Goal: Information Seeking & Learning: Check status

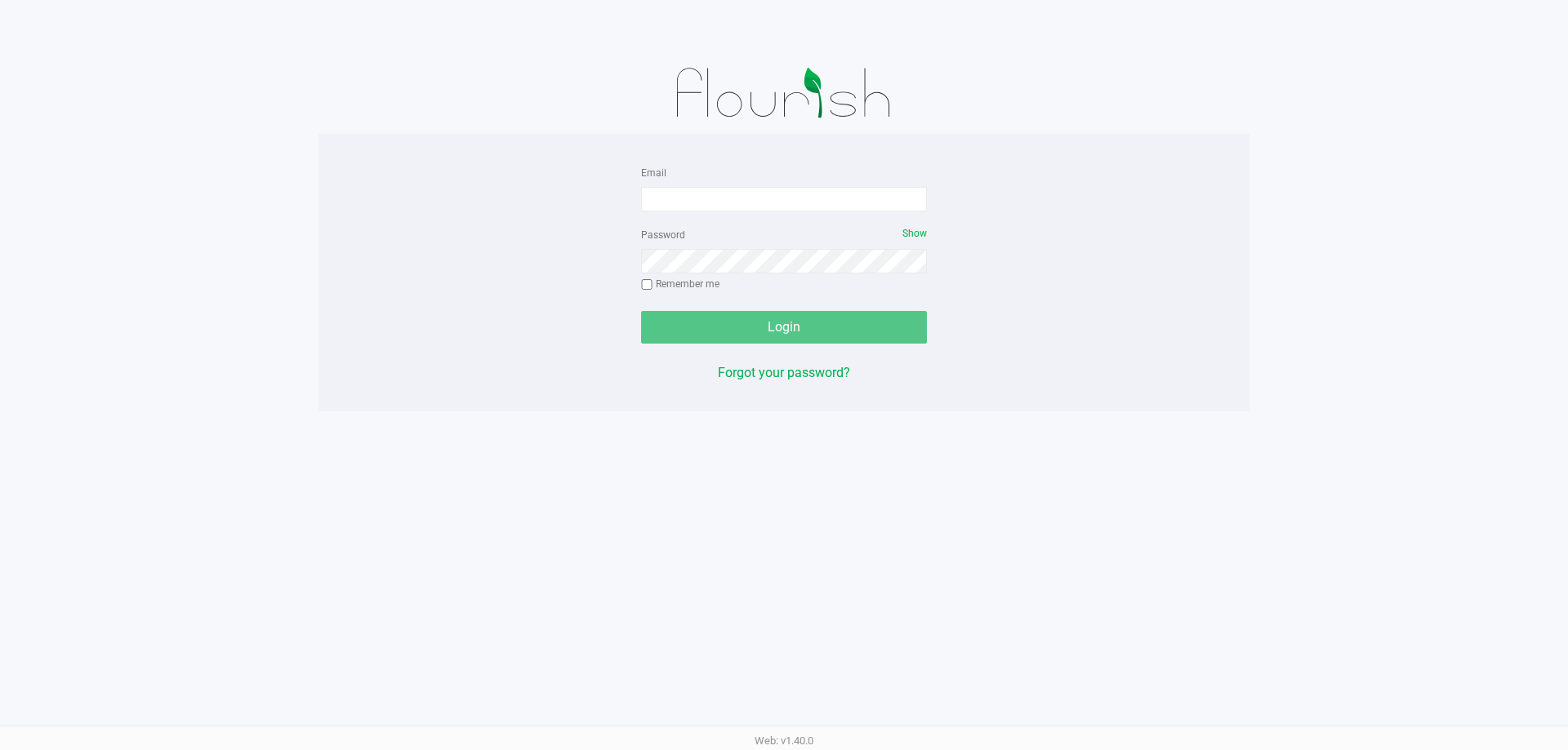
click at [675, 211] on form "Email Password Show Remember me Login" at bounding box center [783, 253] width 285 height 181
click at [726, 197] on input "Email" at bounding box center [783, 199] width 285 height 25
click at [415, 116] on div at bounding box center [784, 93] width 931 height 81
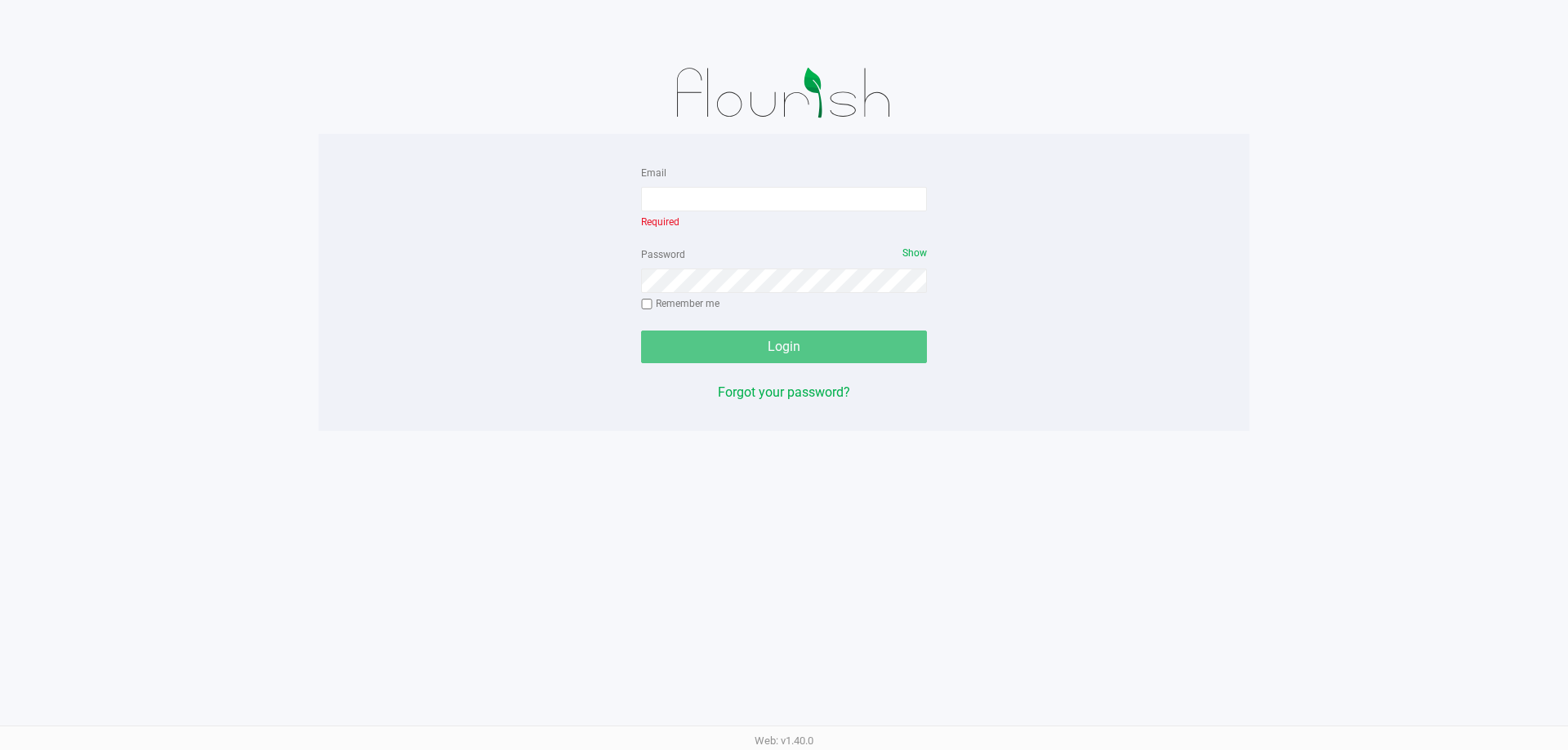
click at [387, 400] on div "Email Required Password Show Remember me Login Forgot your password?" at bounding box center [784, 283] width 931 height 240
click at [383, 377] on div "Email Required Password Show Remember me Login Forgot your password?" at bounding box center [784, 283] width 931 height 240
drag, startPoint x: 661, startPoint y: 48, endPoint x: 882, endPoint y: 749, distance: 735.0
click at [882, 749] on div "Email Required Password Show Remember me Login Forgot your password? Web: v1.40…" at bounding box center [784, 375] width 1568 height 750
click at [883, 744] on div "Web: v1.40.0" at bounding box center [784, 740] width 1568 height 30
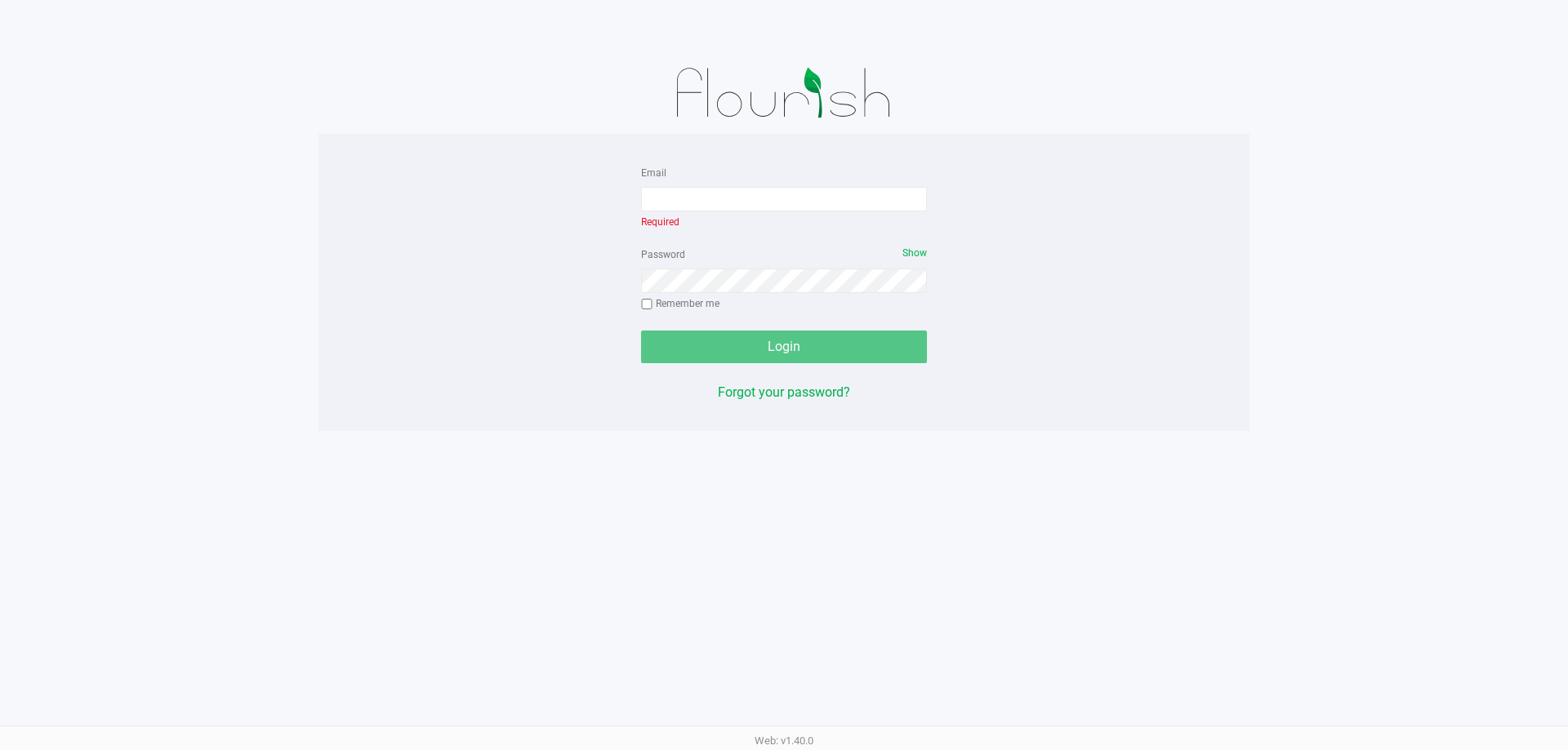
drag, startPoint x: 759, startPoint y: 594, endPoint x: 573, endPoint y: 40, distance: 584.4
click at [573, 40] on div "Email Required Password Show Remember me Login Forgot your password? Web: v1.40…" at bounding box center [784, 375] width 1568 height 750
click at [573, 40] on div at bounding box center [784, 26] width 1593 height 53
drag, startPoint x: 789, startPoint y: 225, endPoint x: 882, endPoint y: 747, distance: 530.2
click at [882, 747] on div "Email Required Password Show Remember me Login Forgot your password? Web: v1.40…" at bounding box center [784, 375] width 1568 height 750
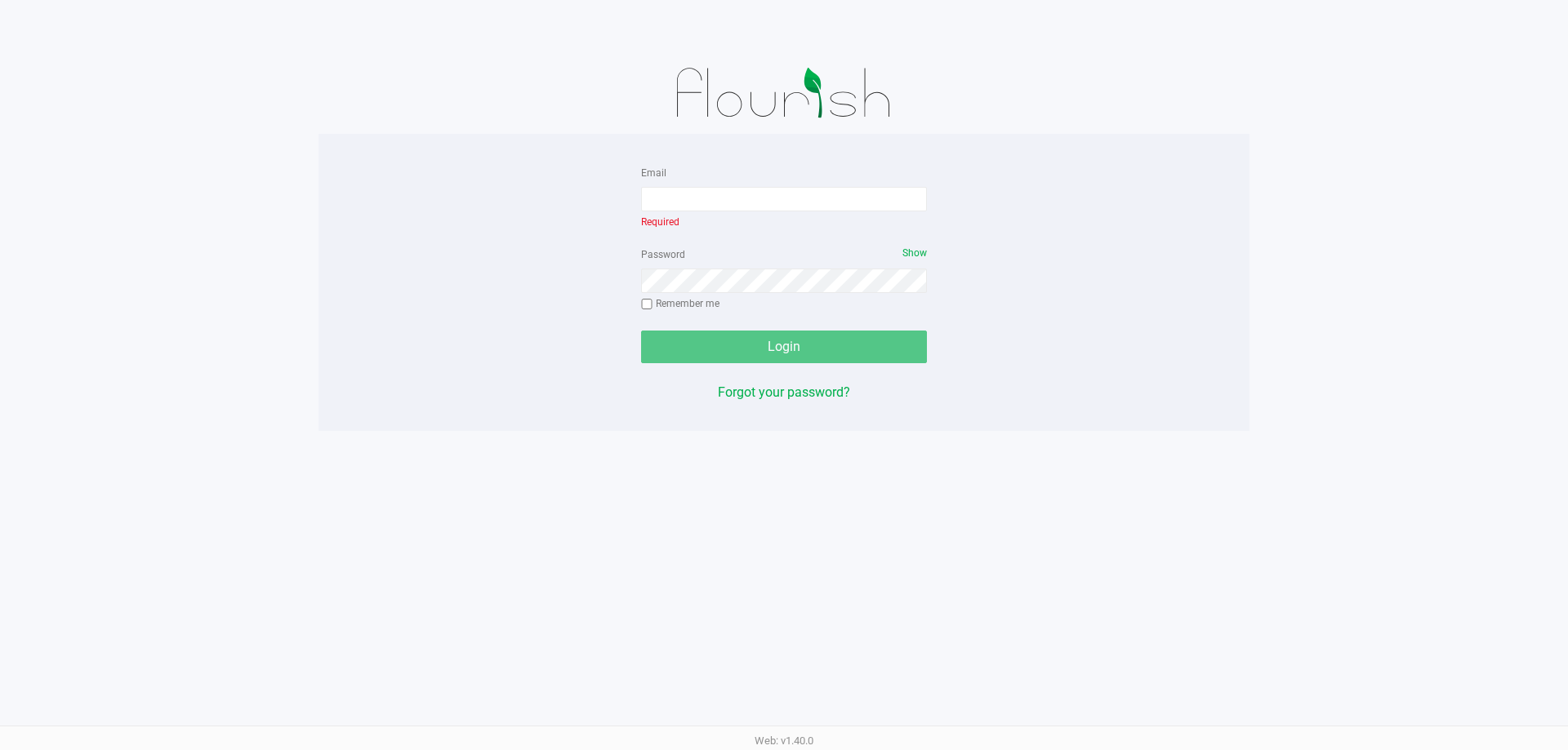
click at [882, 747] on div "Web: v1.40.0" at bounding box center [784, 740] width 1568 height 30
drag, startPoint x: 882, startPoint y: 747, endPoint x: 586, endPoint y: 42, distance: 764.6
click at [586, 42] on div "Email Required Password Show Remember me Login Forgot your password? Web: v1.40…" at bounding box center [784, 375] width 1568 height 750
click at [586, 42] on div at bounding box center [784, 26] width 1593 height 53
drag, startPoint x: 637, startPoint y: 99, endPoint x: 889, endPoint y: 737, distance: 686.0
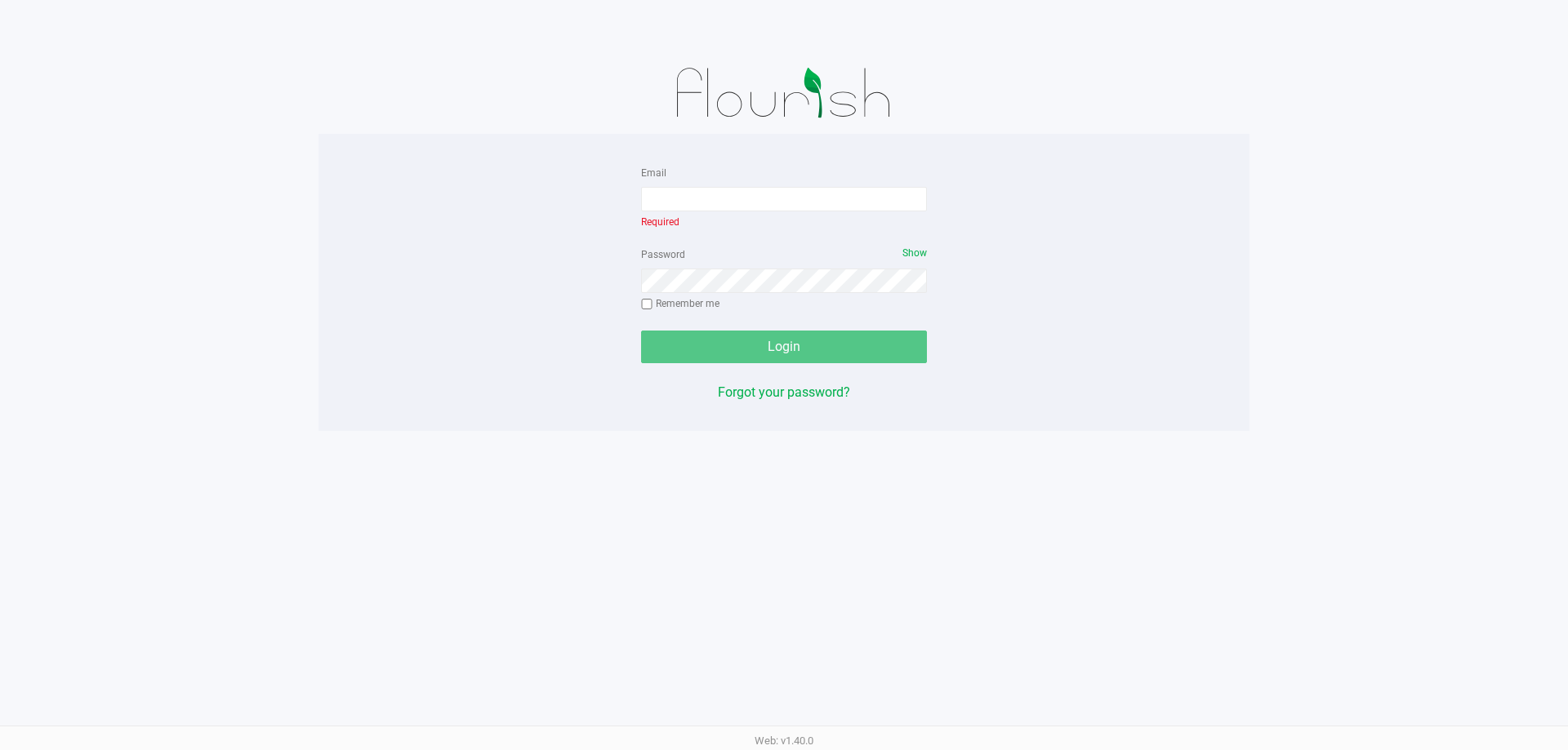
click at [889, 737] on div "Email Required Password Show Remember me Login Forgot your password? Web: v1.40…" at bounding box center [784, 375] width 1568 height 750
click at [889, 737] on div "Web: v1.40.0" at bounding box center [784, 740] width 1568 height 30
drag, startPoint x: 889, startPoint y: 737, endPoint x: 581, endPoint y: 76, distance: 729.2
click at [581, 76] on div "Email Required Password Show Remember me Login Forgot your password? Web: v1.40…" at bounding box center [784, 375] width 1568 height 750
click at [581, 76] on div at bounding box center [784, 93] width 931 height 81
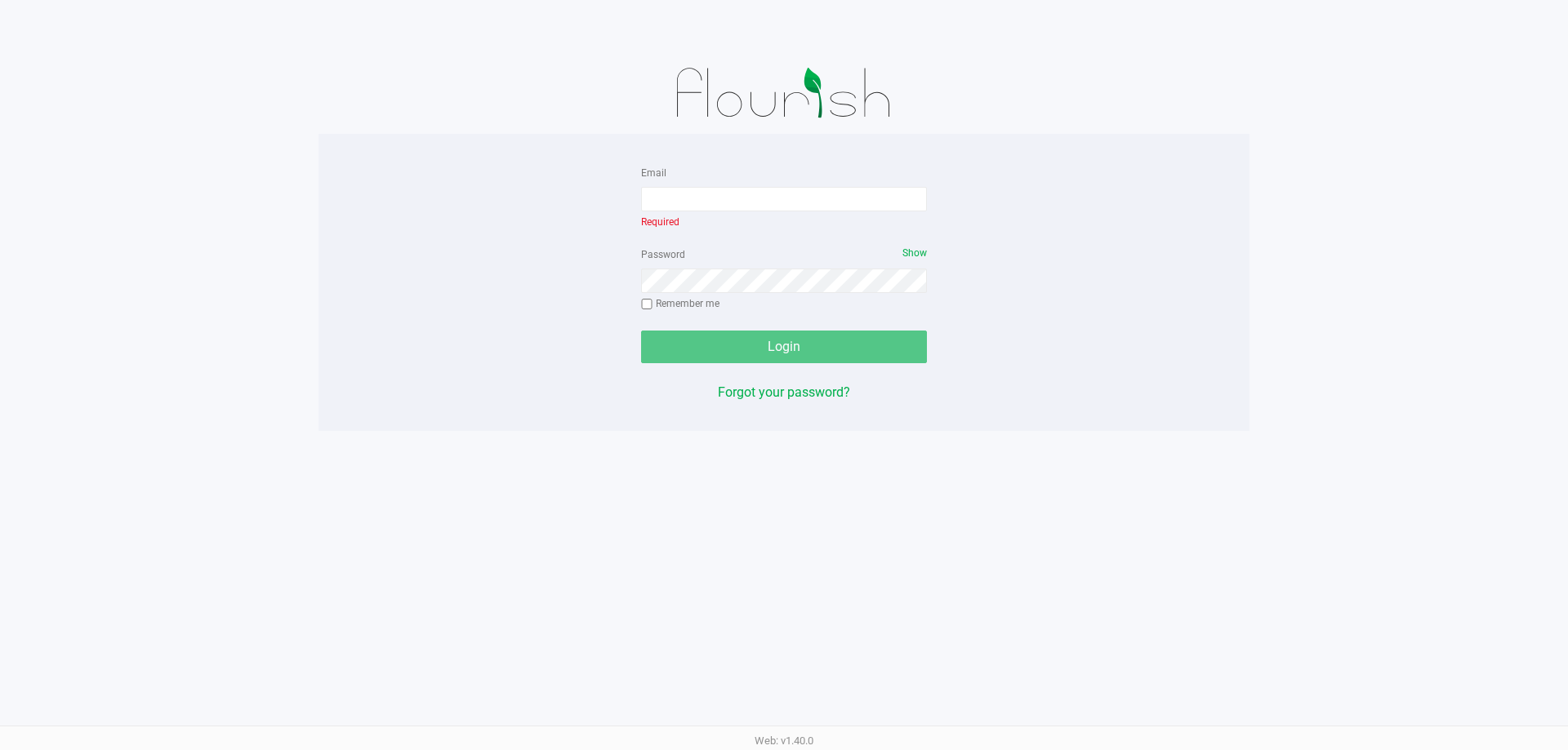
drag, startPoint x: 581, startPoint y: 76, endPoint x: 853, endPoint y: 734, distance: 712.0
click at [853, 734] on div "Email Required Password Show Remember me Login Forgot your password? Web: v1.40…" at bounding box center [784, 375] width 1568 height 750
click at [853, 734] on div "Web: v1.40.0" at bounding box center [784, 740] width 1568 height 30
drag, startPoint x: 847, startPoint y: 705, endPoint x: 609, endPoint y: 67, distance: 680.9
click at [609, 67] on div "Email Required Password Show Remember me Login Forgot your password? Web: v1.40…" at bounding box center [784, 375] width 1568 height 750
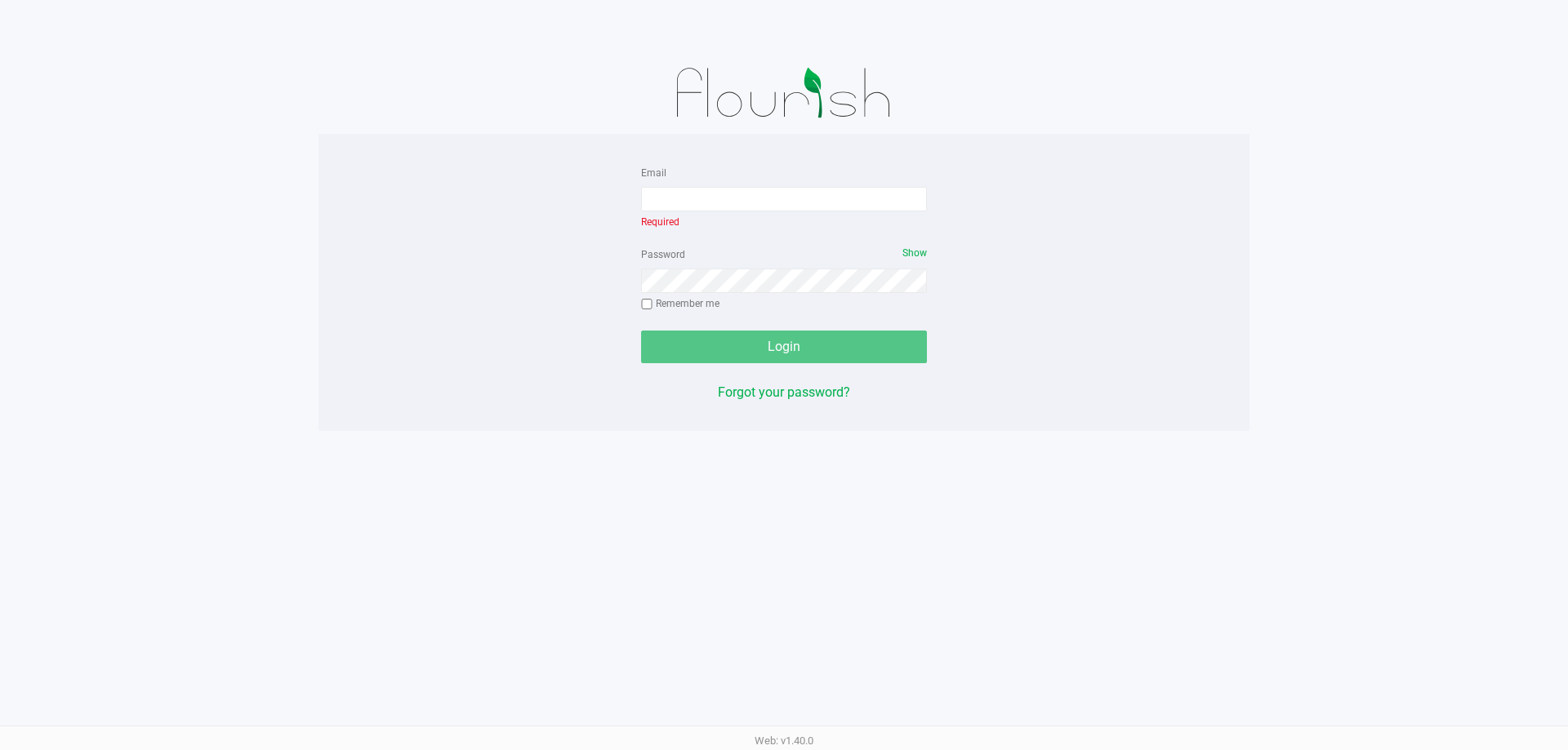
click at [609, 67] on div at bounding box center [784, 93] width 931 height 81
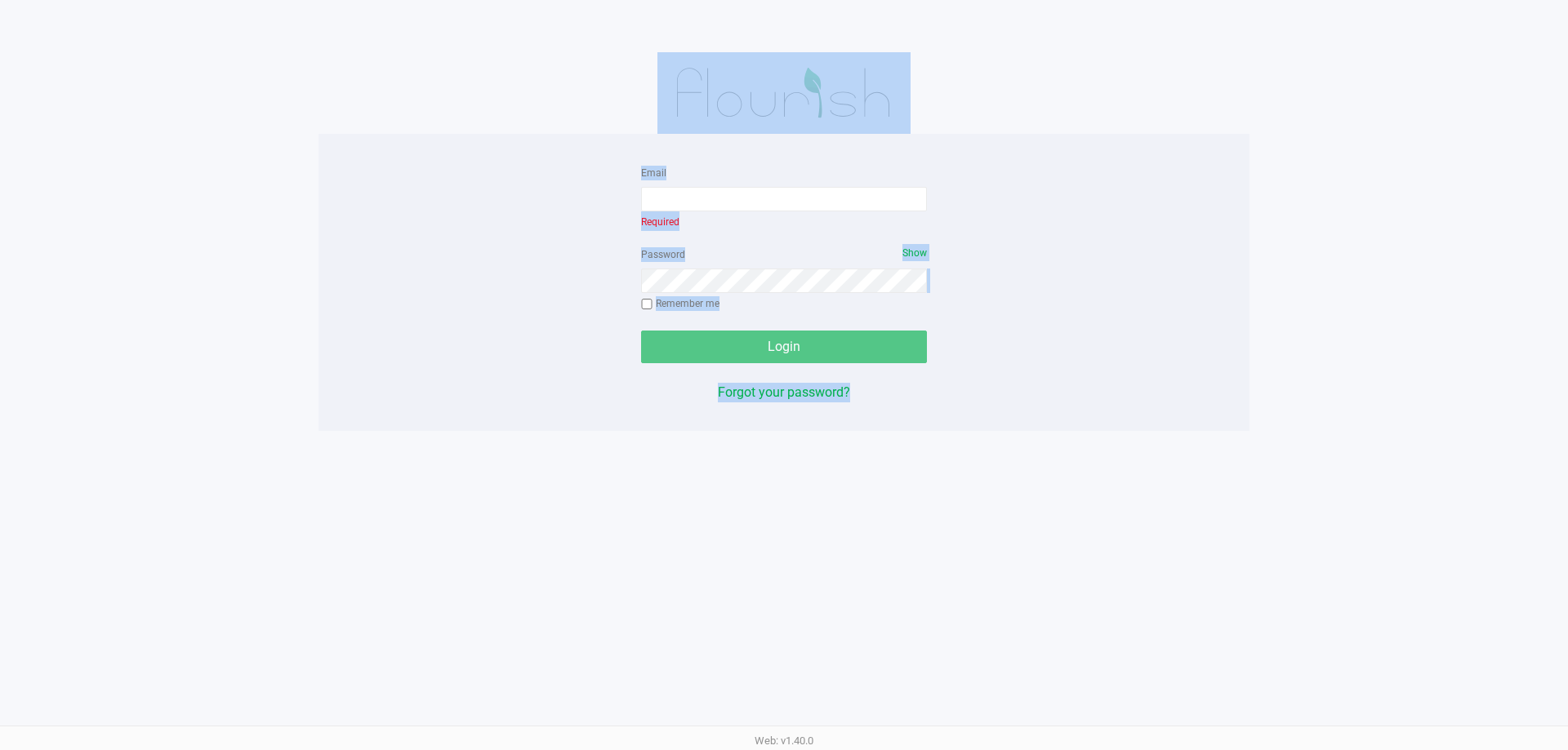
drag, startPoint x: 609, startPoint y: 67, endPoint x: 912, endPoint y: 752, distance: 749.0
click at [912, 749] on html "Email Required Password Show Remember me Login Forgot your password? Web: v1.40…" at bounding box center [784, 375] width 1568 height 750
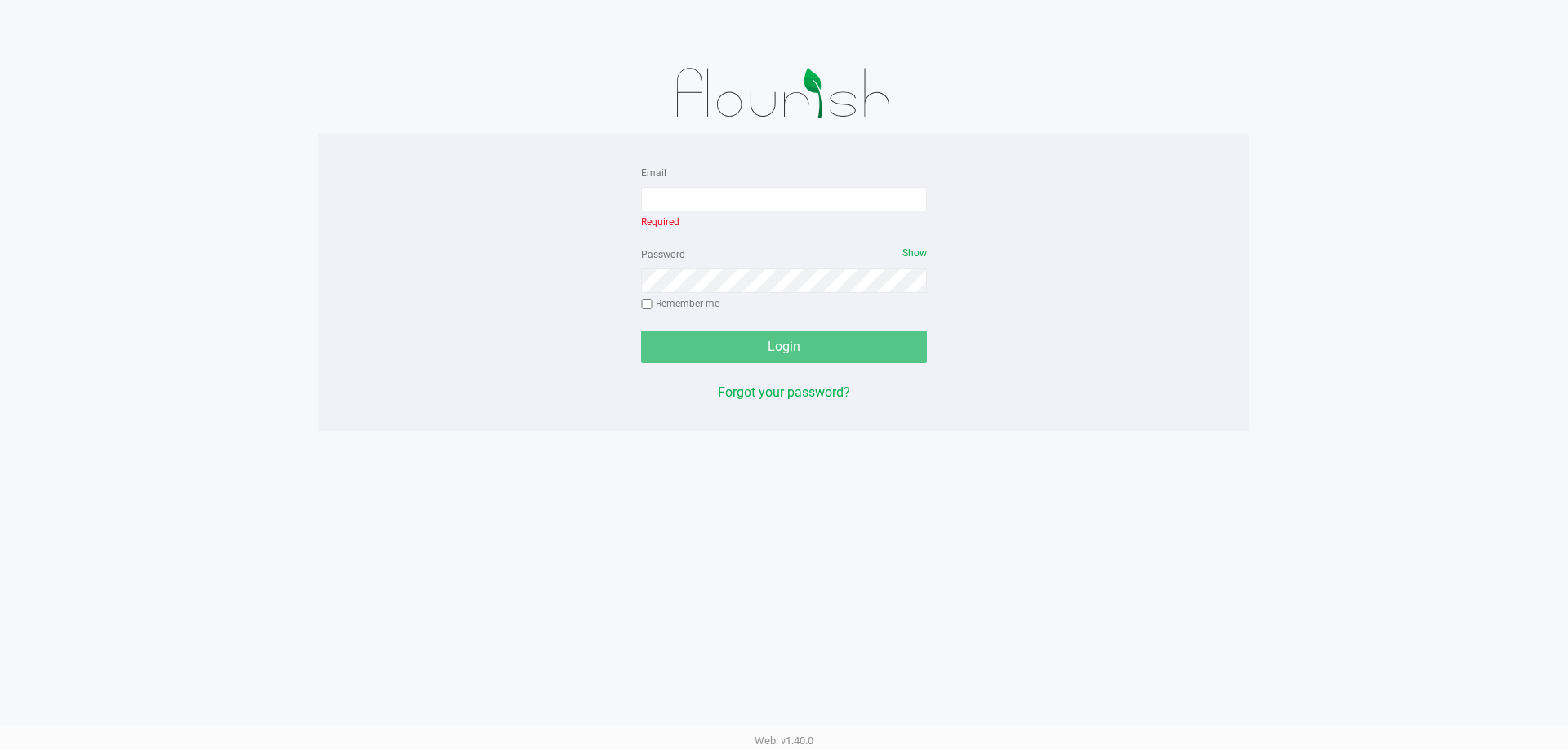
click at [912, 743] on div "Web: v1.40.0" at bounding box center [784, 740] width 1568 height 30
click at [135, 343] on app-pos-login-wrapper "Email Required Password Show Remember me Login Forgot your password?" at bounding box center [784, 215] width 1568 height 431
drag, startPoint x: 399, startPoint y: 27, endPoint x: 902, endPoint y: 747, distance: 878.3
click at [902, 747] on div "Email Required Password Show Remember me Login Forgot your password? Web: v1.40…" at bounding box center [784, 375] width 1568 height 750
click at [902, 743] on div "Web: v1.40.0" at bounding box center [784, 740] width 1568 height 30
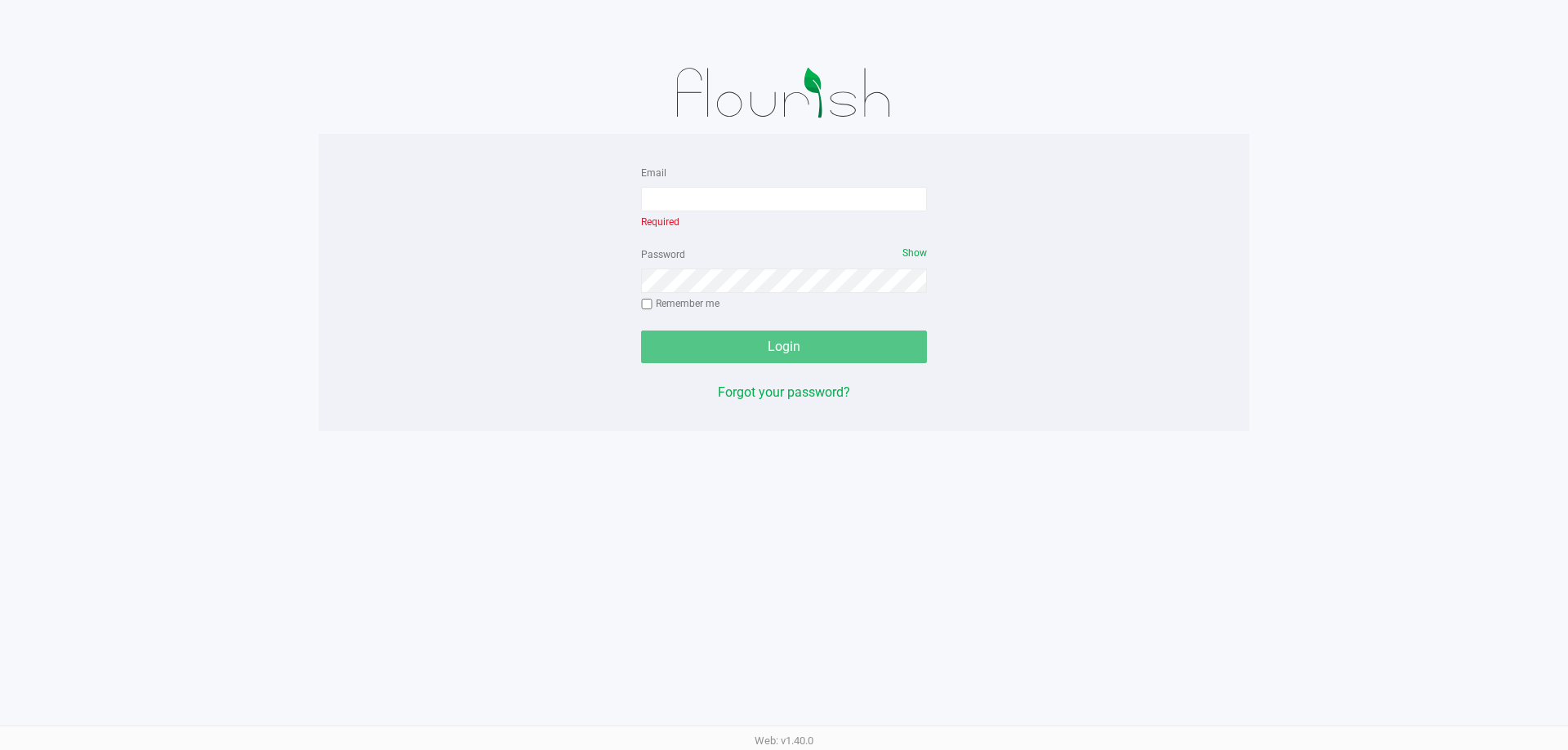
drag, startPoint x: 862, startPoint y: 675, endPoint x: 589, endPoint y: 26, distance: 704.1
click at [589, 26] on div "Email Required Password Show Remember me Login Forgot your password? Web: v1.40…" at bounding box center [784, 375] width 1568 height 750
click at [589, 26] on div at bounding box center [784, 26] width 1593 height 53
drag, startPoint x: 689, startPoint y: 118, endPoint x: 842, endPoint y: 729, distance: 629.9
click at [842, 729] on div "Email Required Password Show Remember me Login Forgot your password? Web: v1.40…" at bounding box center [784, 375] width 1568 height 750
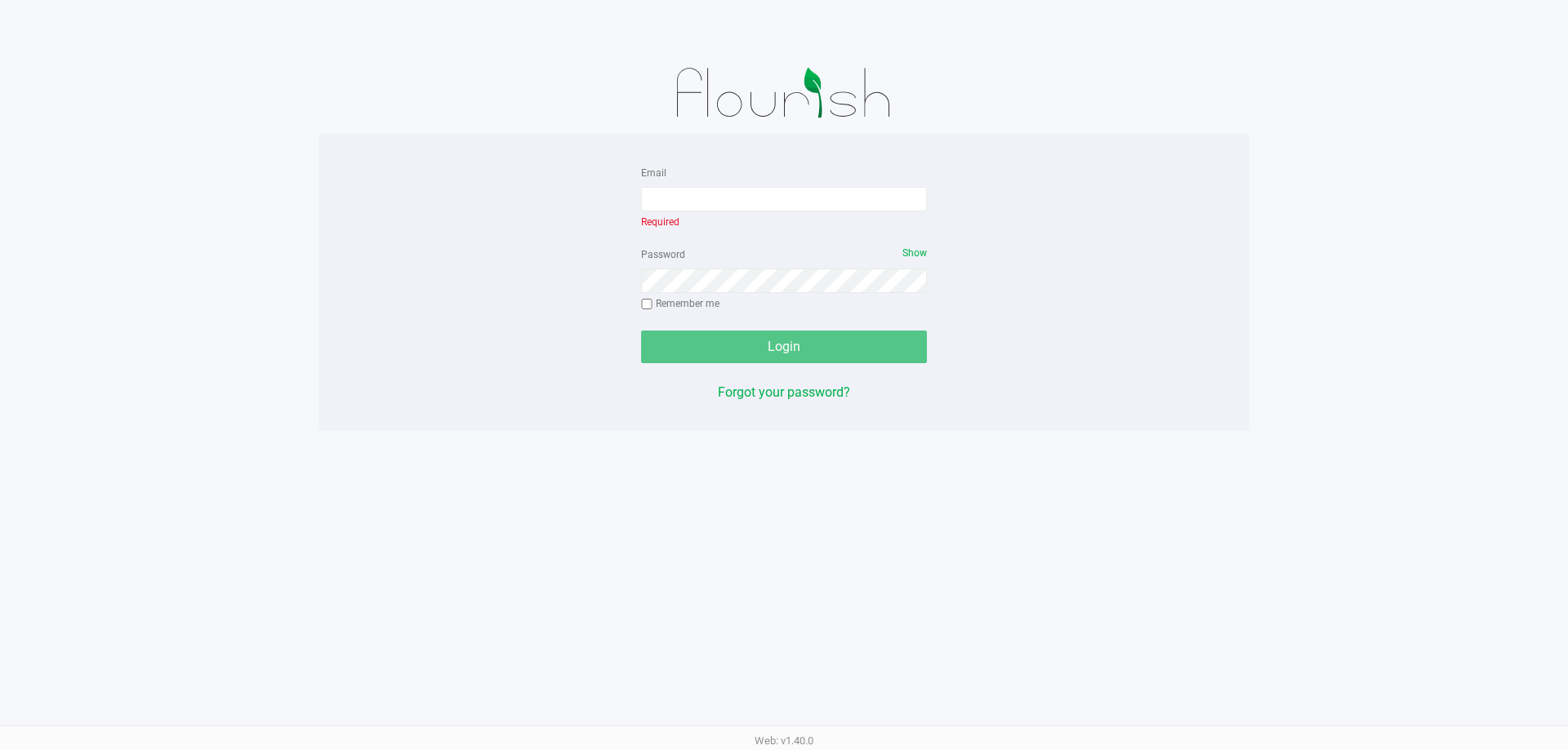
click at [842, 729] on div "Web: v1.40.0" at bounding box center [784, 740] width 1568 height 30
drag, startPoint x: 774, startPoint y: 590, endPoint x: 582, endPoint y: 76, distance: 548.7
click at [582, 76] on div "Email Required Password Show Remember me Login Forgot your password? Web: v1.40…" at bounding box center [784, 375] width 1568 height 750
click at [582, 76] on div at bounding box center [784, 93] width 931 height 81
drag, startPoint x: 607, startPoint y: 72, endPoint x: 851, endPoint y: 739, distance: 710.2
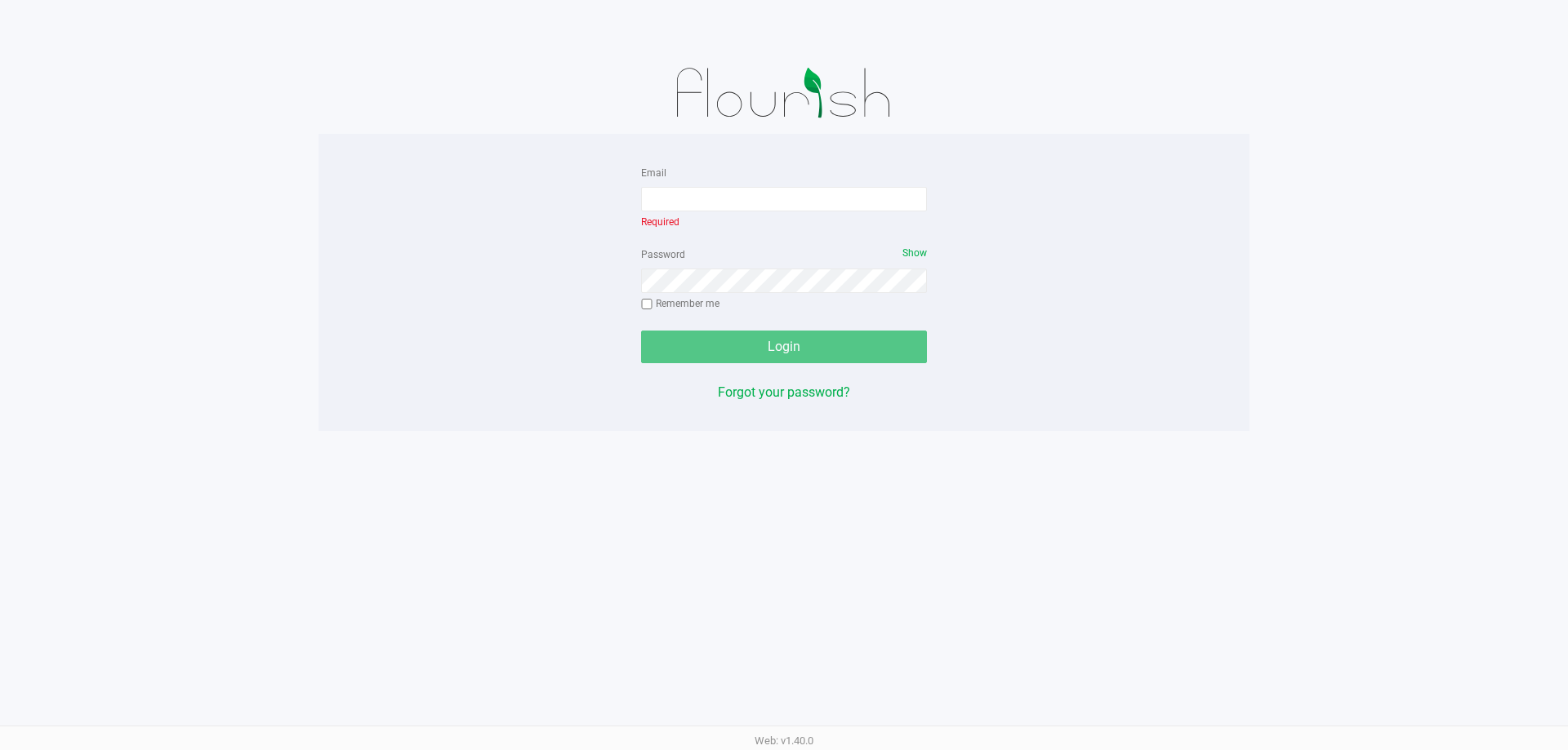
click at [851, 739] on div "Email Required Password Show Remember me Login Forgot your password? Web: v1.40…" at bounding box center [784, 375] width 1568 height 750
click at [851, 738] on div "Web: v1.40.0" at bounding box center [784, 740] width 1568 height 30
click at [714, 205] on input "Email" at bounding box center [783, 199] width 285 height 25
click at [720, 201] on input "Email" at bounding box center [783, 199] width 285 height 25
click at [720, 194] on input "Email" at bounding box center [783, 199] width 285 height 25
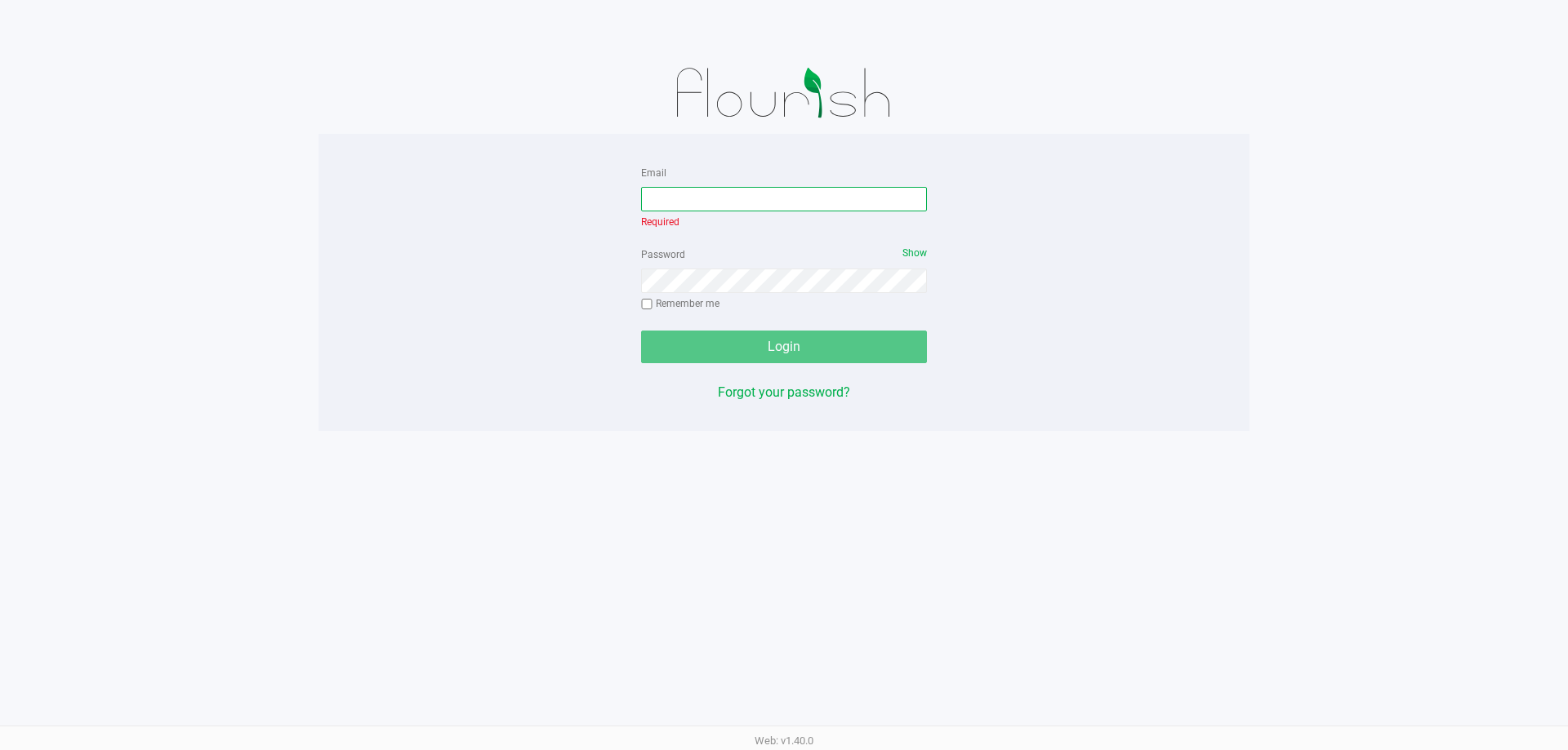
click at [723, 202] on input "Email" at bounding box center [783, 199] width 285 height 25
type input "etutino@liveparallel.com"
click at [718, 273] on div "Password Show Remember me" at bounding box center [783, 280] width 285 height 73
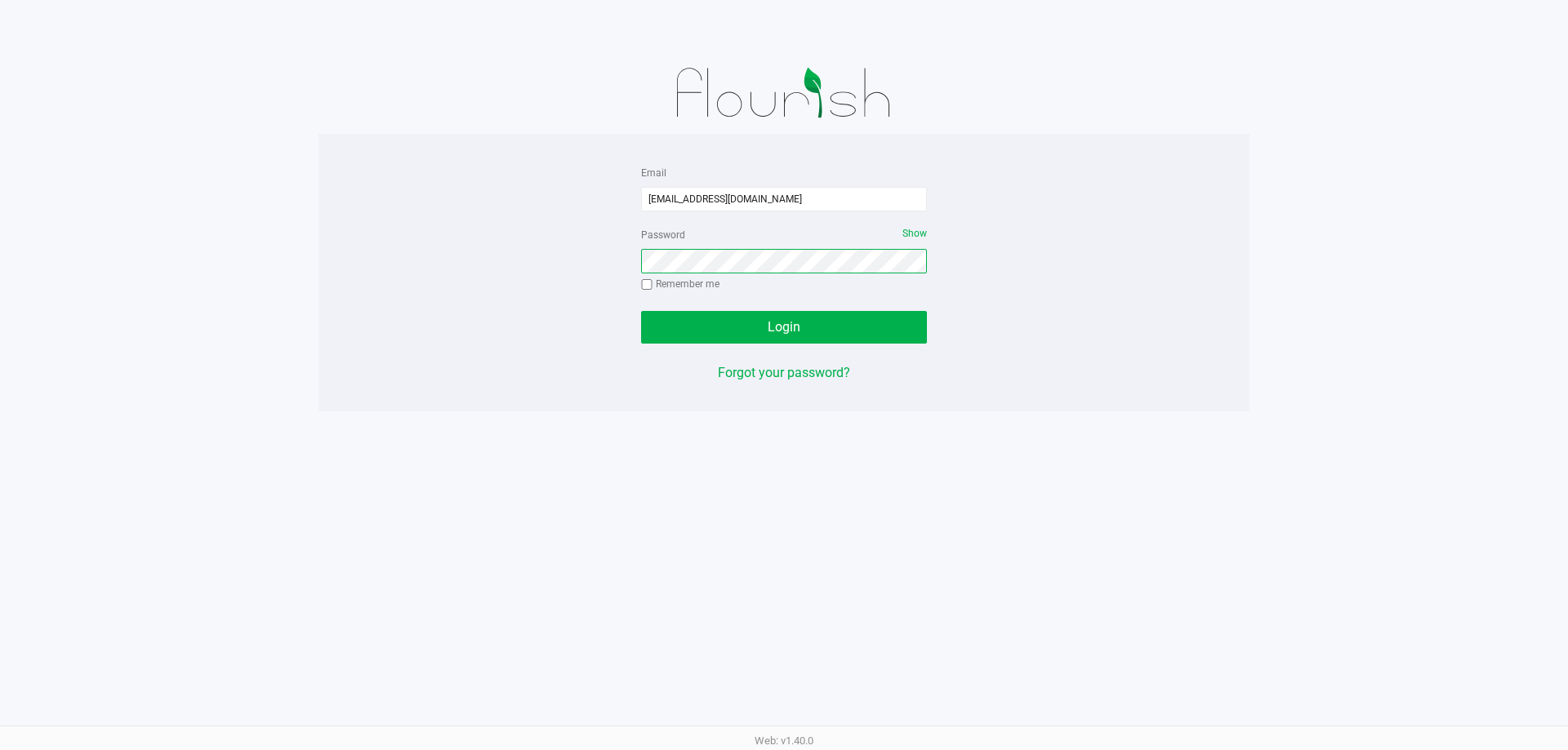
click at [641, 311] on button "Login" at bounding box center [783, 327] width 285 height 33
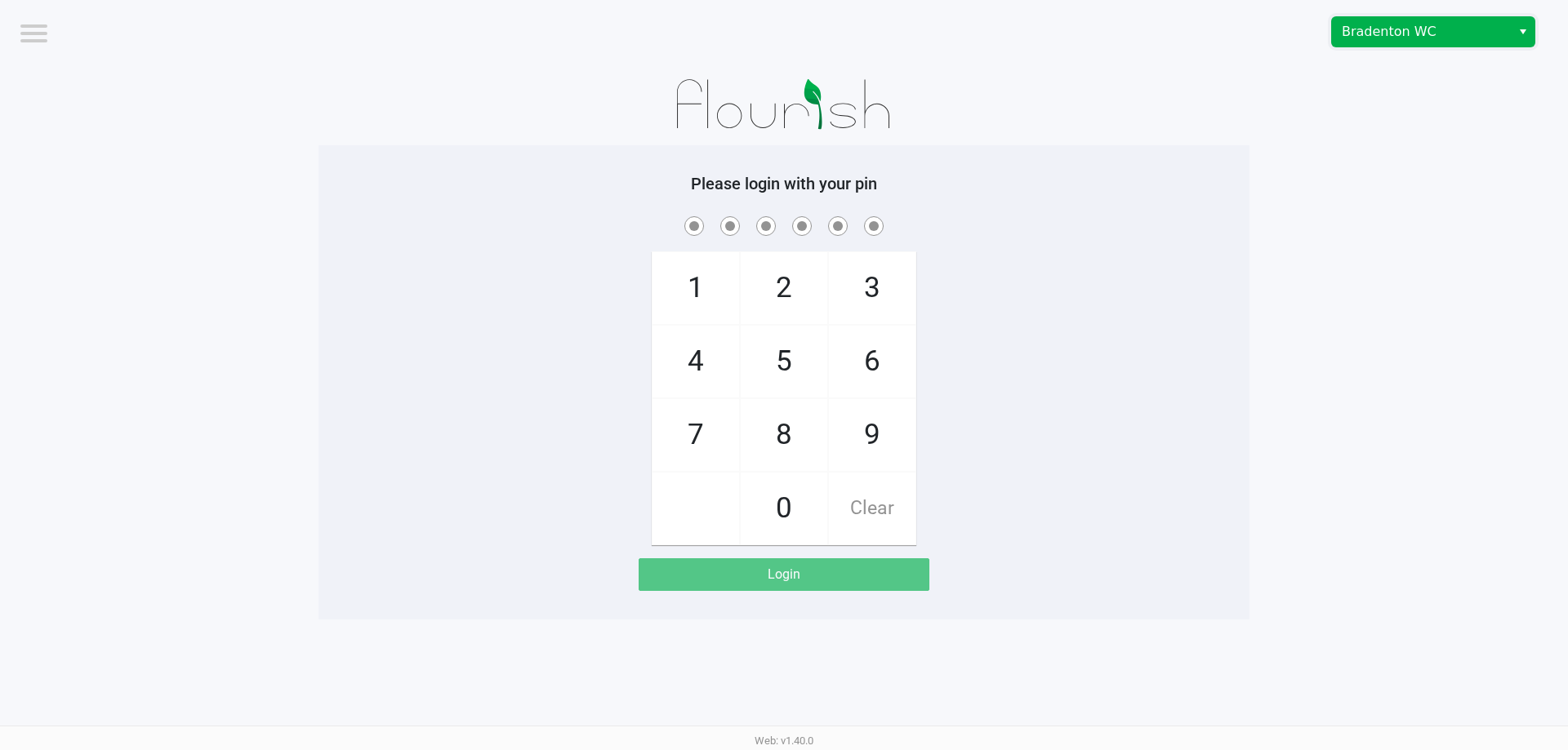
click at [1422, 39] on span "Bradenton WC" at bounding box center [1422, 32] width 160 height 20
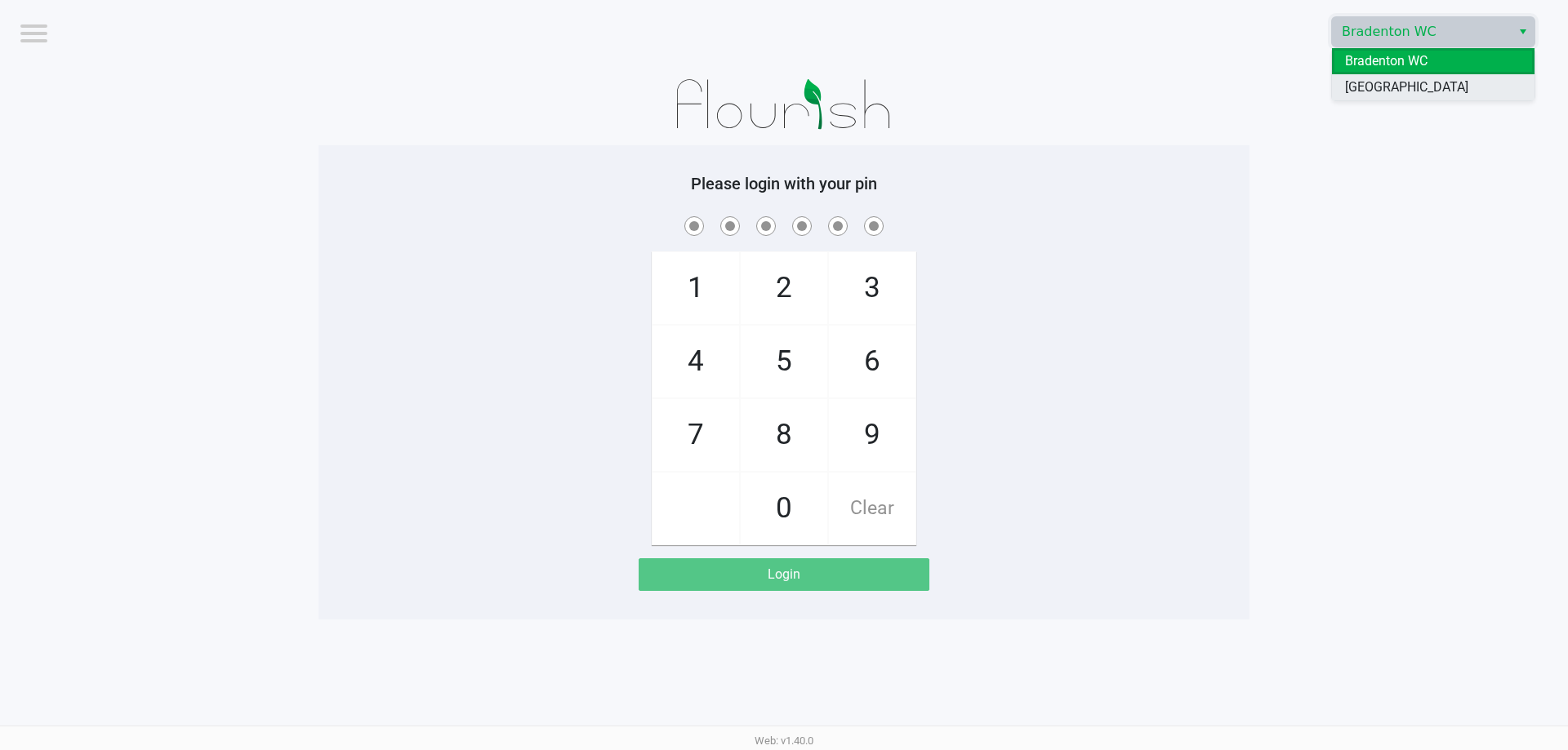
click at [1382, 95] on span "[GEOGRAPHIC_DATA]" at bounding box center [1407, 87] width 123 height 20
click at [1069, 560] on app-pos-login "Please login with your pin 1 4 7 2 5 8 0 3 6 9 Clear Login" at bounding box center [784, 382] width 907 height 417
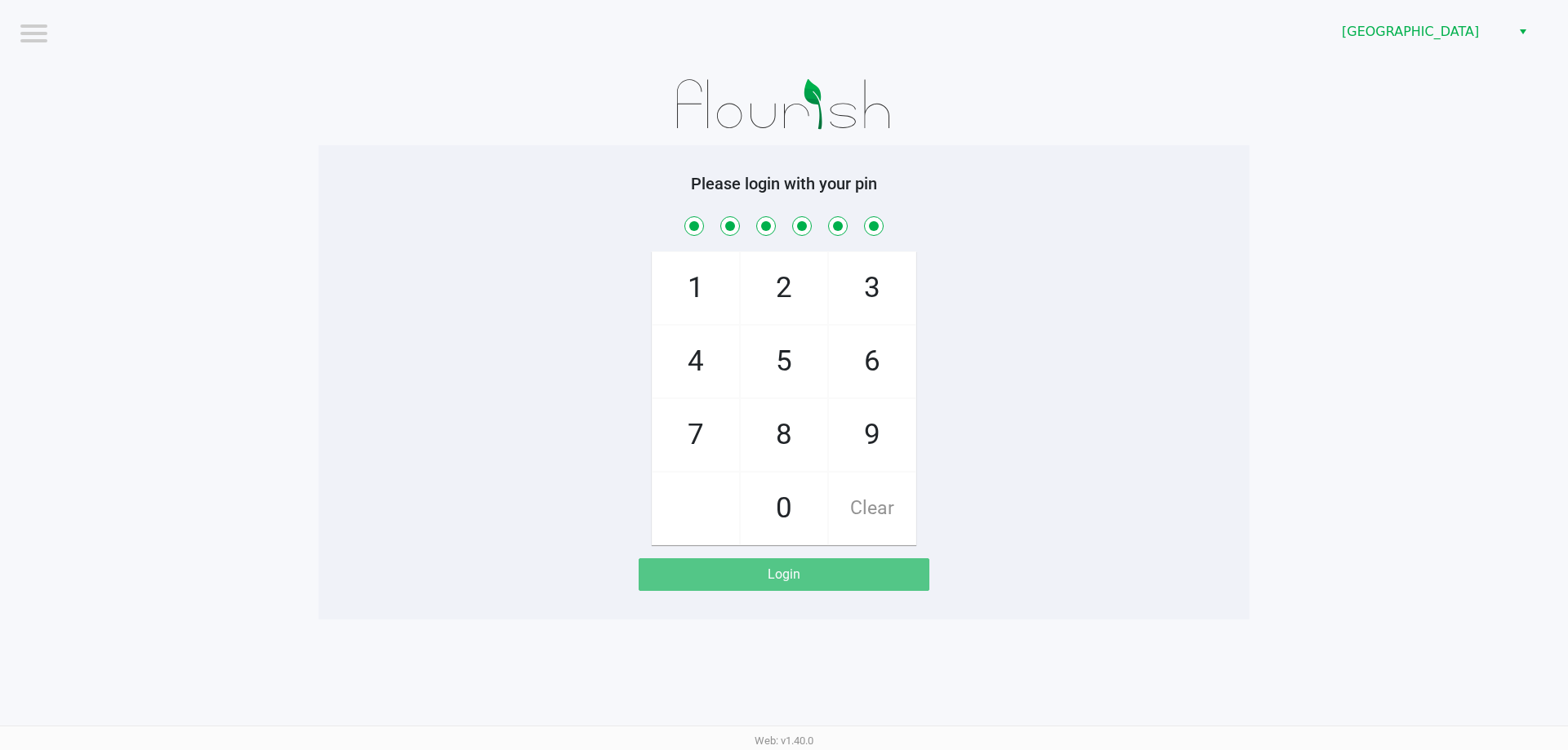
checkbox input "true"
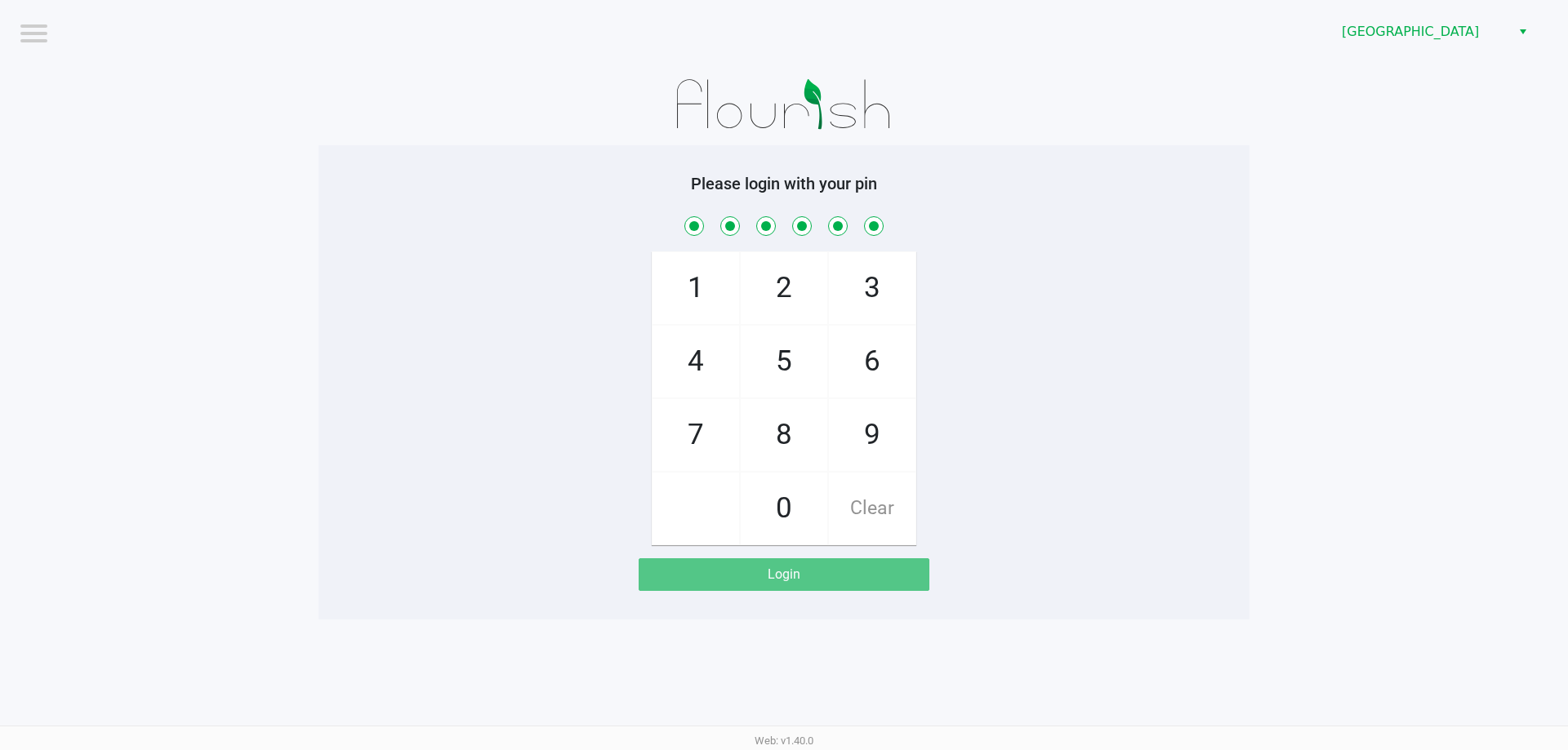
checkbox input "true"
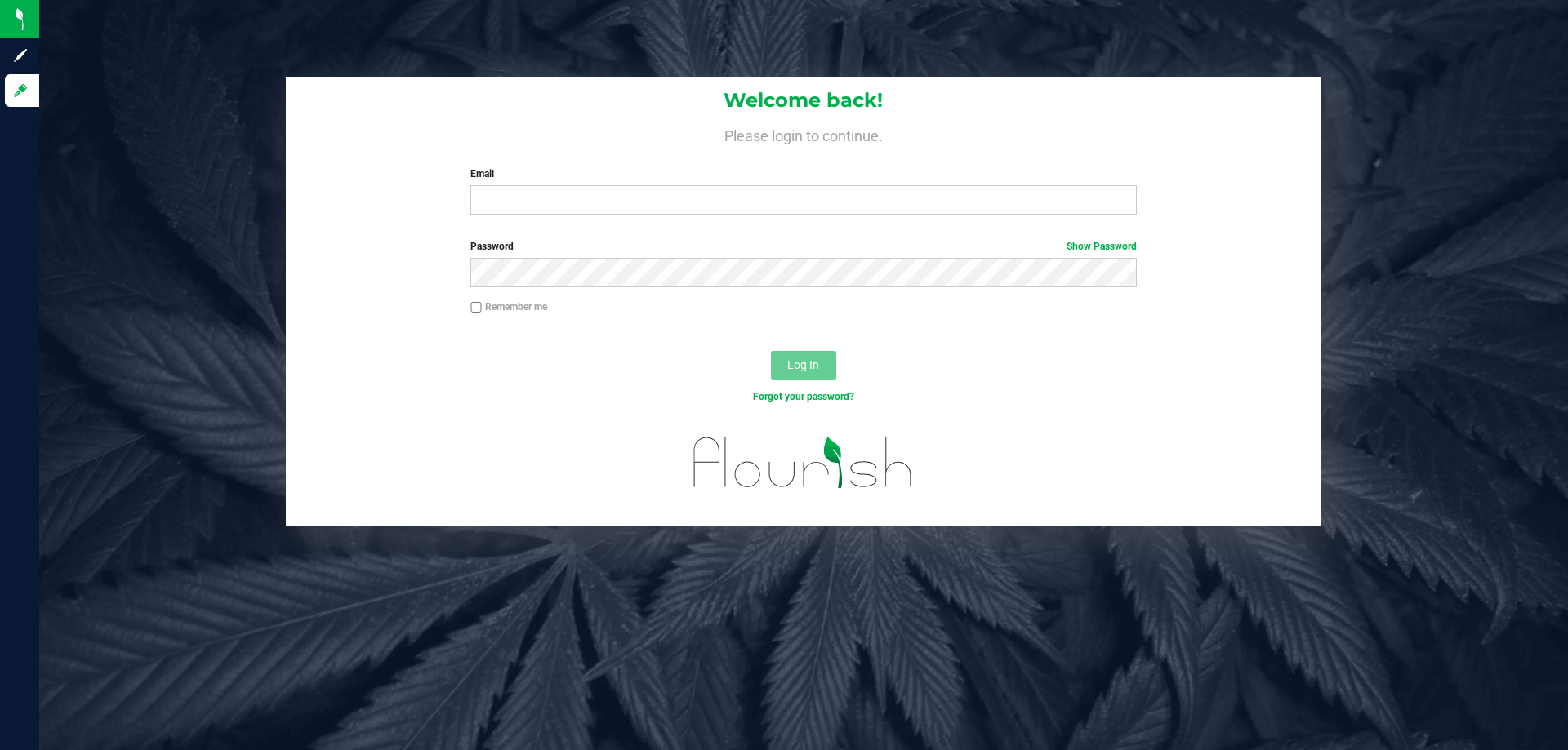
click at [686, 171] on label "Email" at bounding box center [803, 174] width 666 height 15
click at [686, 185] on input "Email" at bounding box center [803, 200] width 666 height 30
click at [685, 188] on input "Email" at bounding box center [803, 200] width 666 height 30
click at [600, 206] on input "slayton@liveparallelcom" at bounding box center [803, 200] width 666 height 30
type input "slayton@liveparallel.com"
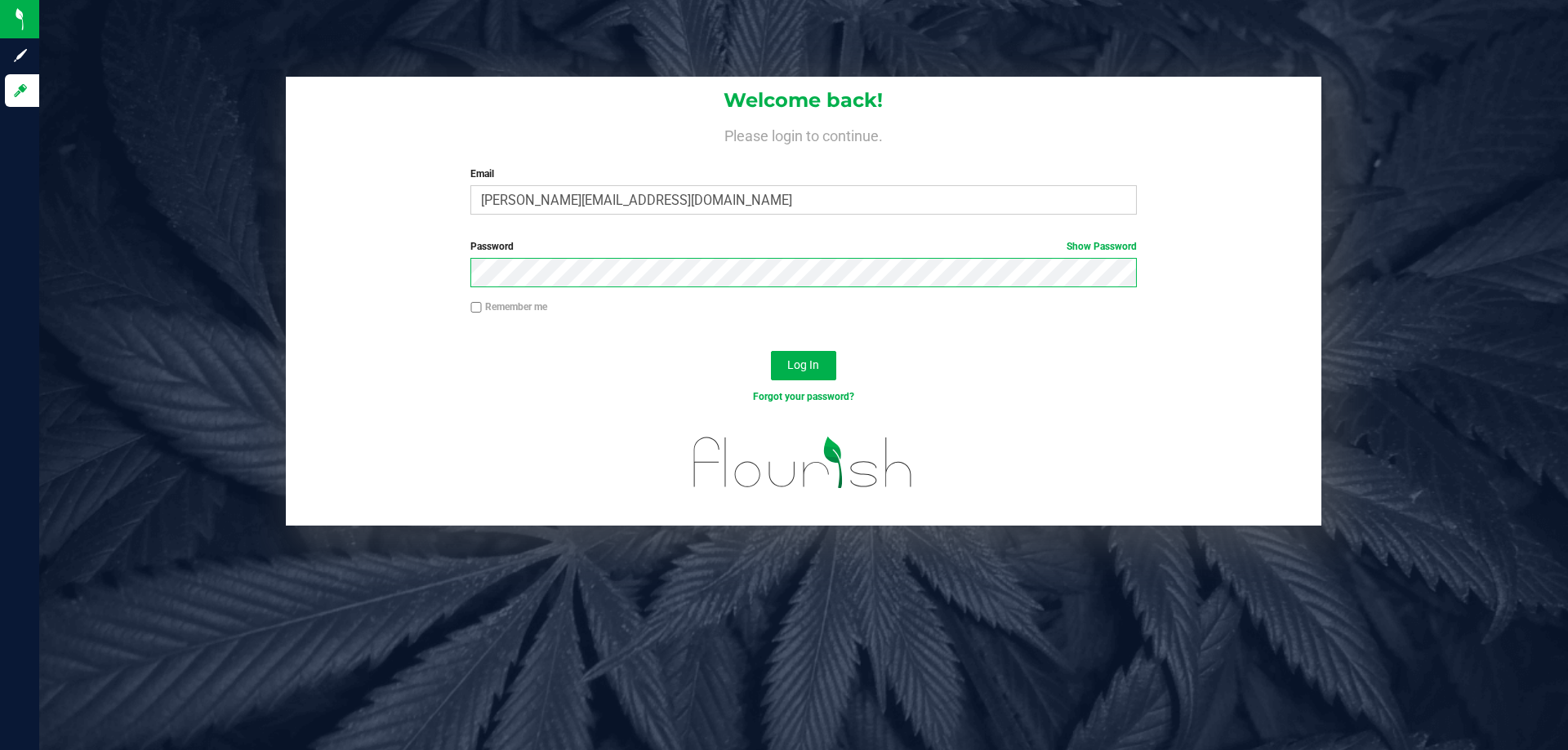
click at [771, 351] on button "Log In" at bounding box center [803, 366] width 65 height 30
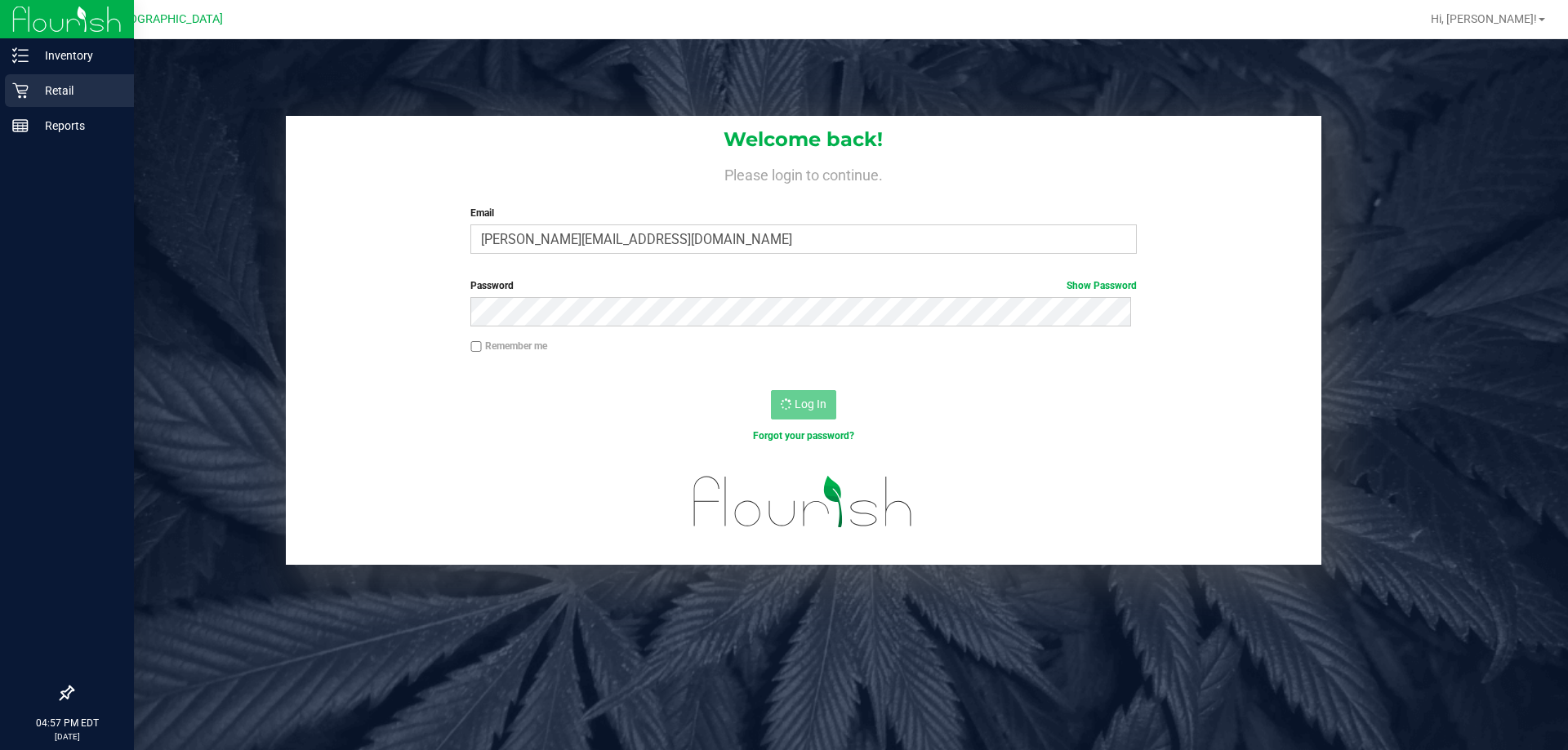
click at [38, 103] on div "Retail" at bounding box center [69, 90] width 129 height 33
click at [22, 91] on icon at bounding box center [21, 90] width 16 height 16
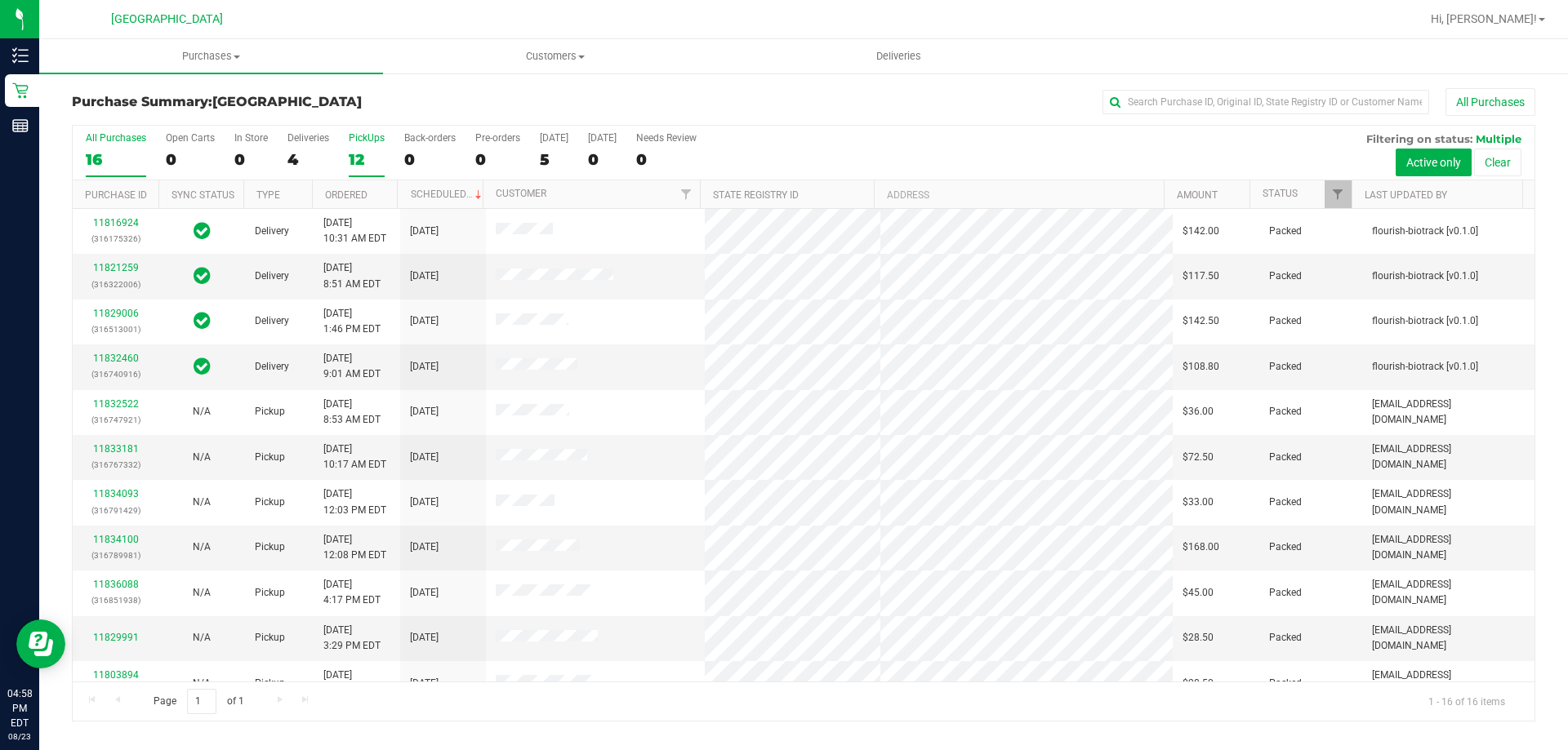
click at [363, 141] on div "PickUps" at bounding box center [367, 138] width 36 height 12
click at [0, 0] on input "PickUps 12" at bounding box center [0, 0] width 0 height 0
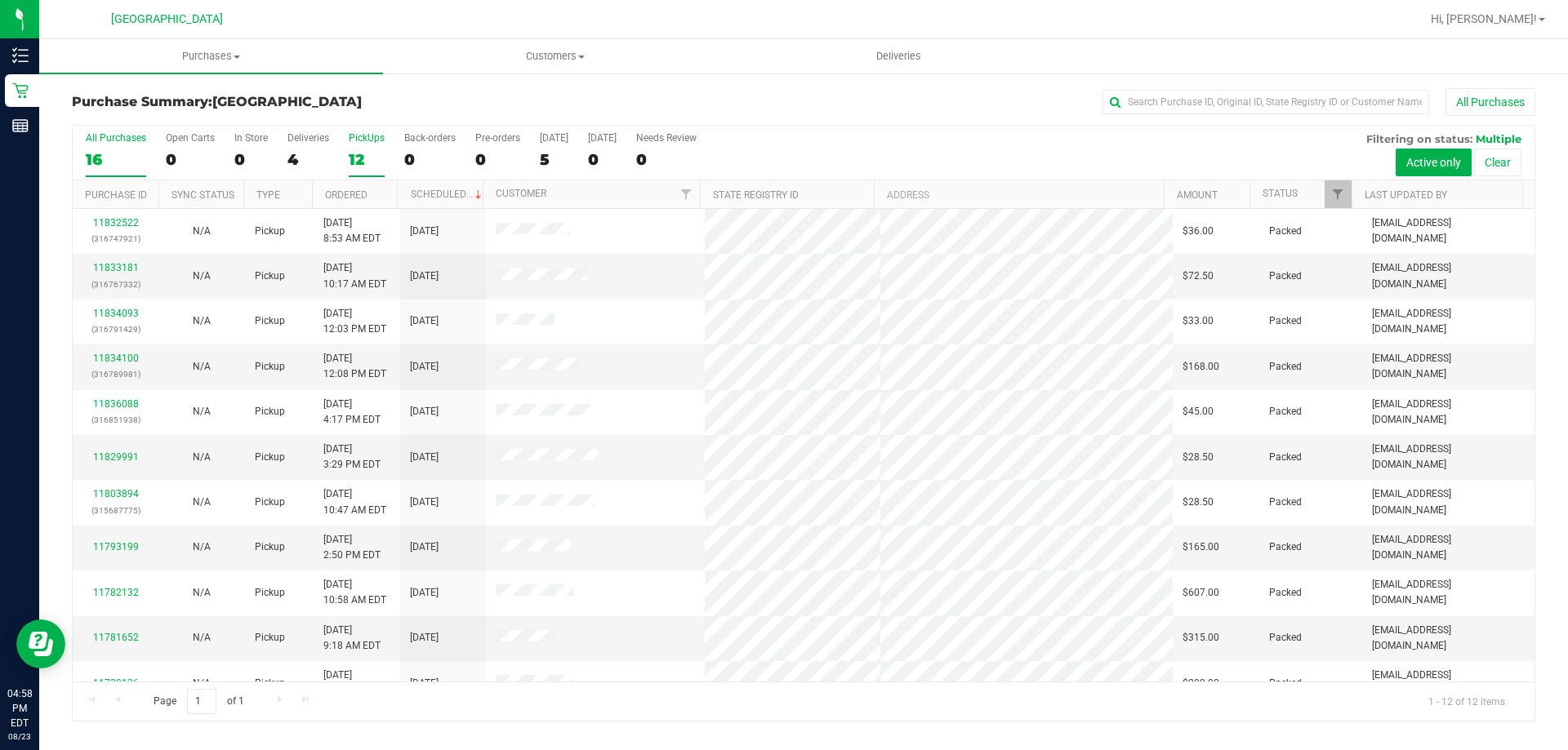
click at [113, 159] on div "16" at bounding box center [115, 160] width 60 height 19
click at [0, 0] on input "All Purchases 16" at bounding box center [0, 0] width 0 height 0
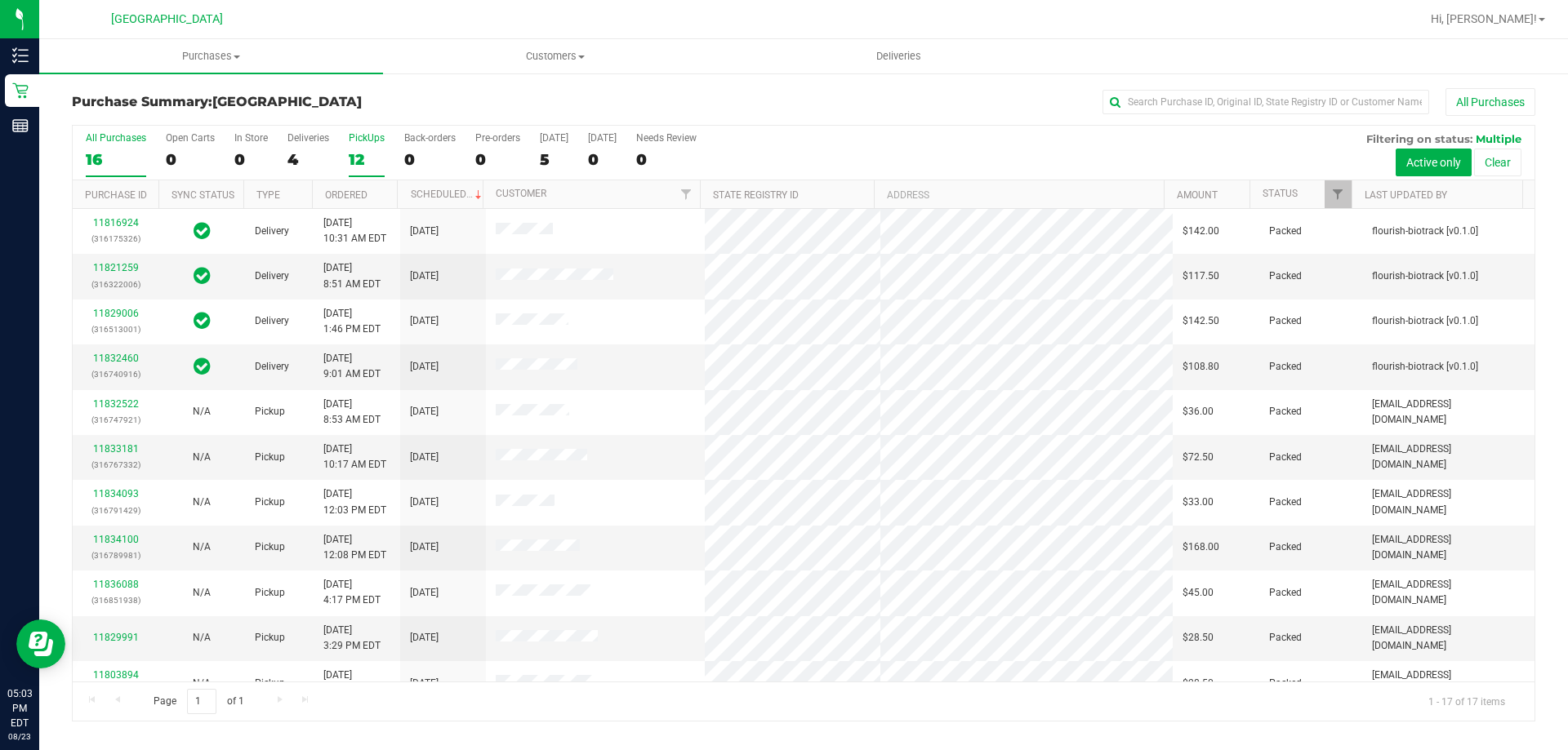
click at [369, 141] on div "PickUps" at bounding box center [367, 138] width 36 height 12
click at [0, 0] on input "PickUps 12" at bounding box center [0, 0] width 0 height 0
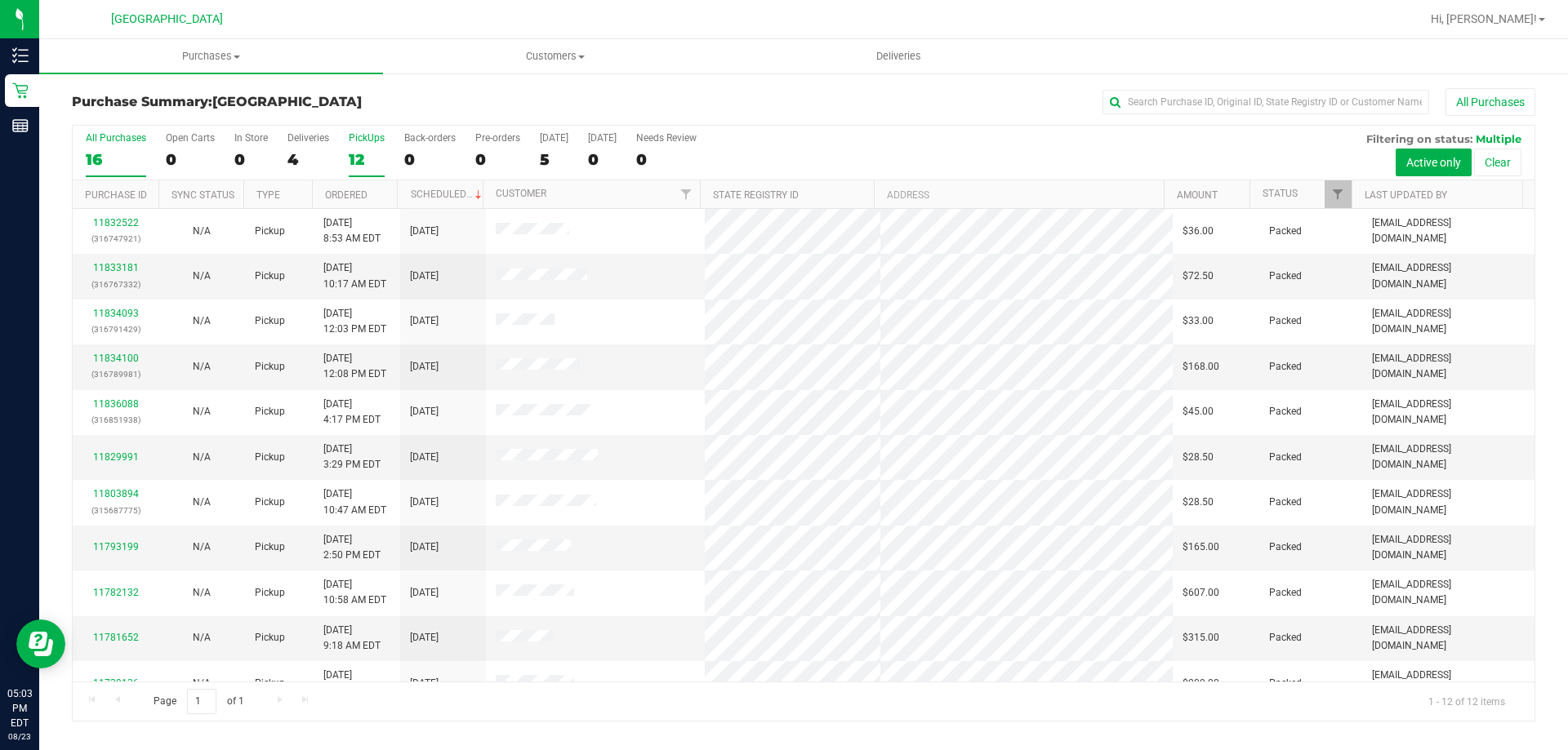
click at [121, 155] on div "16" at bounding box center [115, 160] width 60 height 19
click at [0, 0] on input "All Purchases 16" at bounding box center [0, 0] width 0 height 0
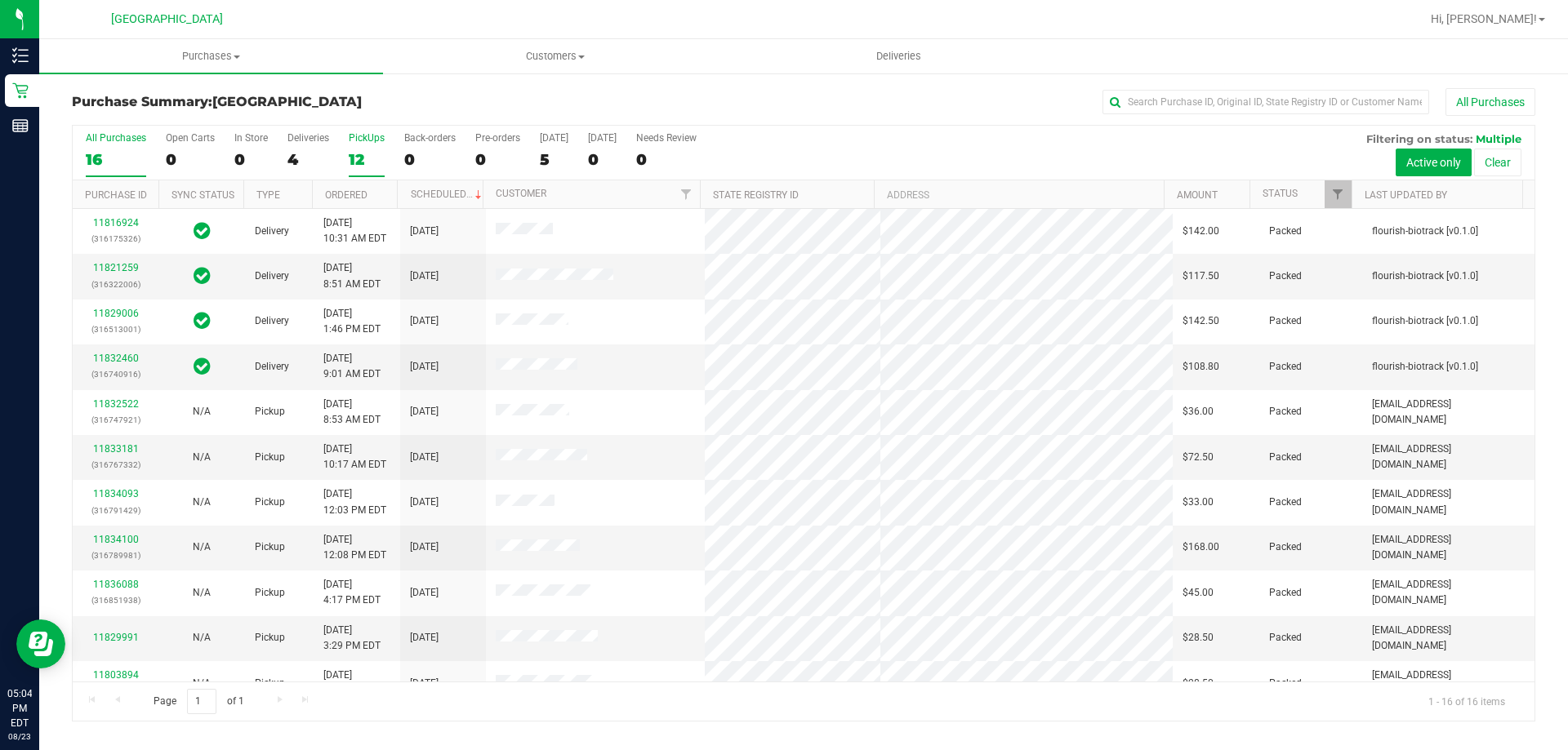
click at [357, 159] on div "12" at bounding box center [367, 160] width 36 height 19
click at [0, 0] on input "PickUps 12" at bounding box center [0, 0] width 0 height 0
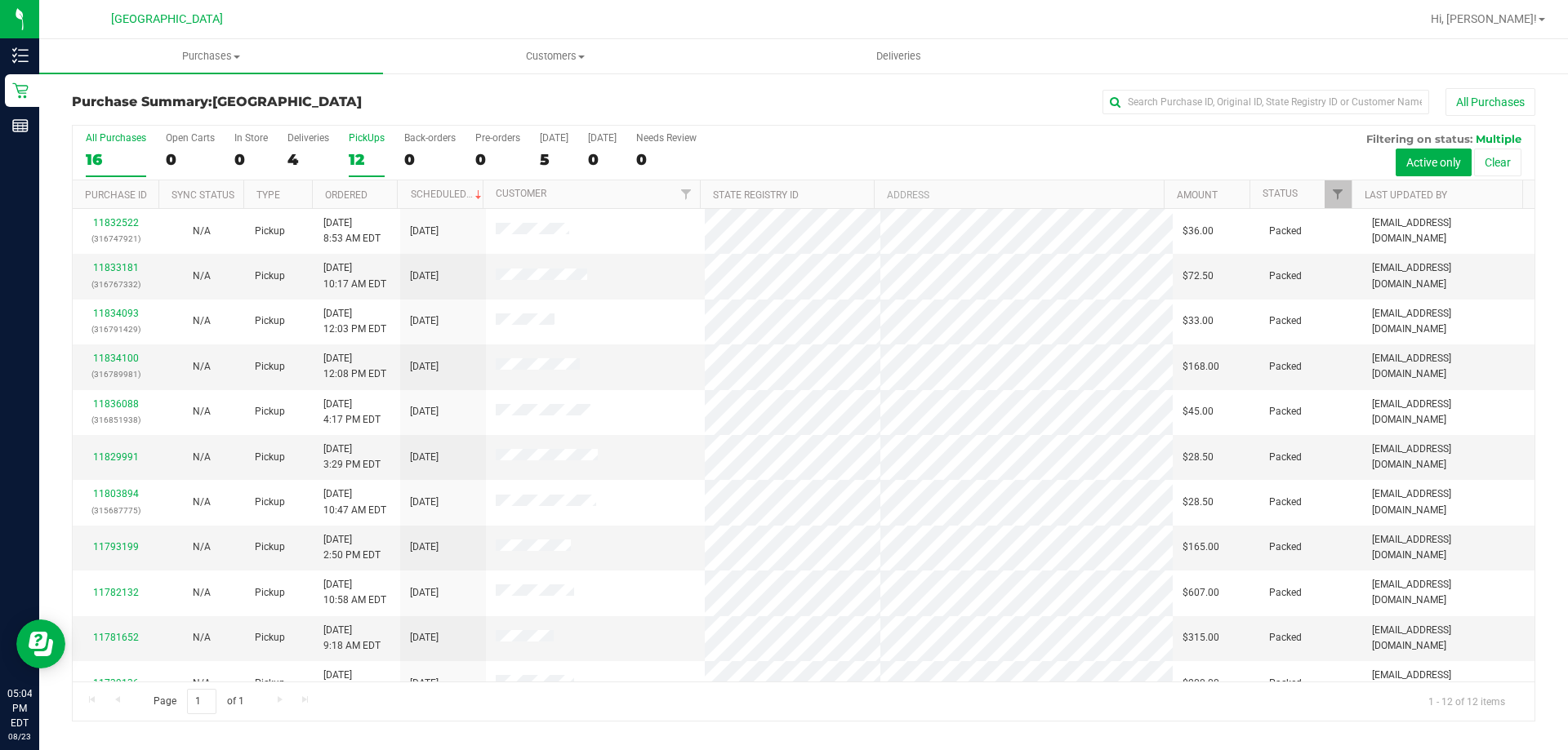
click at [105, 157] on div "16" at bounding box center [115, 160] width 60 height 19
click at [0, 0] on input "All Purchases 16" at bounding box center [0, 0] width 0 height 0
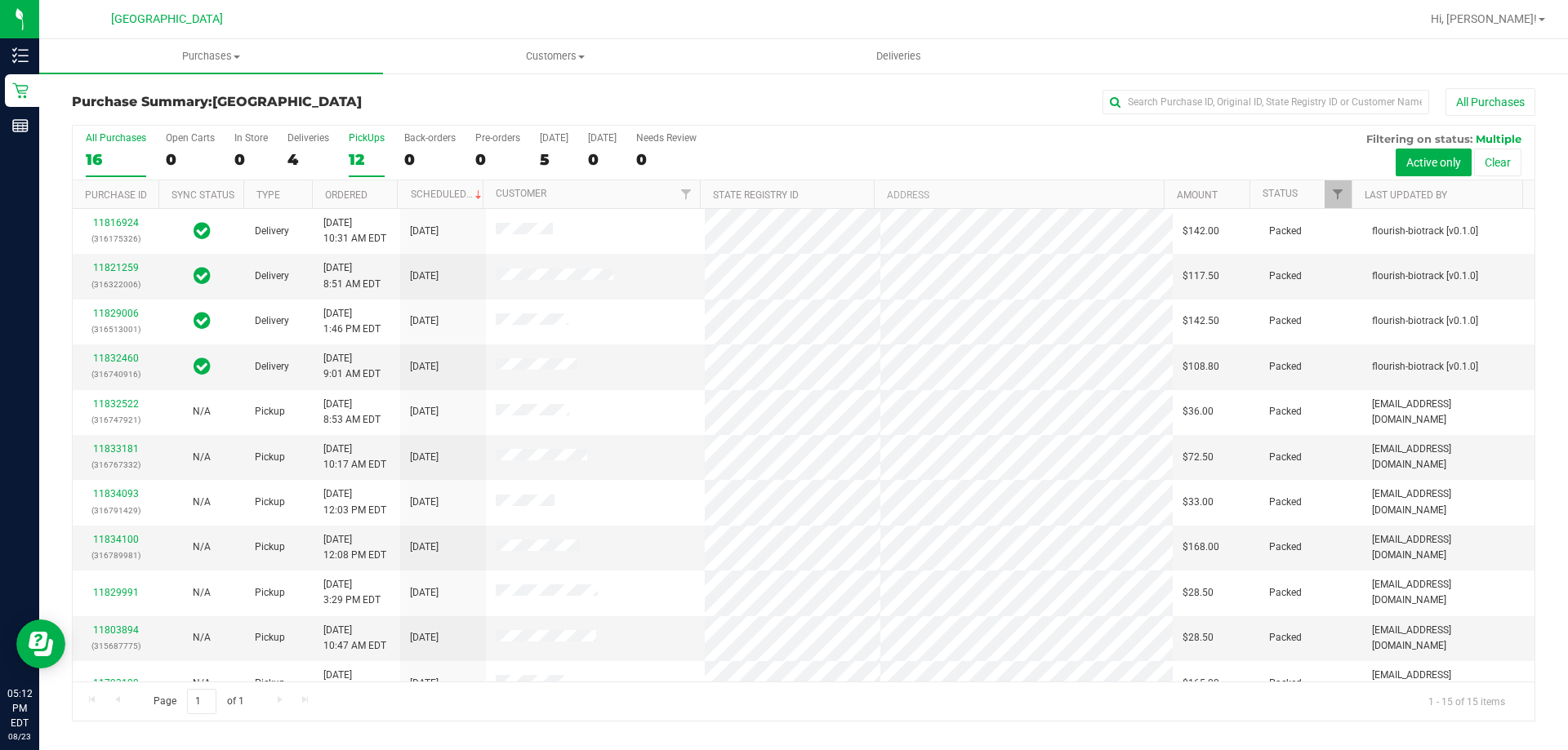
click at [376, 160] on div "12" at bounding box center [367, 160] width 36 height 19
click at [0, 0] on input "PickUps 12" at bounding box center [0, 0] width 0 height 0
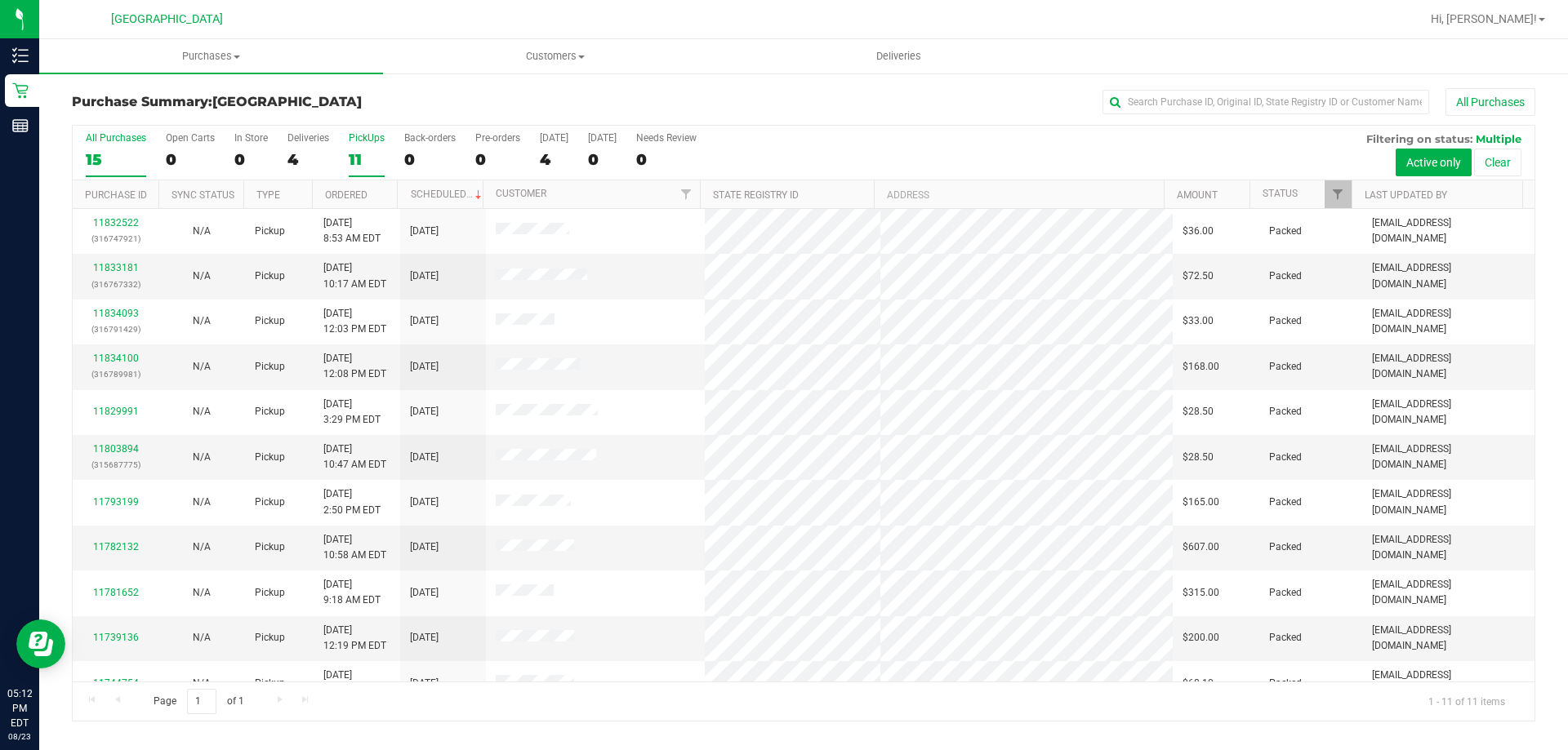
click at [121, 147] on label "All Purchases 15" at bounding box center [115, 155] width 60 height 45
click at [0, 0] on input "All Purchases 15" at bounding box center [0, 0] width 0 height 0
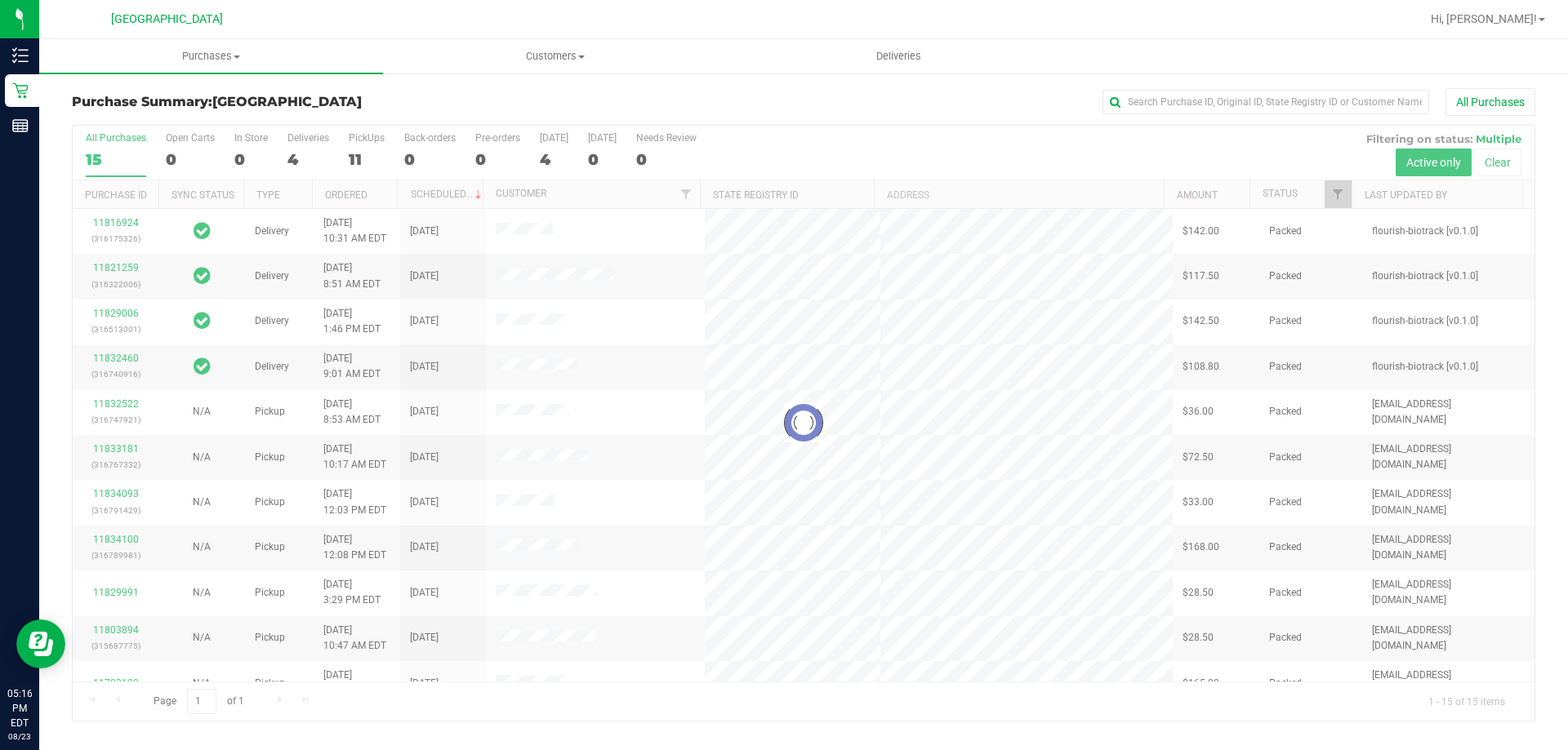
click at [366, 160] on div at bounding box center [803, 424] width 1462 height 595
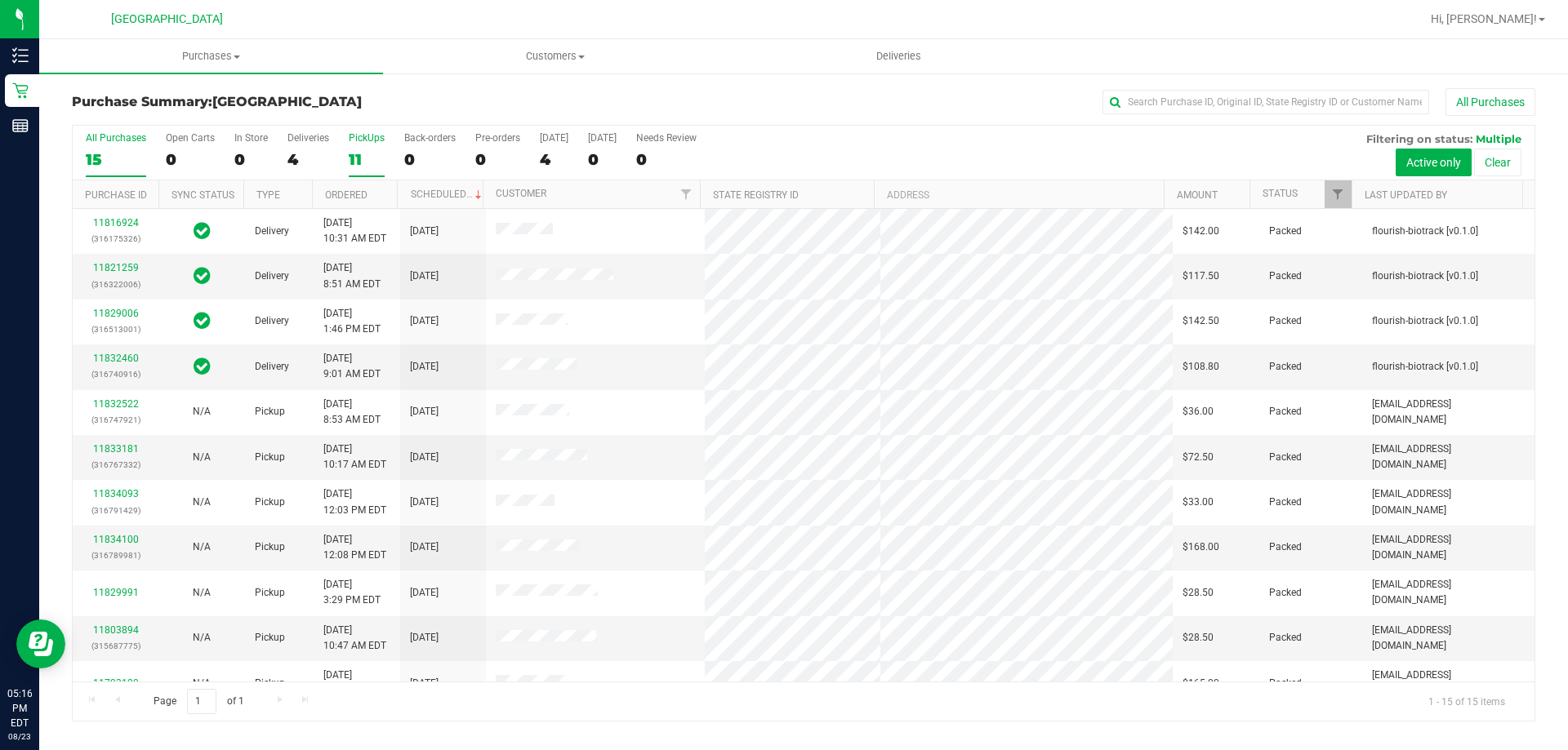
click at [354, 163] on div "11" at bounding box center [367, 160] width 36 height 19
click at [0, 0] on input "PickUps 11" at bounding box center [0, 0] width 0 height 0
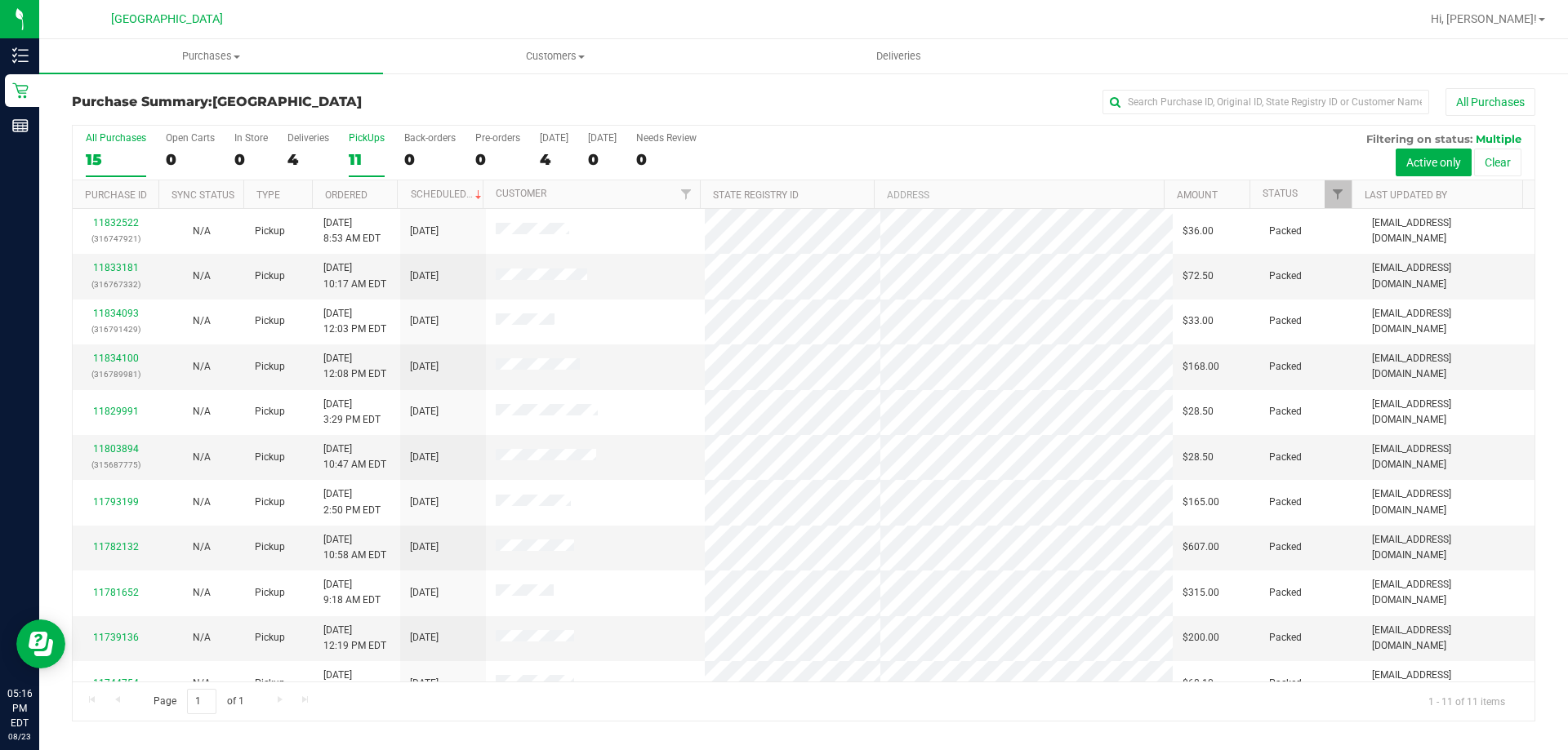
click at [131, 150] on div "15" at bounding box center [115, 160] width 60 height 19
click at [0, 0] on input "All Purchases 15" at bounding box center [0, 0] width 0 height 0
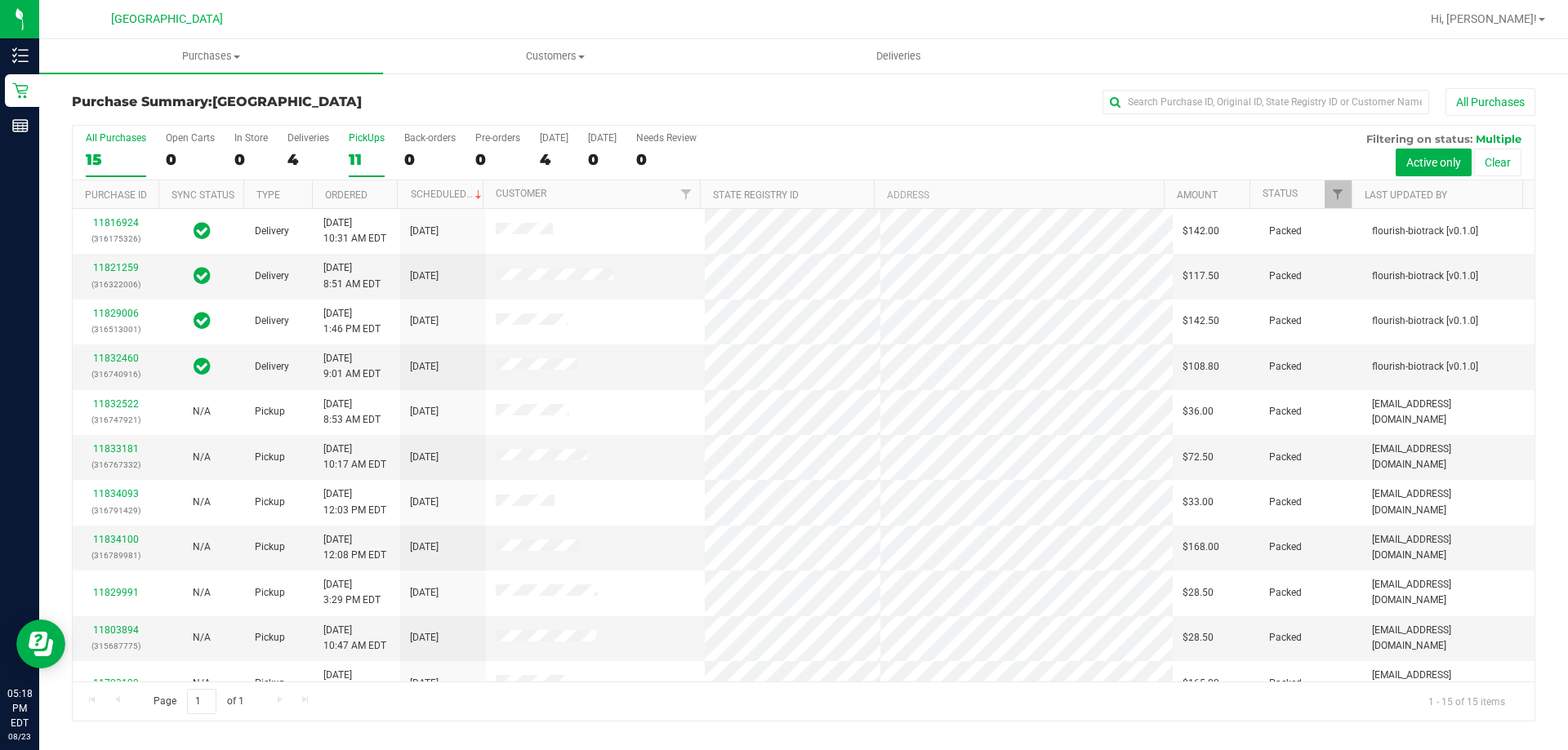
click at [362, 132] on div "PickUps" at bounding box center [367, 138] width 36 height 12
click at [0, 0] on input "PickUps 11" at bounding box center [0, 0] width 0 height 0
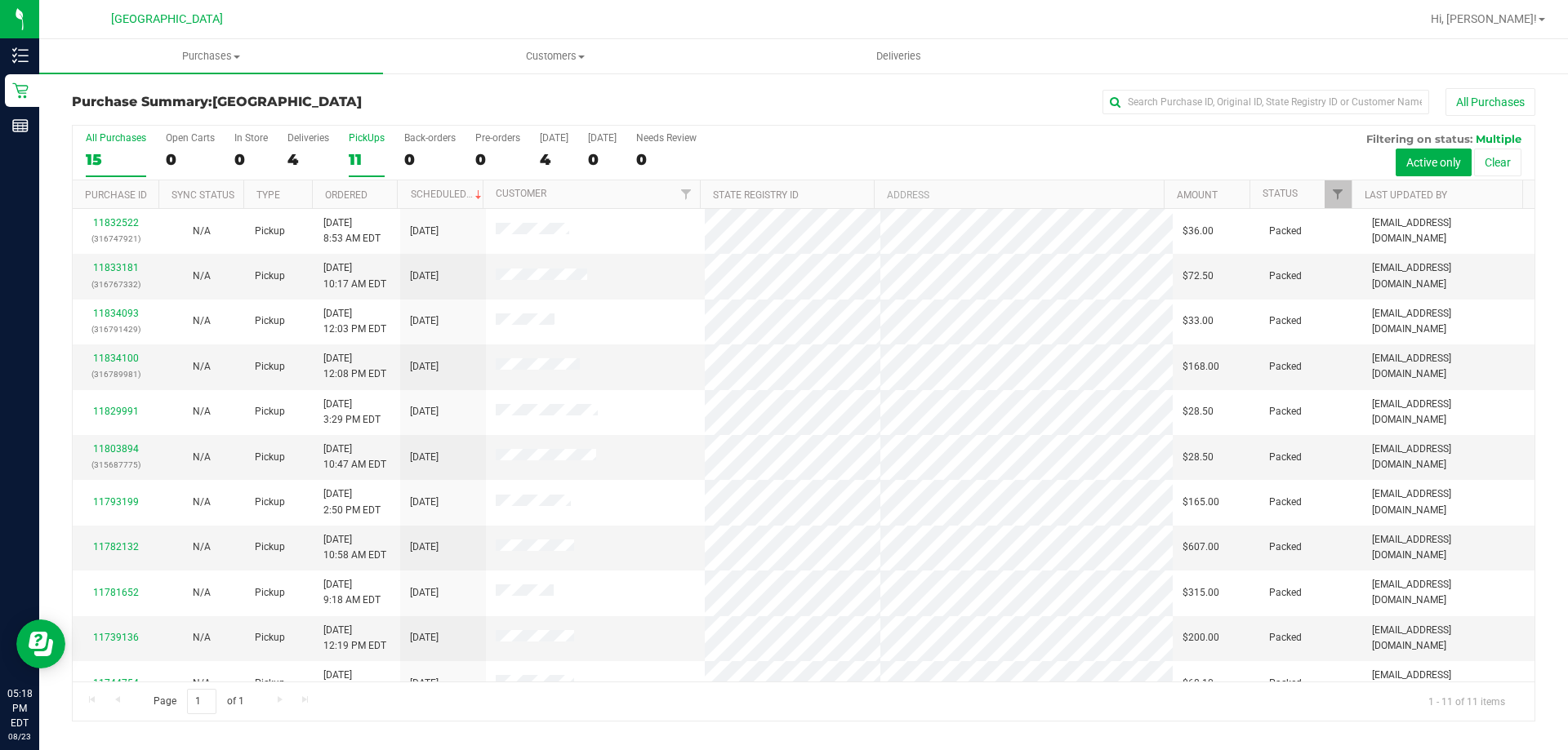
click at [138, 155] on div "15" at bounding box center [115, 160] width 60 height 19
click at [0, 0] on input "All Purchases 15" at bounding box center [0, 0] width 0 height 0
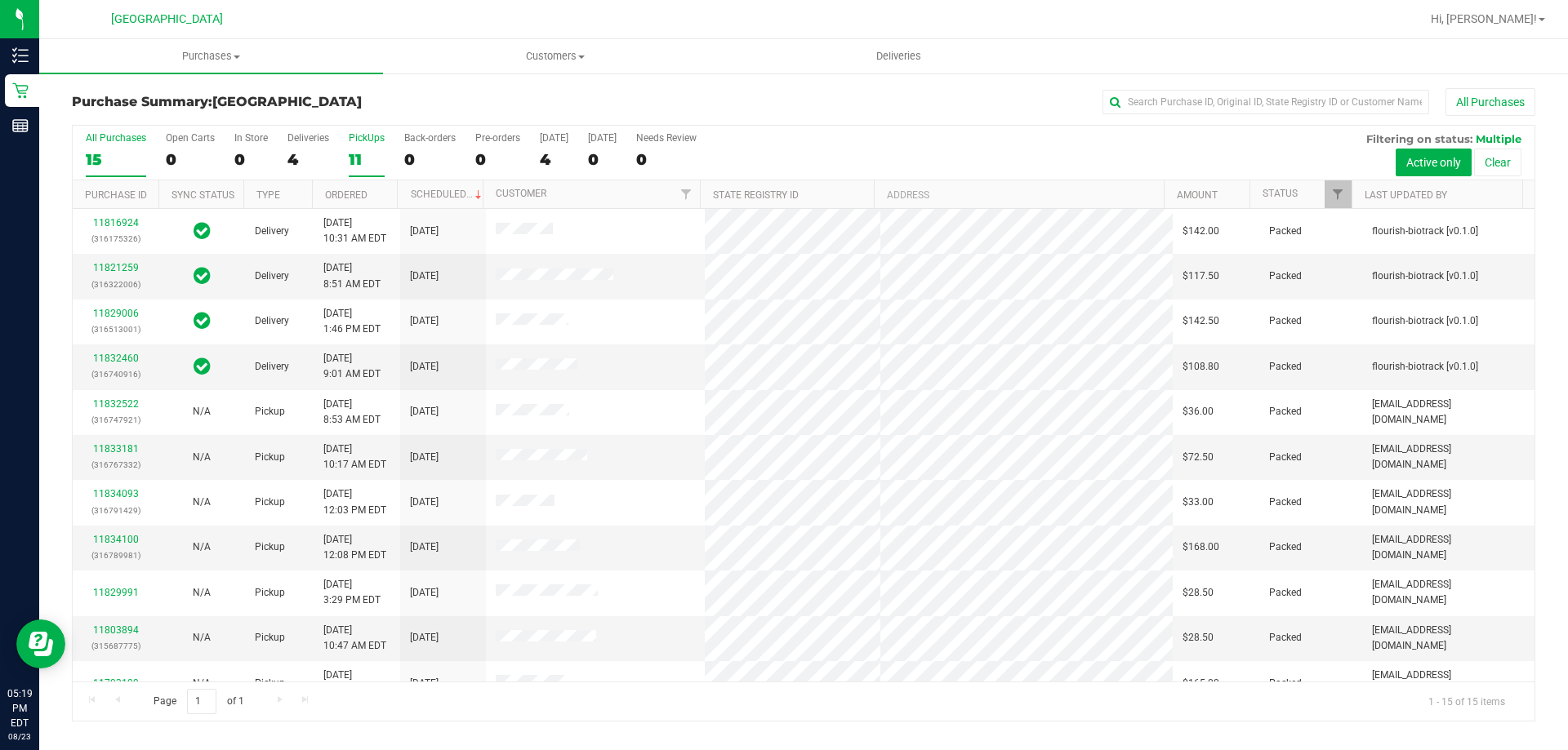
click at [363, 157] on div "11" at bounding box center [367, 160] width 36 height 19
click at [0, 0] on input "PickUps 11" at bounding box center [0, 0] width 0 height 0
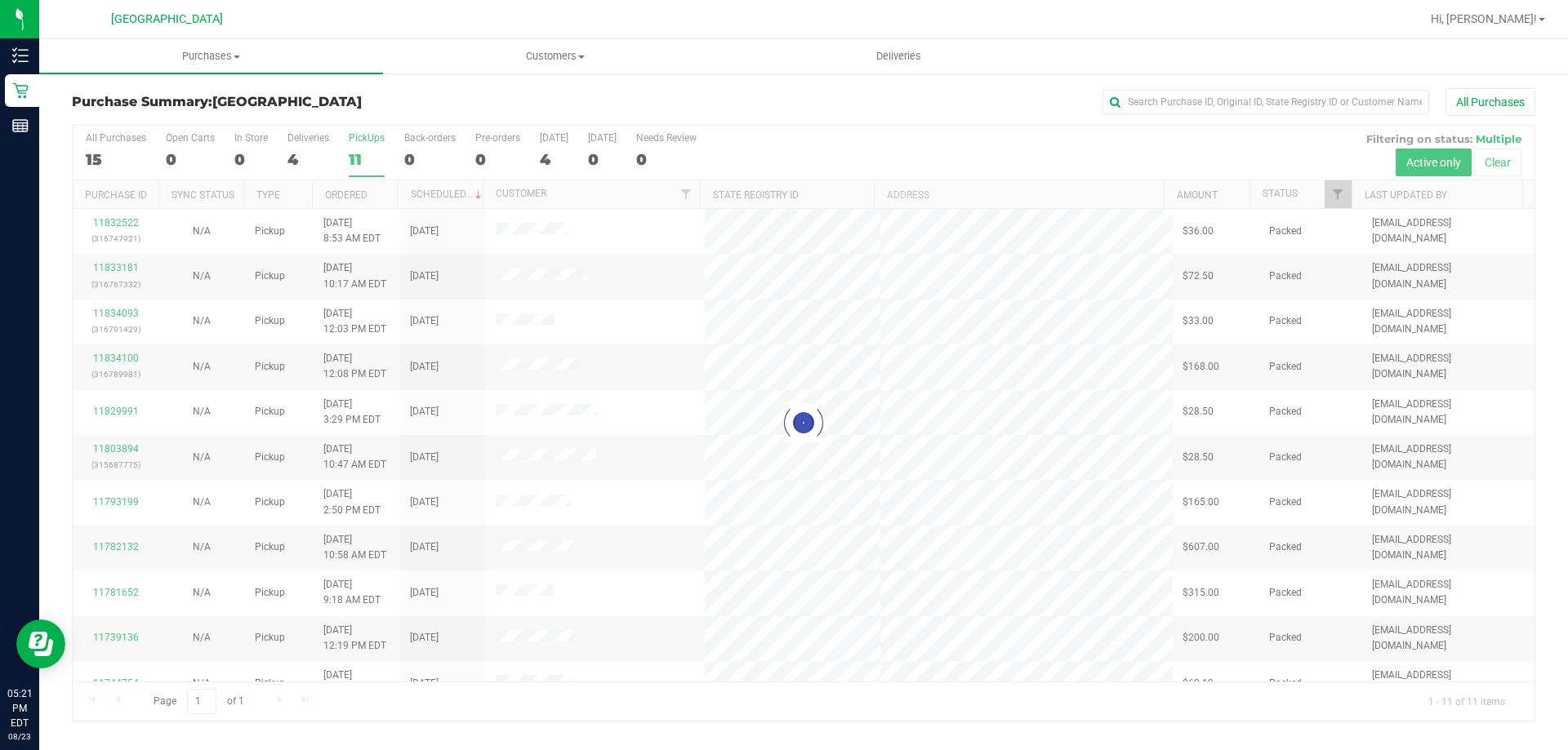
click at [358, 160] on div at bounding box center [803, 424] width 1462 height 595
click at [358, 160] on div "11" at bounding box center [367, 160] width 36 height 19
click at [0, 0] on input "PickUps 11" at bounding box center [0, 0] width 0 height 0
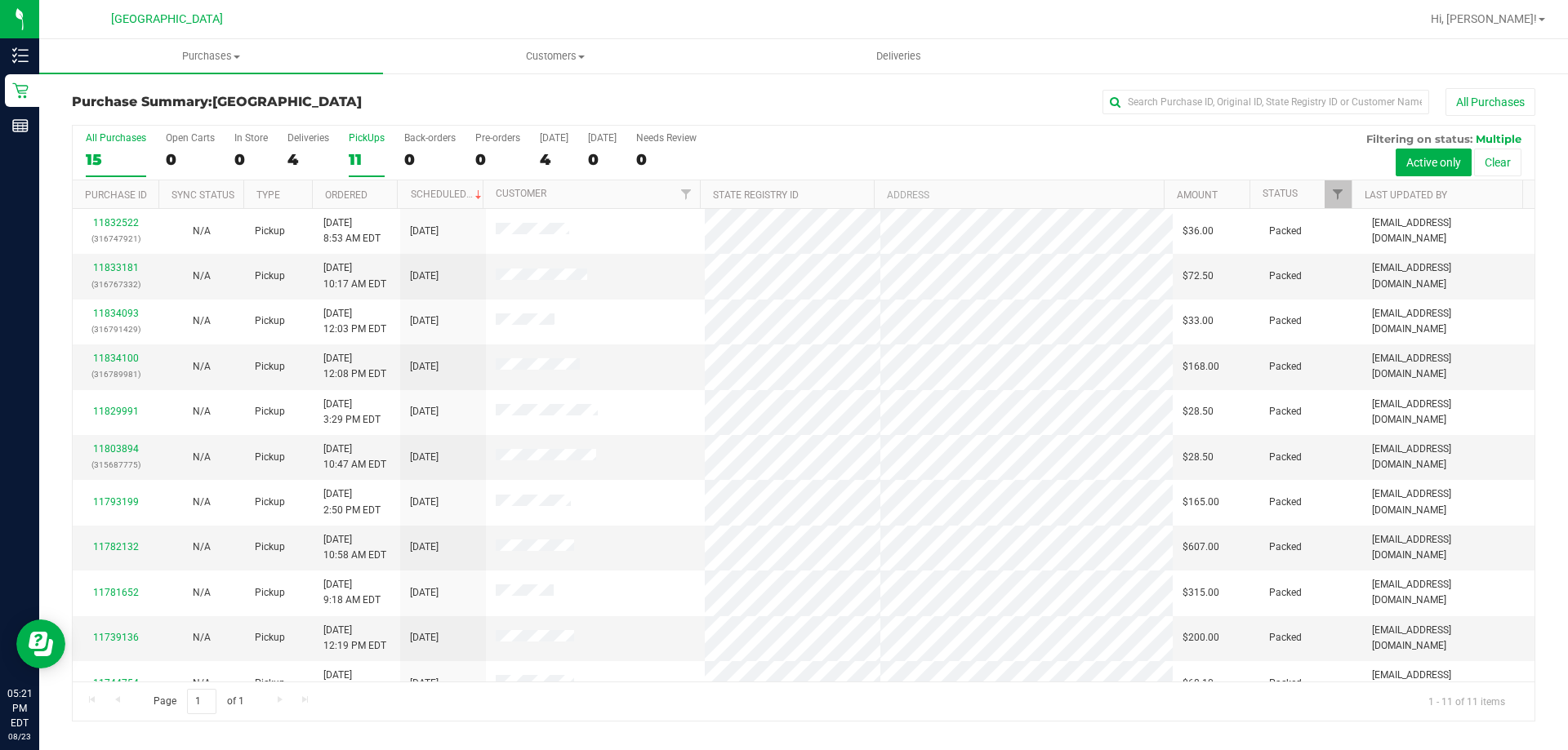
click at [109, 164] on div "15" at bounding box center [115, 160] width 60 height 19
click at [0, 0] on input "All Purchases 15" at bounding box center [0, 0] width 0 height 0
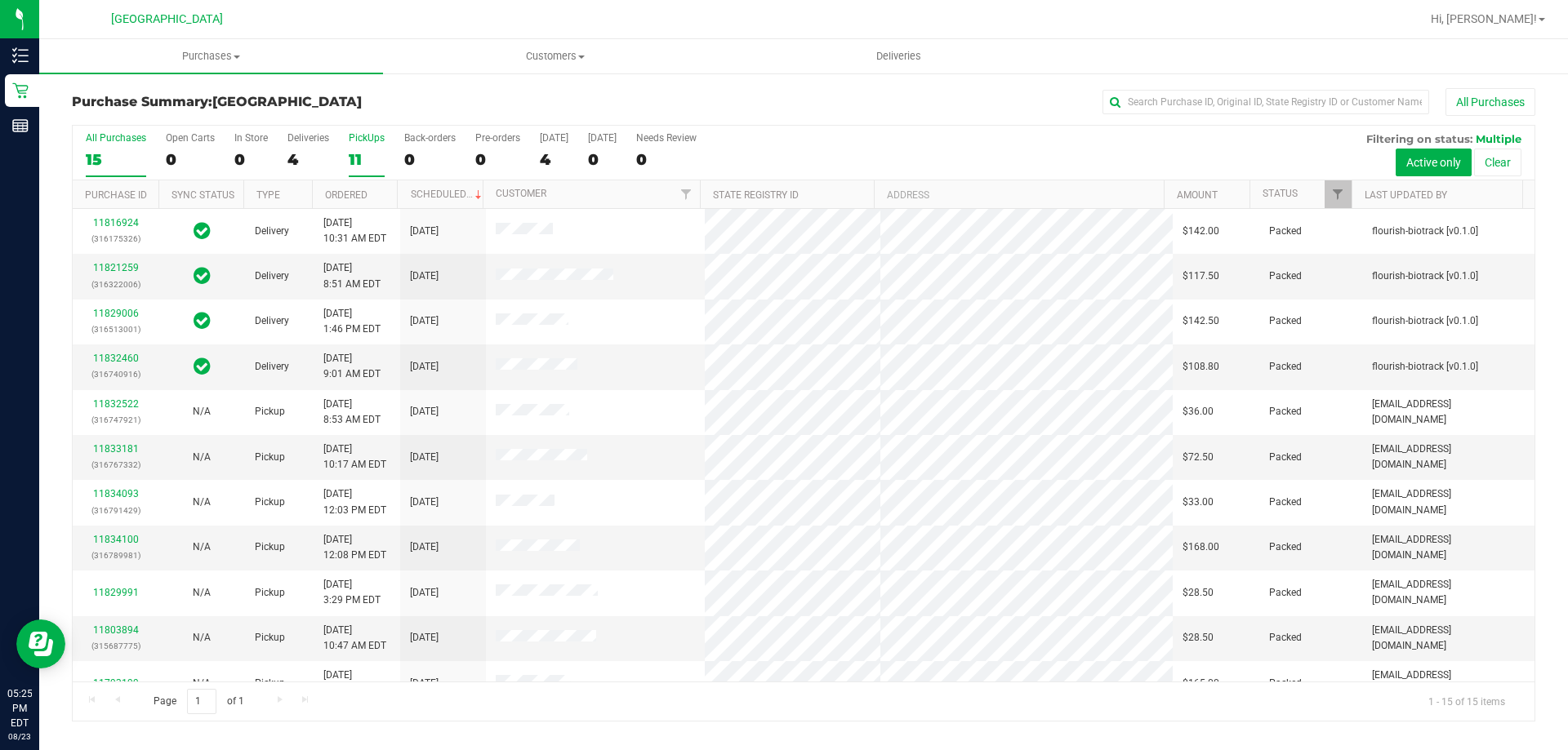
click at [375, 139] on div "PickUps" at bounding box center [367, 138] width 36 height 12
click at [0, 0] on input "PickUps 11" at bounding box center [0, 0] width 0 height 0
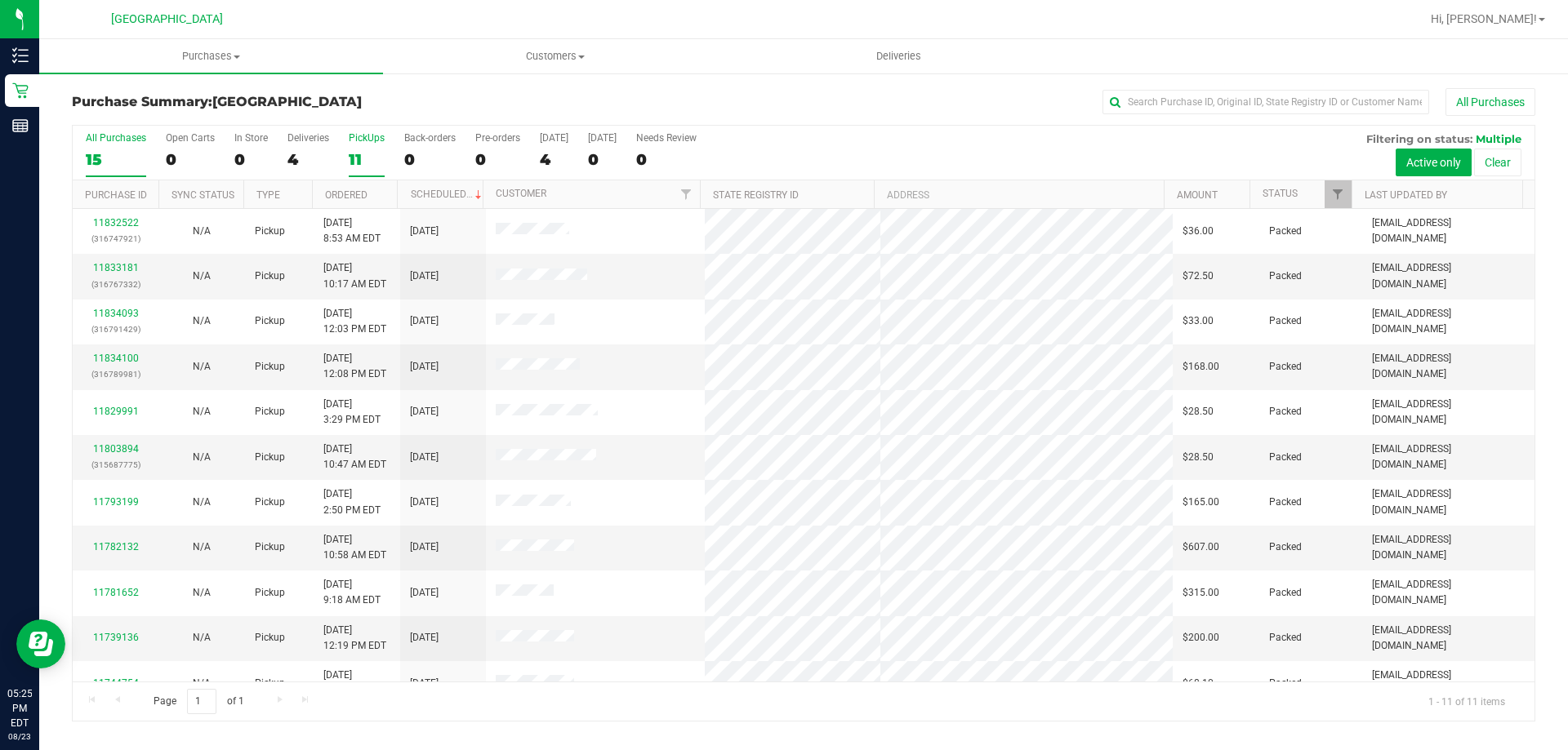
click at [123, 169] on label "All Purchases 15" at bounding box center [115, 155] width 60 height 45
click at [0, 0] on input "All Purchases 15" at bounding box center [0, 0] width 0 height 0
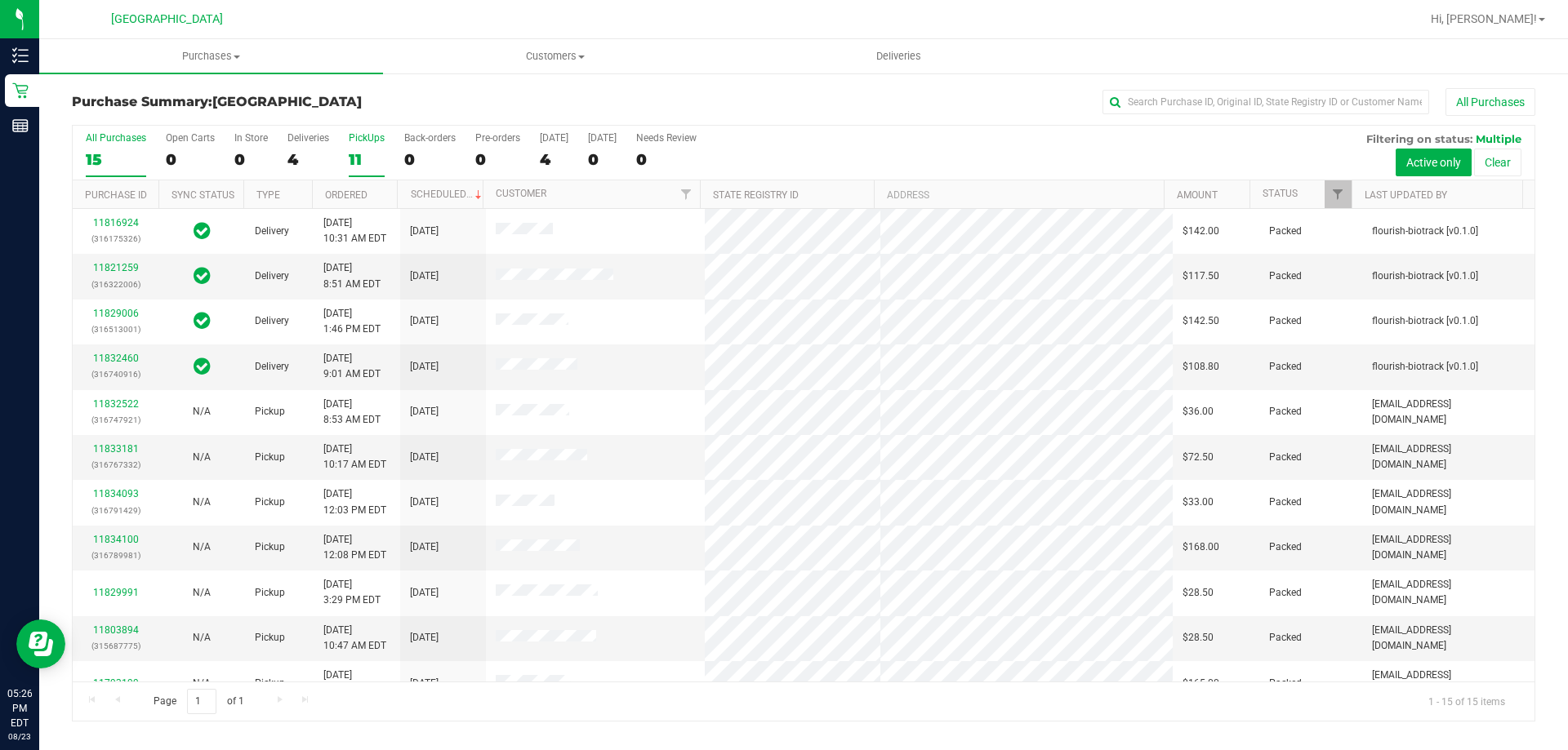
click at [360, 157] on div "11" at bounding box center [367, 160] width 36 height 19
click at [0, 0] on input "PickUps 11" at bounding box center [0, 0] width 0 height 0
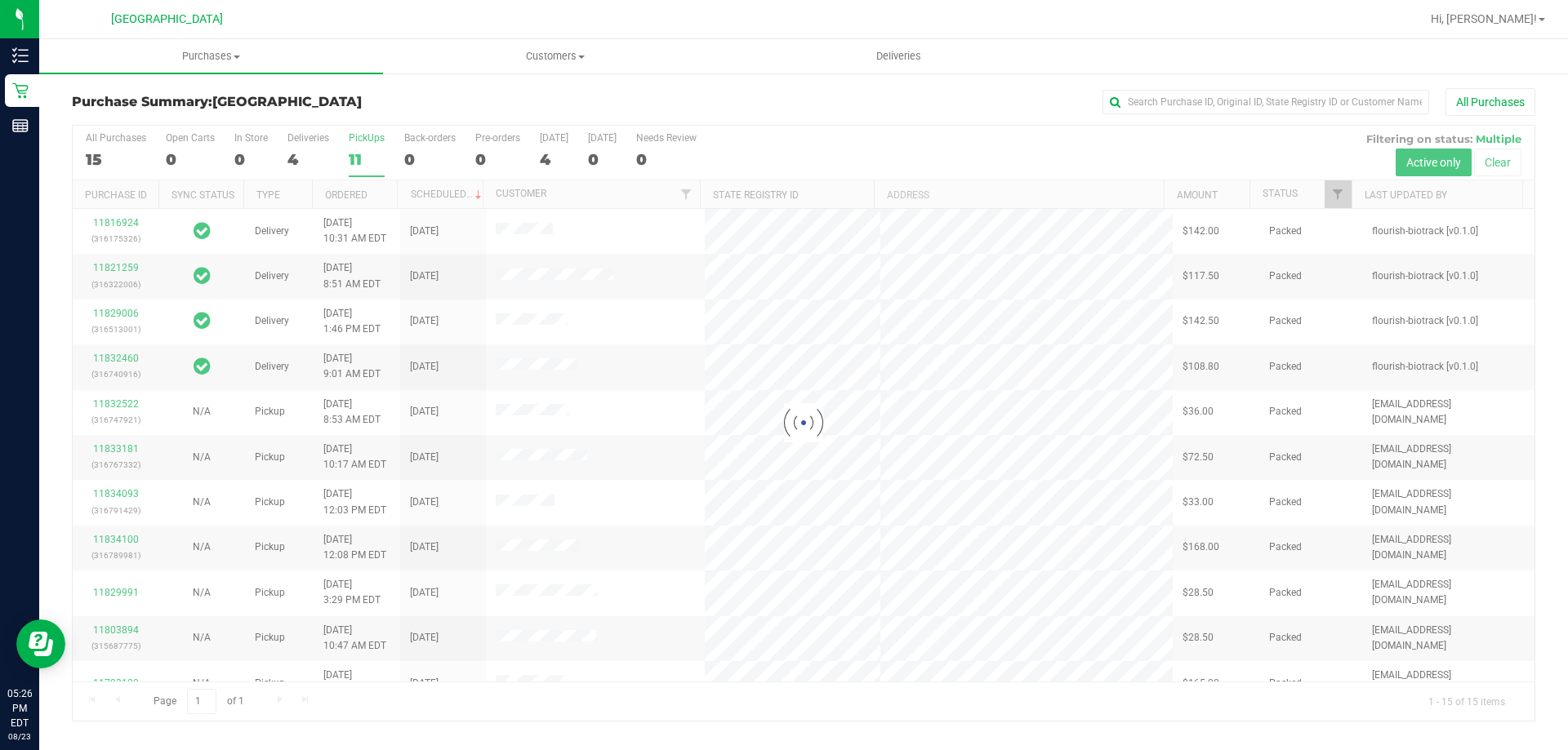
click at [136, 141] on div "All Purchases" at bounding box center [115, 138] width 60 height 12
click at [0, 0] on input "All Purchases 15" at bounding box center [0, 0] width 0 height 0
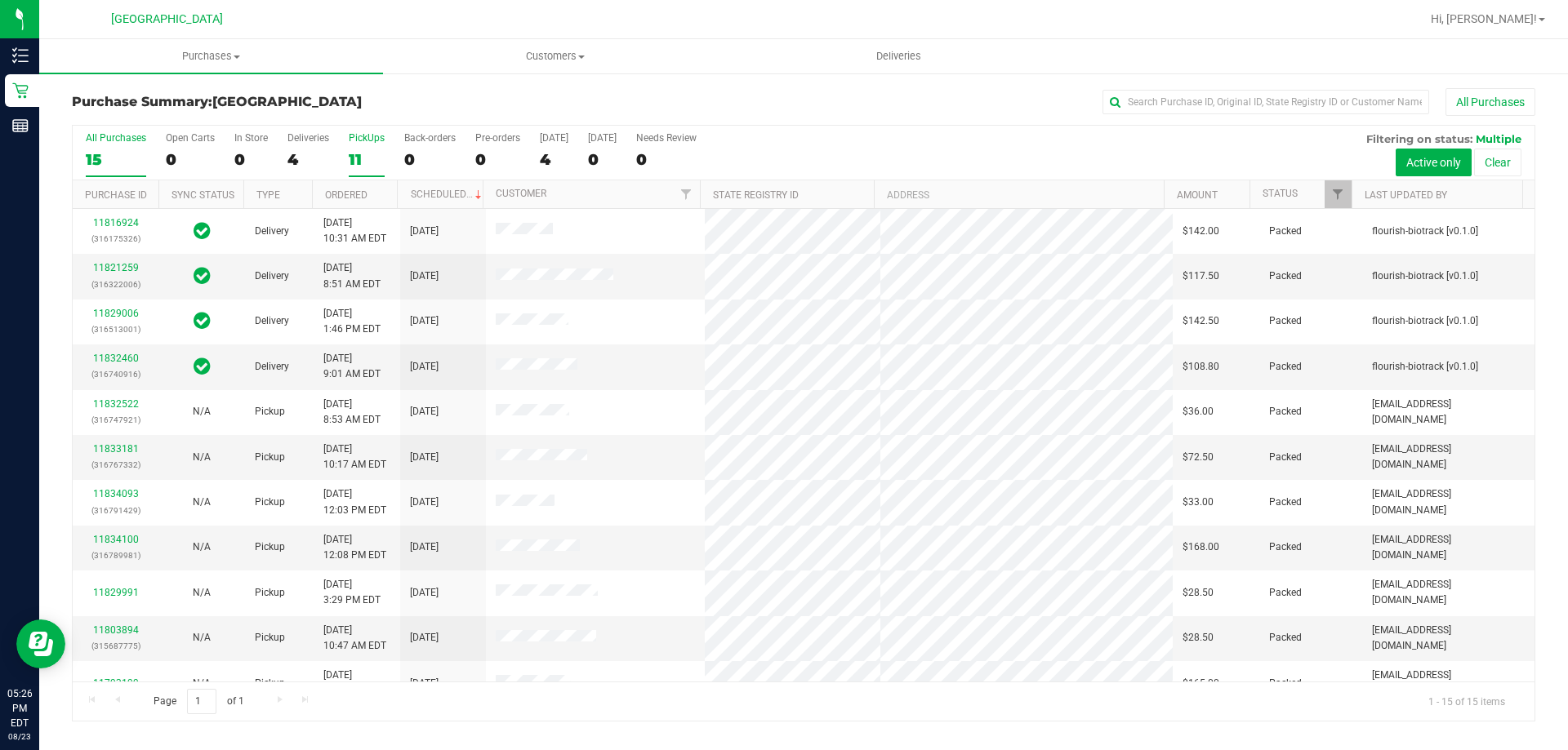
click at [363, 145] on label "PickUps 11" at bounding box center [367, 155] width 36 height 45
click at [0, 0] on input "PickUps 11" at bounding box center [0, 0] width 0 height 0
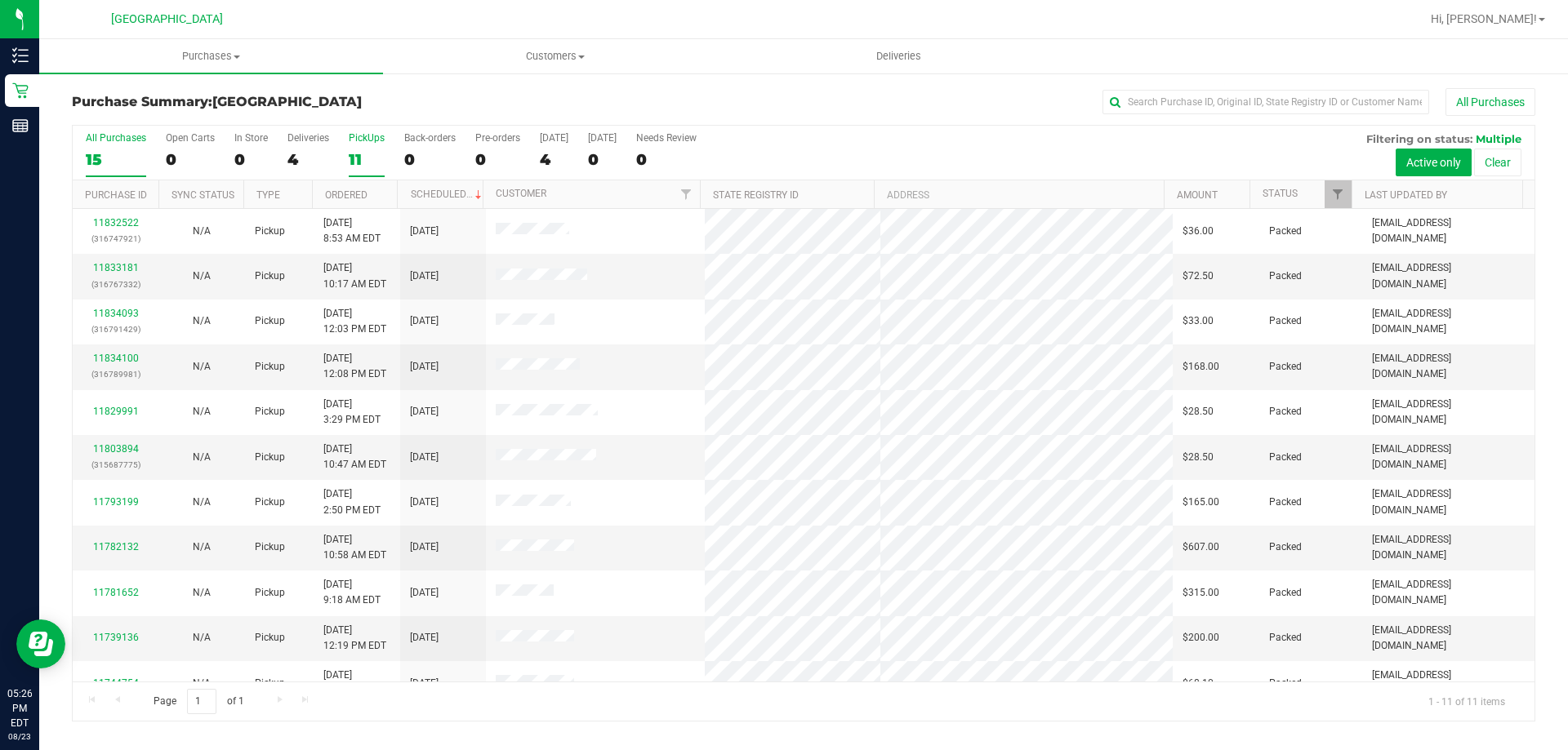
click at [108, 149] on label "All Purchases 15" at bounding box center [115, 155] width 60 height 45
click at [0, 0] on input "All Purchases 15" at bounding box center [0, 0] width 0 height 0
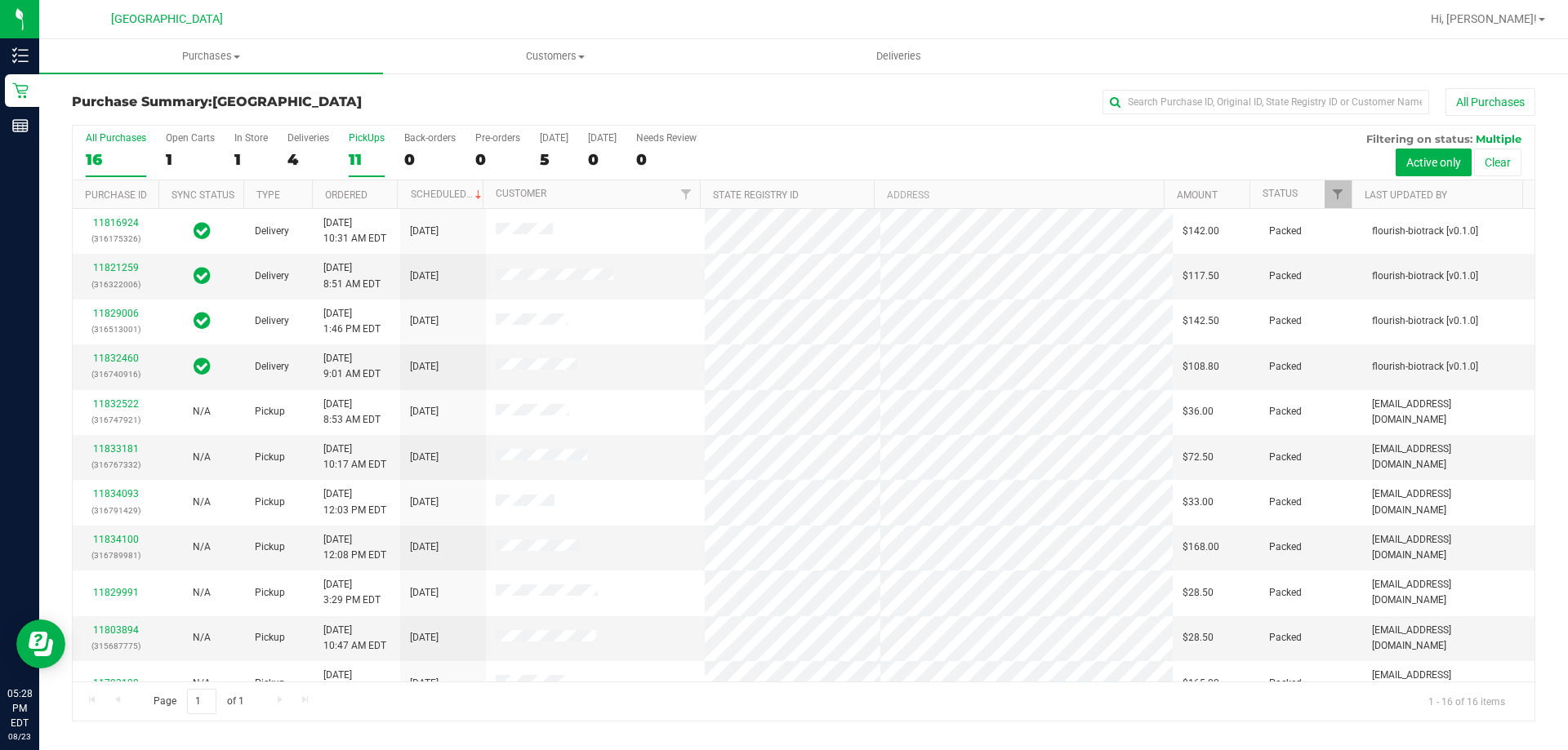
click at [354, 146] on label "PickUps 11" at bounding box center [367, 155] width 36 height 45
click at [0, 0] on input "PickUps 11" at bounding box center [0, 0] width 0 height 0
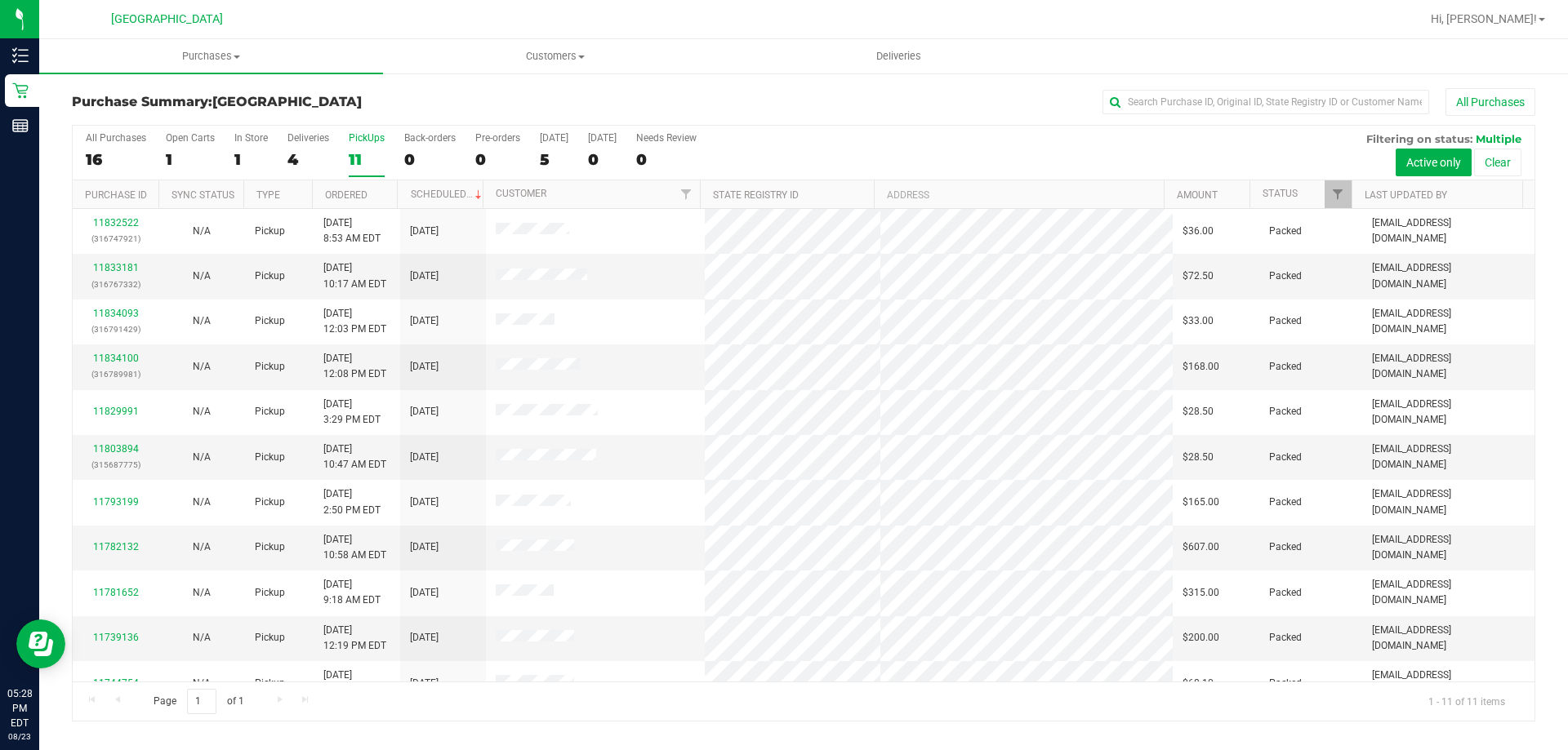
click at [111, 154] on div "16" at bounding box center [115, 160] width 60 height 19
click at [0, 0] on input "All Purchases 16" at bounding box center [0, 0] width 0 height 0
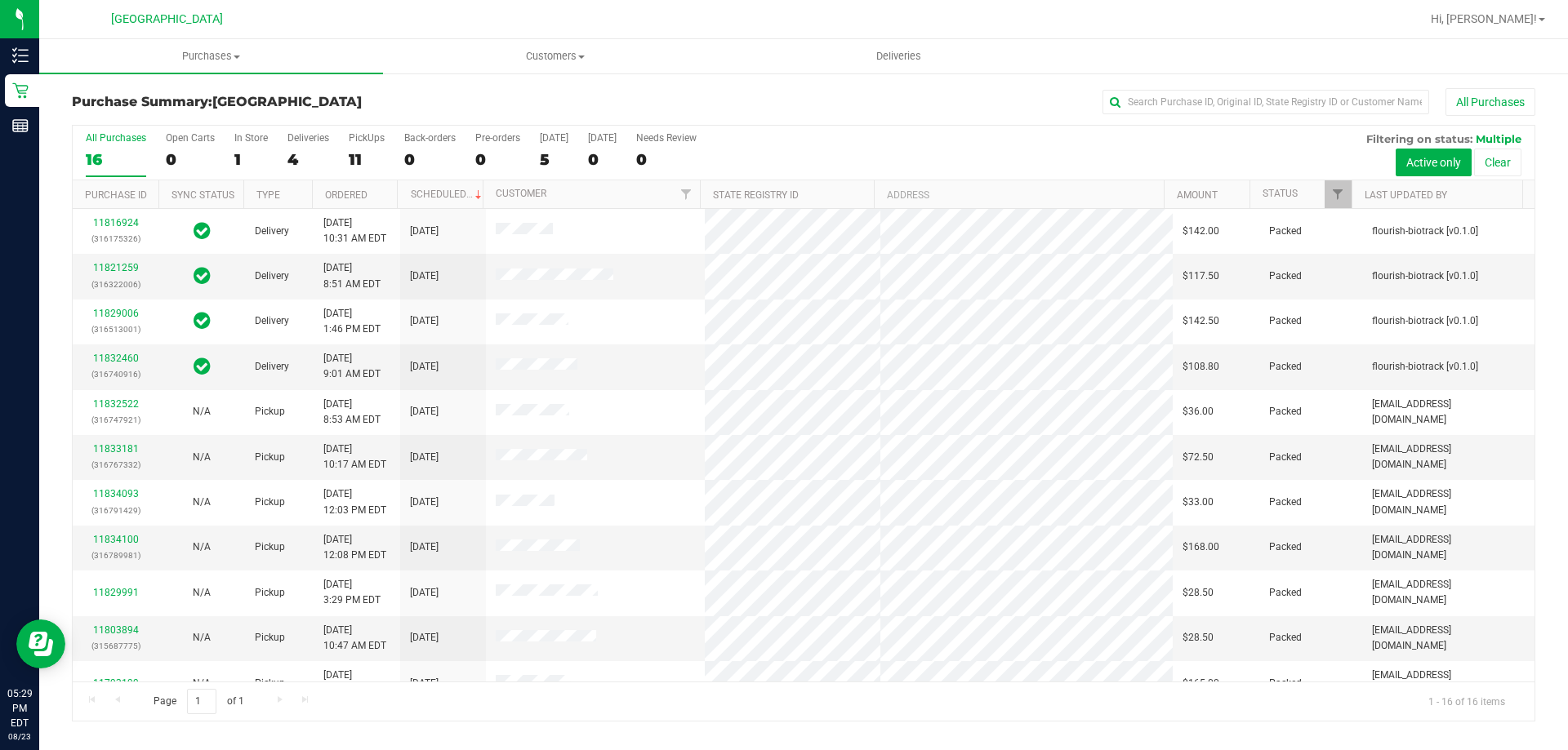
click at [380, 103] on h3 "Purchase Summary: North Port WC" at bounding box center [315, 102] width 488 height 15
click at [360, 150] on div "11" at bounding box center [367, 160] width 36 height 19
click at [0, 0] on input "PickUps 11" at bounding box center [0, 0] width 0 height 0
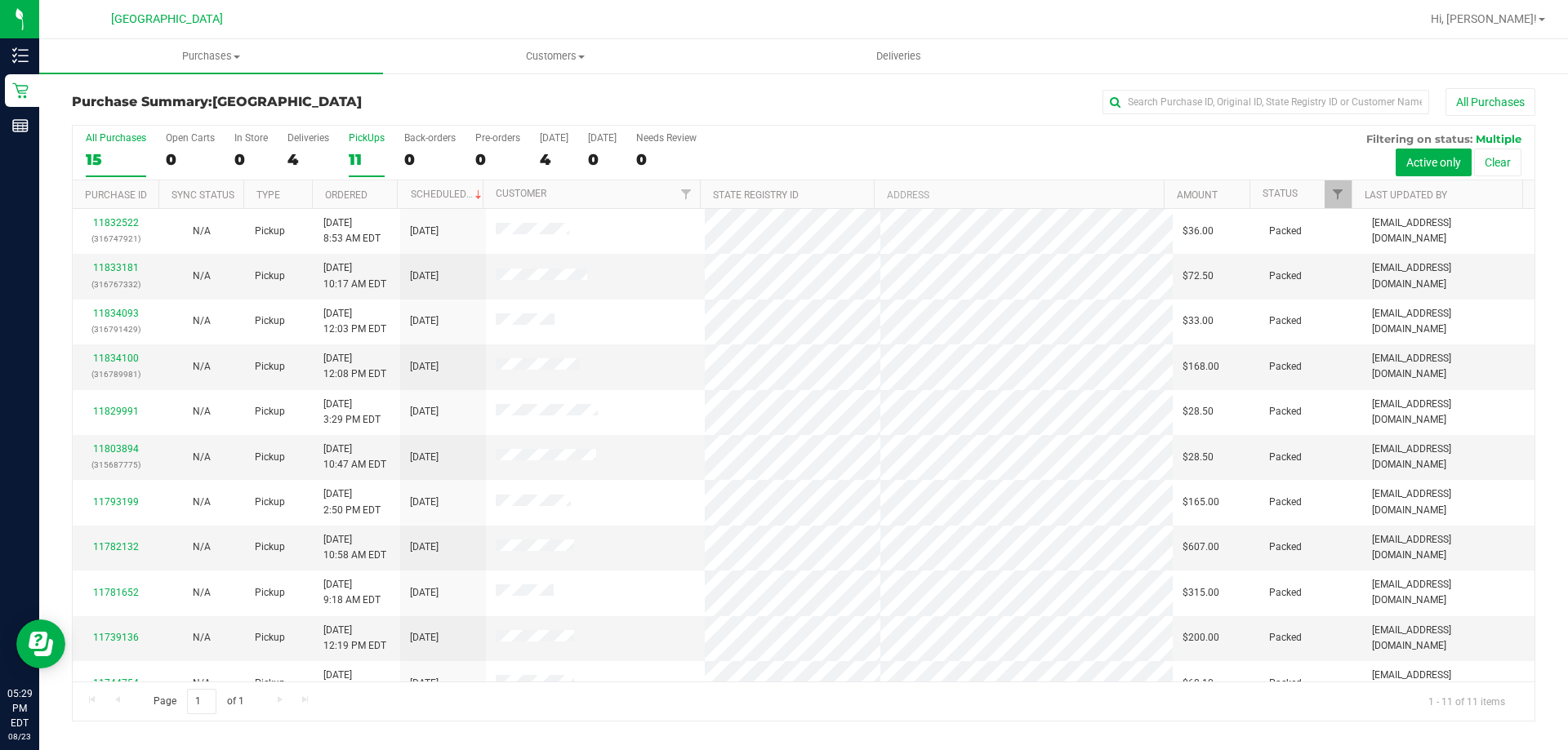
click at [106, 160] on div "15" at bounding box center [115, 160] width 60 height 19
click at [0, 0] on input "All Purchases 15" at bounding box center [0, 0] width 0 height 0
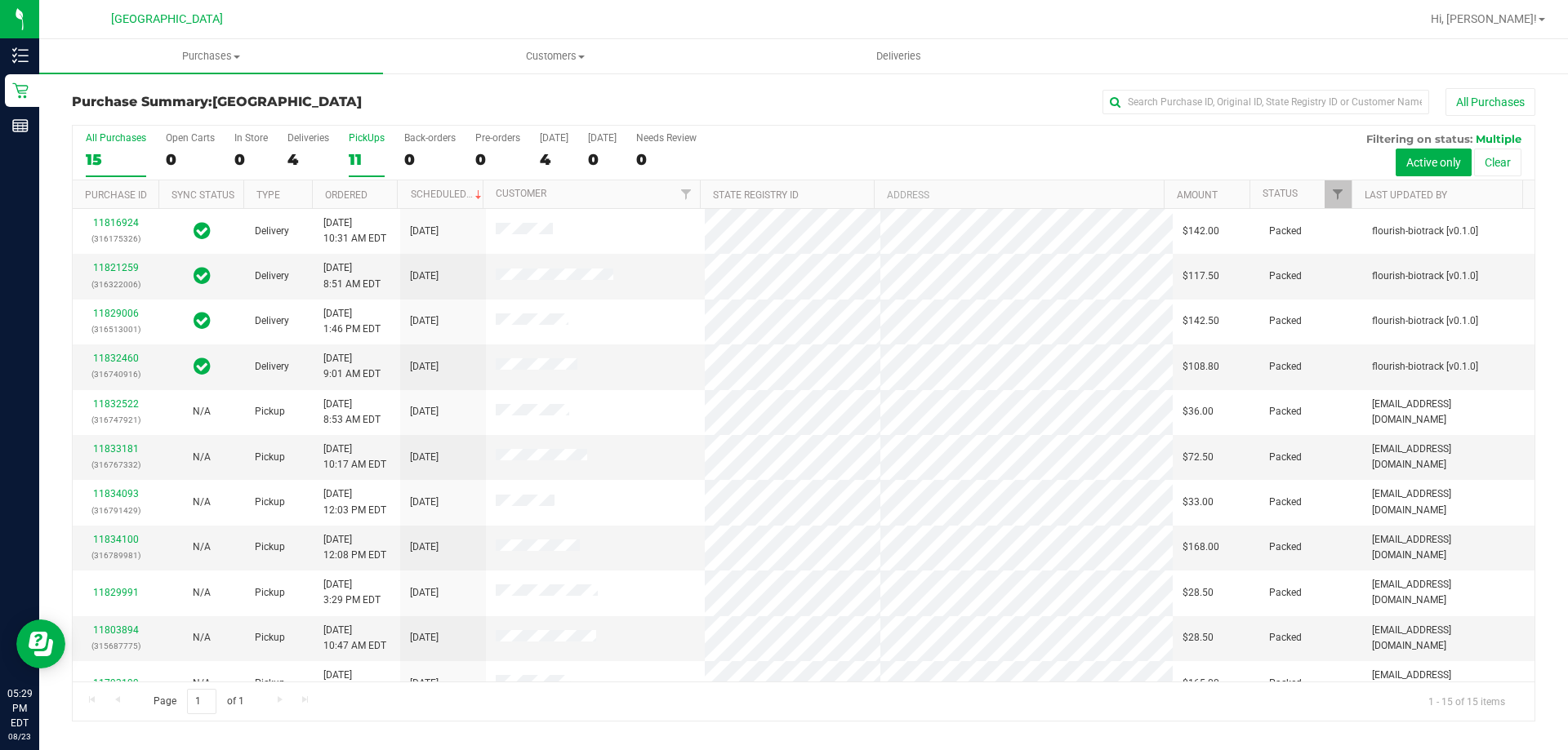
click at [364, 158] on div "11" at bounding box center [367, 160] width 36 height 19
click at [0, 0] on input "PickUps 11" at bounding box center [0, 0] width 0 height 0
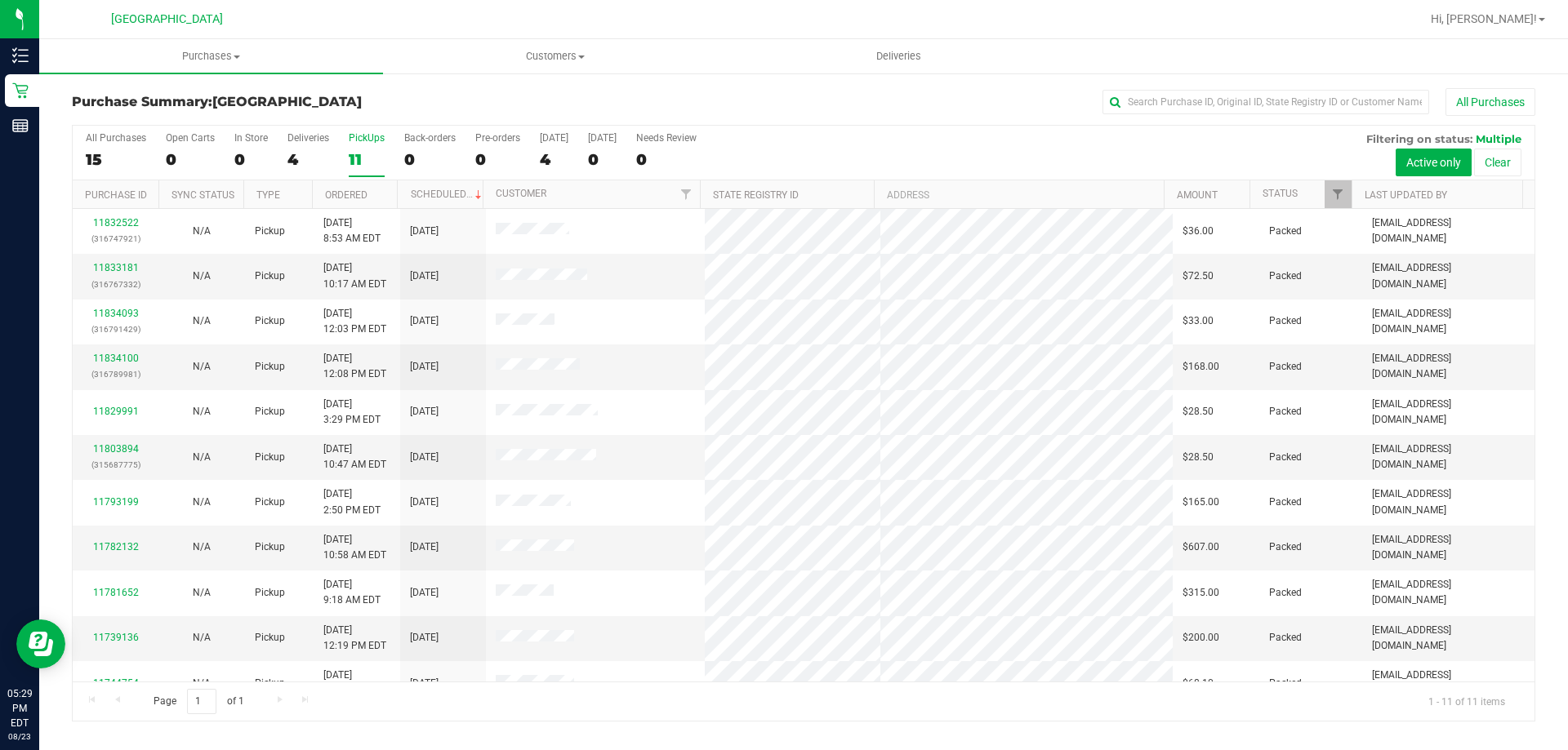
drag, startPoint x: 91, startPoint y: 160, endPoint x: 117, endPoint y: 115, distance: 52.0
click at [92, 160] on div "15" at bounding box center [115, 160] width 60 height 19
click at [0, 0] on input "All Purchases 15" at bounding box center [0, 0] width 0 height 0
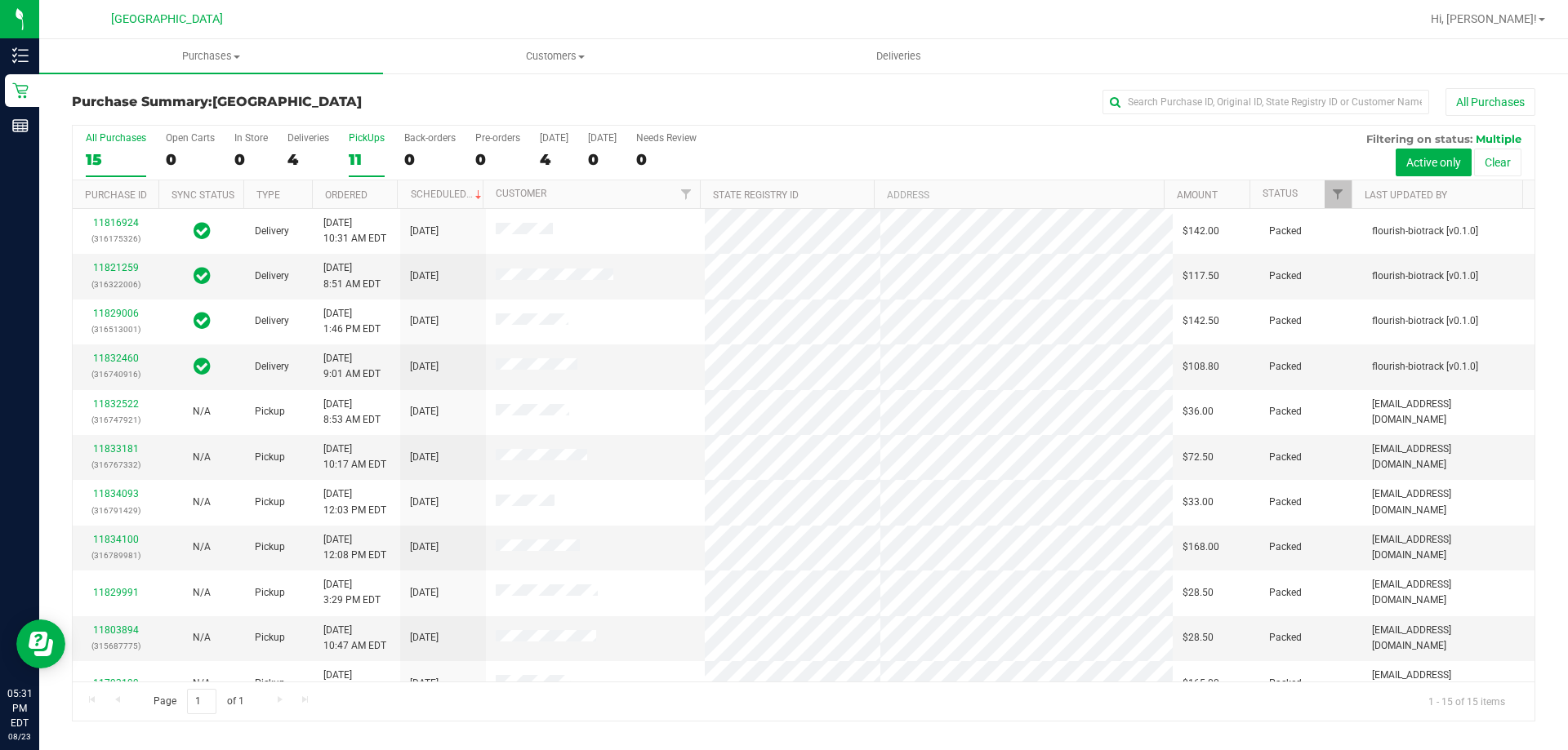
click at [365, 160] on div "11" at bounding box center [367, 160] width 36 height 19
click at [0, 0] on input "PickUps 11" at bounding box center [0, 0] width 0 height 0
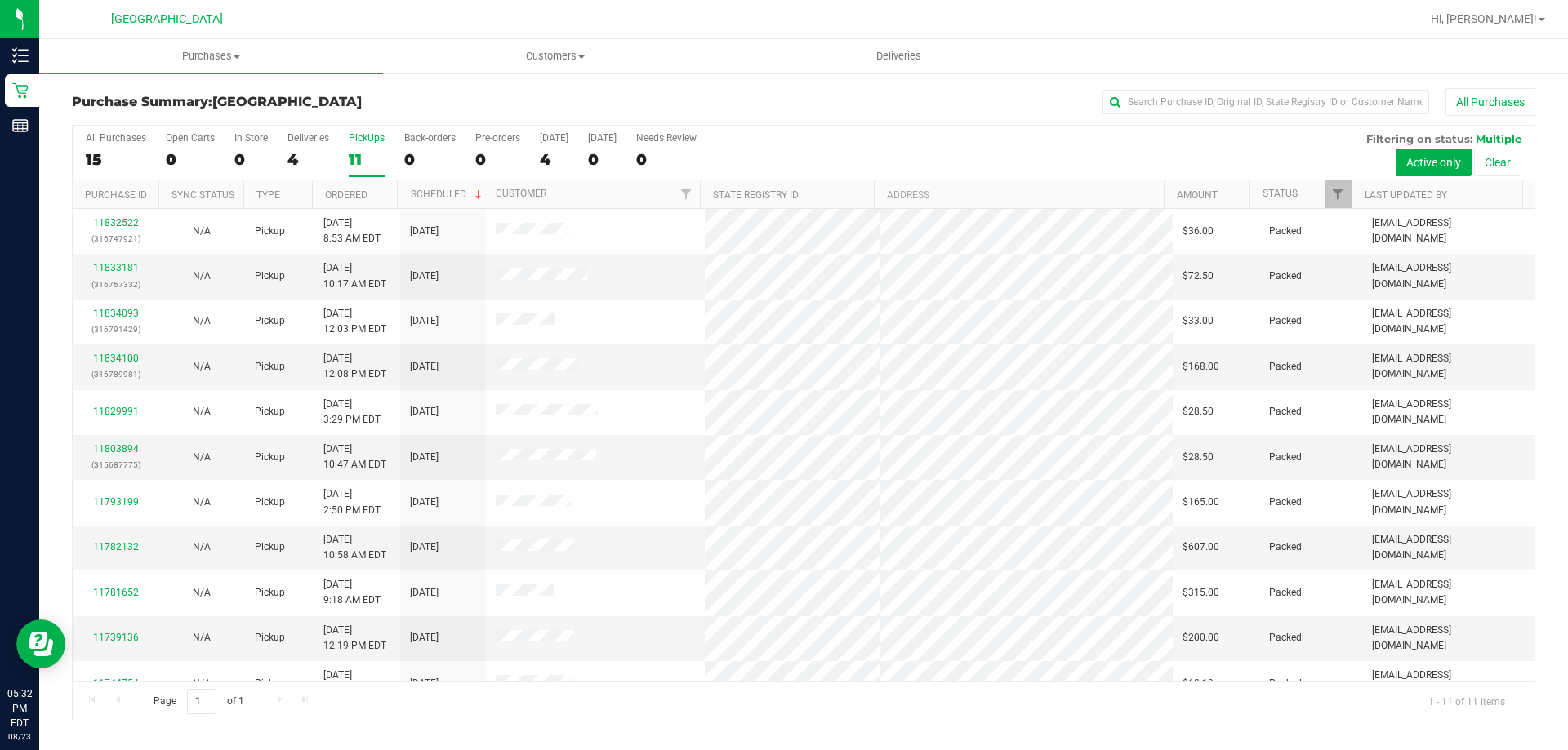
click at [109, 130] on div "All Purchases 15 Open Carts 0 In Store 0 Deliveries 4 PickUps 11 Back-orders 0 …" at bounding box center [803, 132] width 1462 height 13
click at [104, 146] on label "All Purchases 15" at bounding box center [115, 155] width 60 height 45
click at [0, 0] on input "All Purchases 15" at bounding box center [0, 0] width 0 height 0
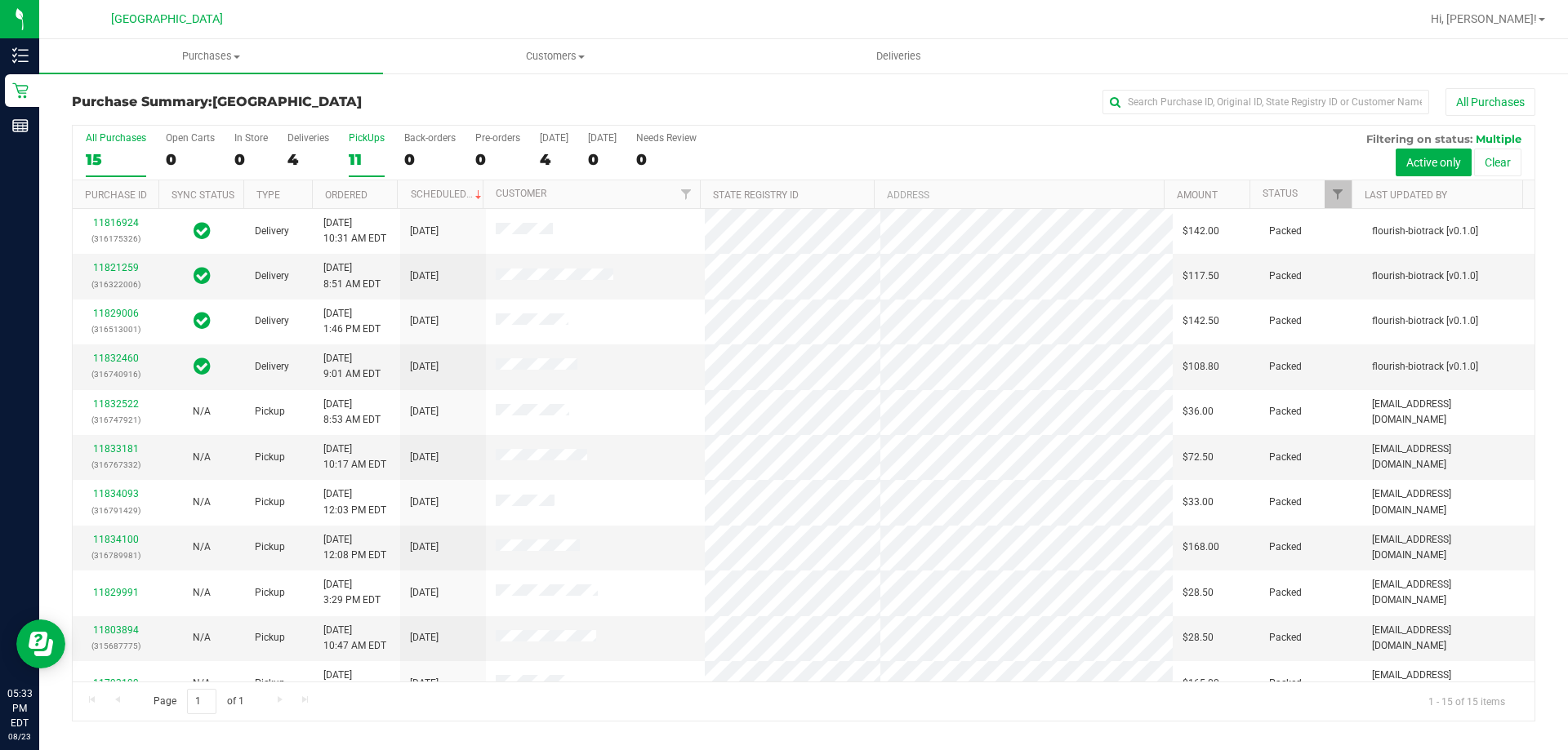
click at [377, 148] on label "PickUps 11" at bounding box center [367, 155] width 36 height 45
click at [0, 0] on input "PickUps 11" at bounding box center [0, 0] width 0 height 0
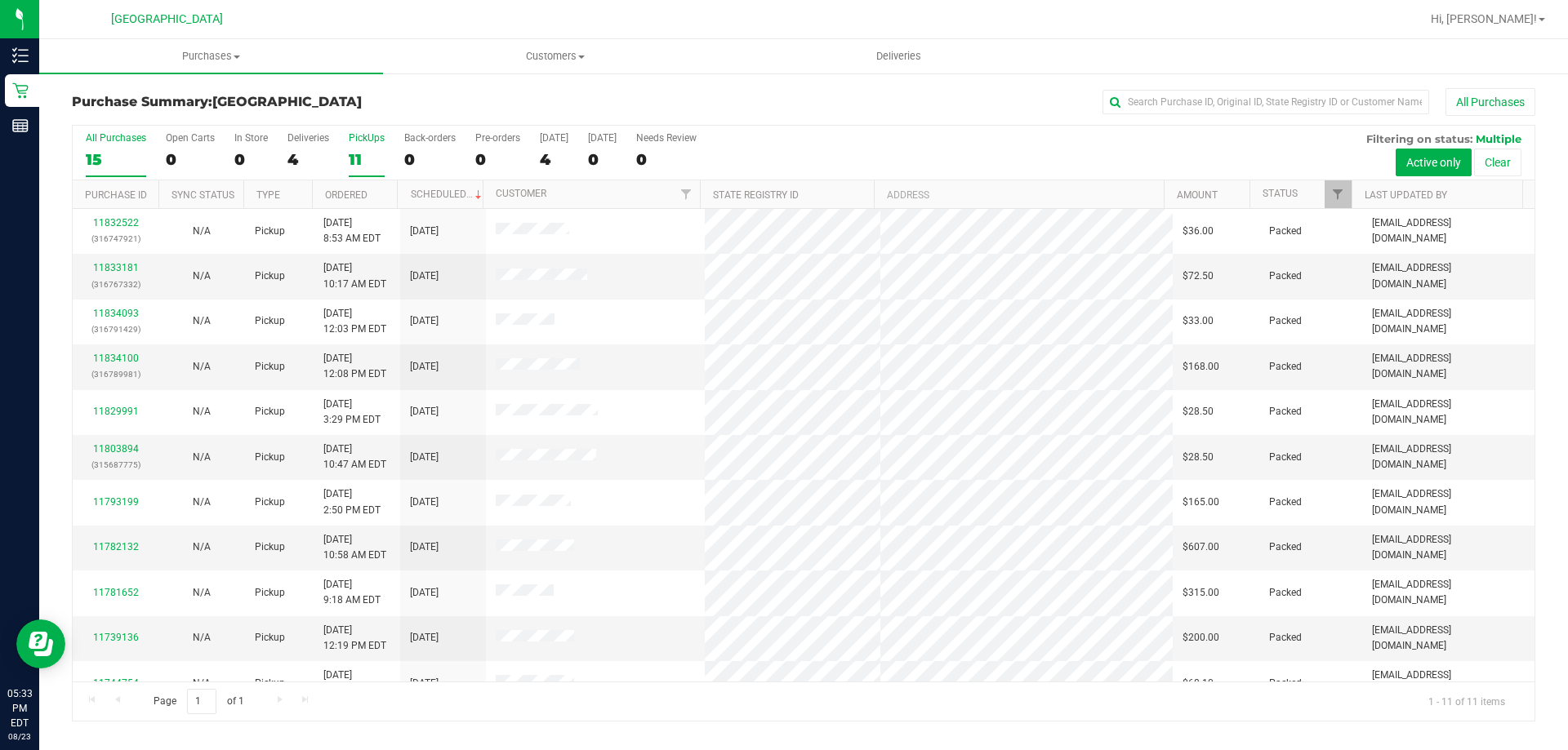
click at [128, 146] on label "All Purchases 15" at bounding box center [115, 155] width 60 height 45
click at [0, 0] on input "All Purchases 15" at bounding box center [0, 0] width 0 height 0
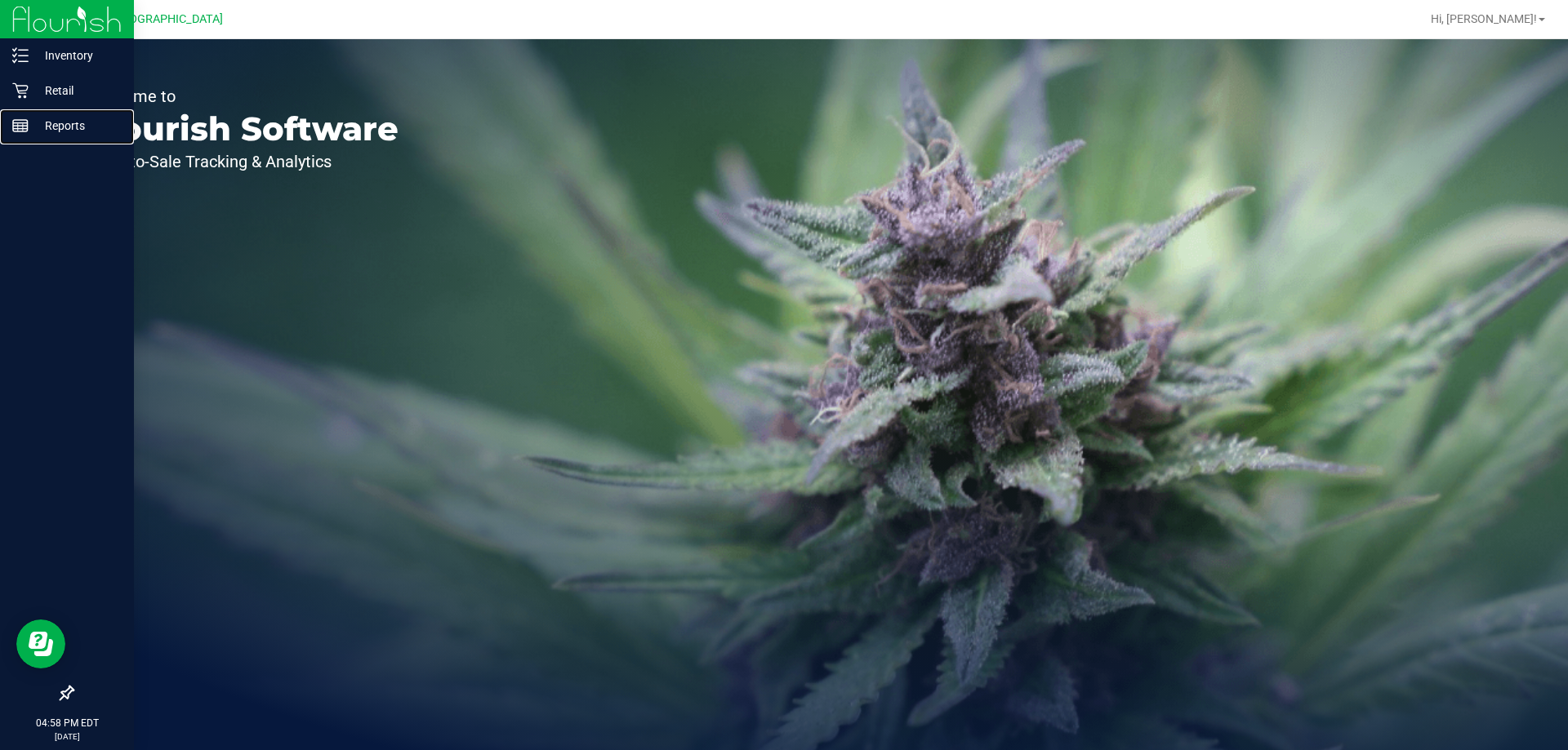
drag, startPoint x: 24, startPoint y: 136, endPoint x: 70, endPoint y: 12, distance: 132.3
click at [24, 135] on div "Reports" at bounding box center [69, 126] width 129 height 33
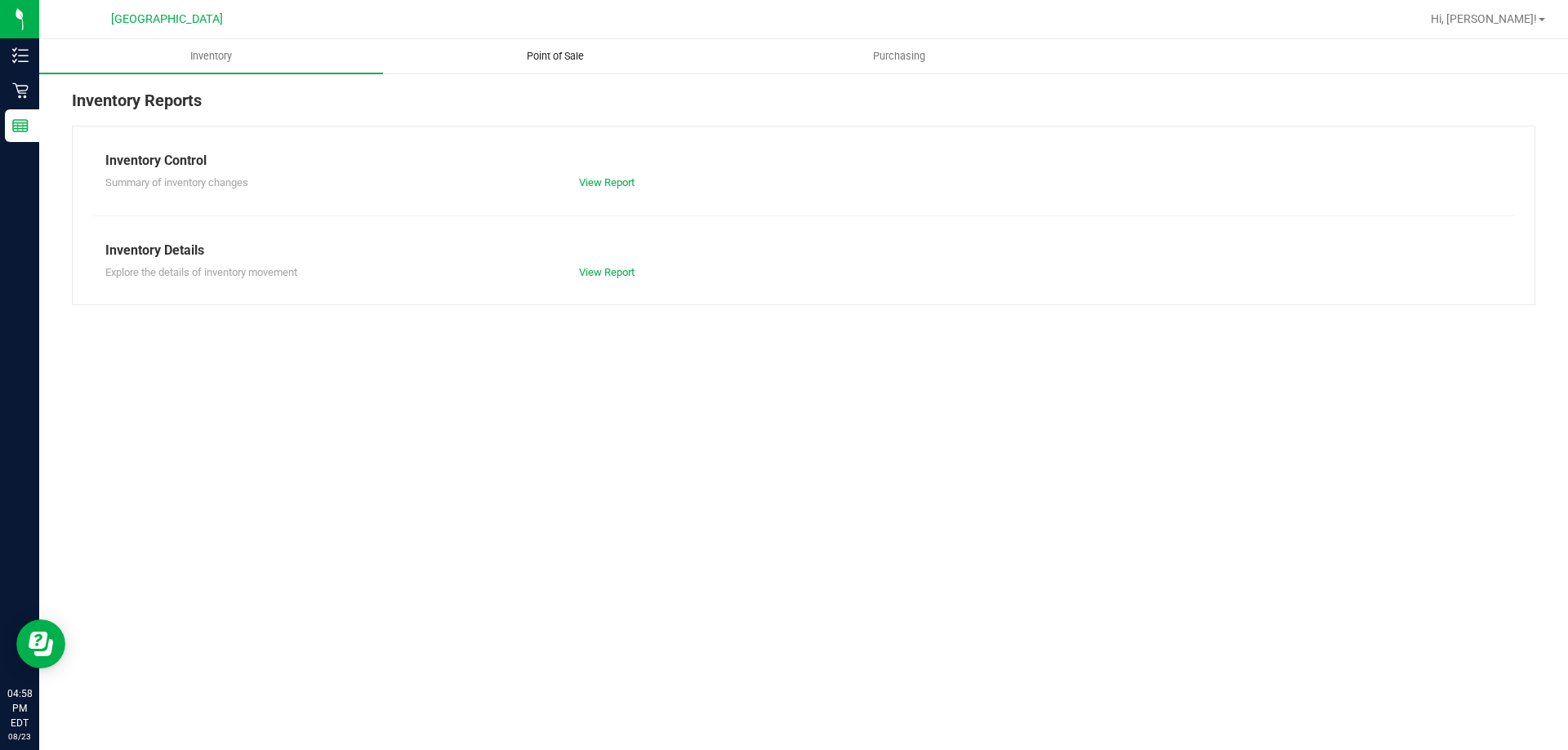
click at [540, 44] on uib-tab-heading "Point of Sale" at bounding box center [555, 57] width 342 height 33
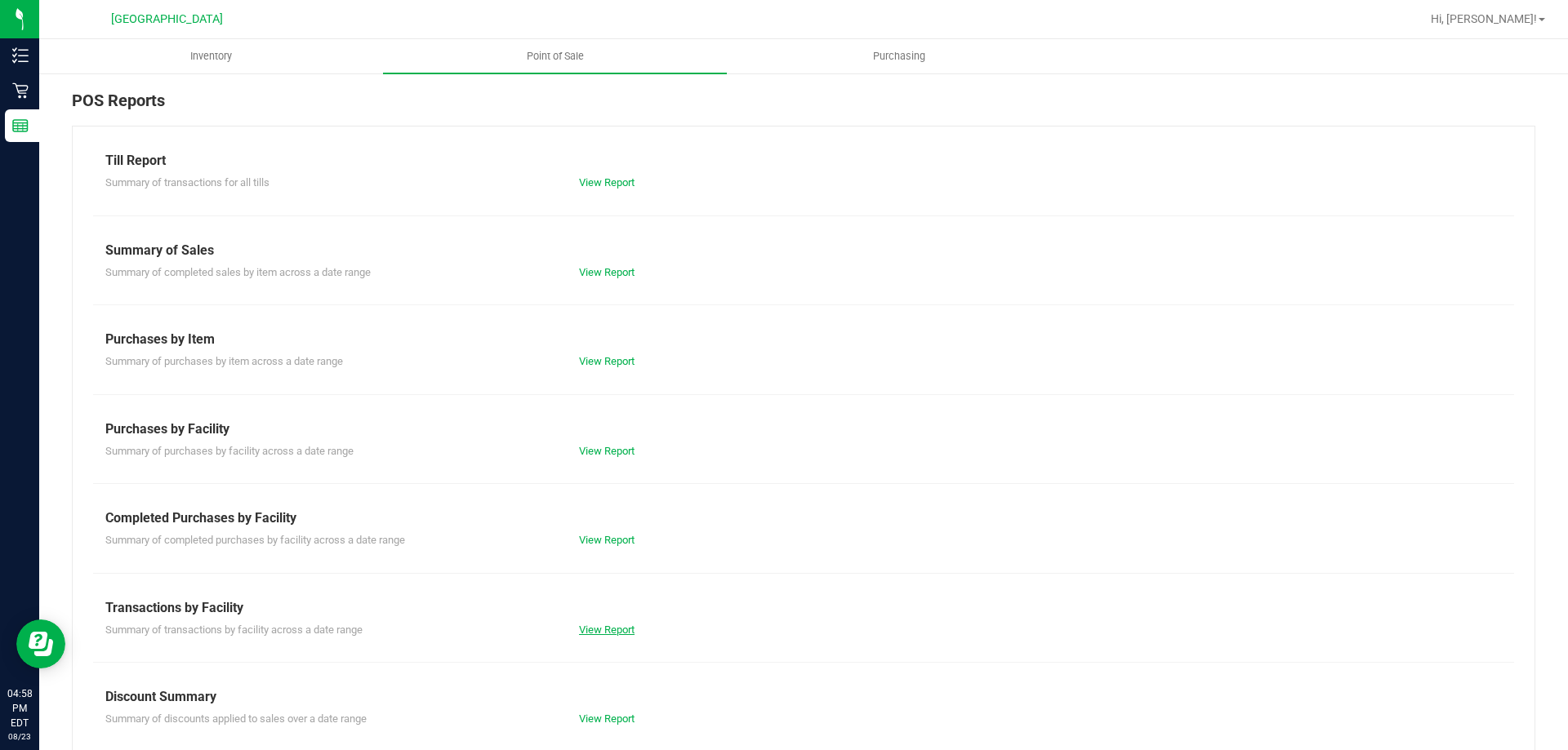
click at [604, 628] on link "View Report" at bounding box center [606, 629] width 55 height 12
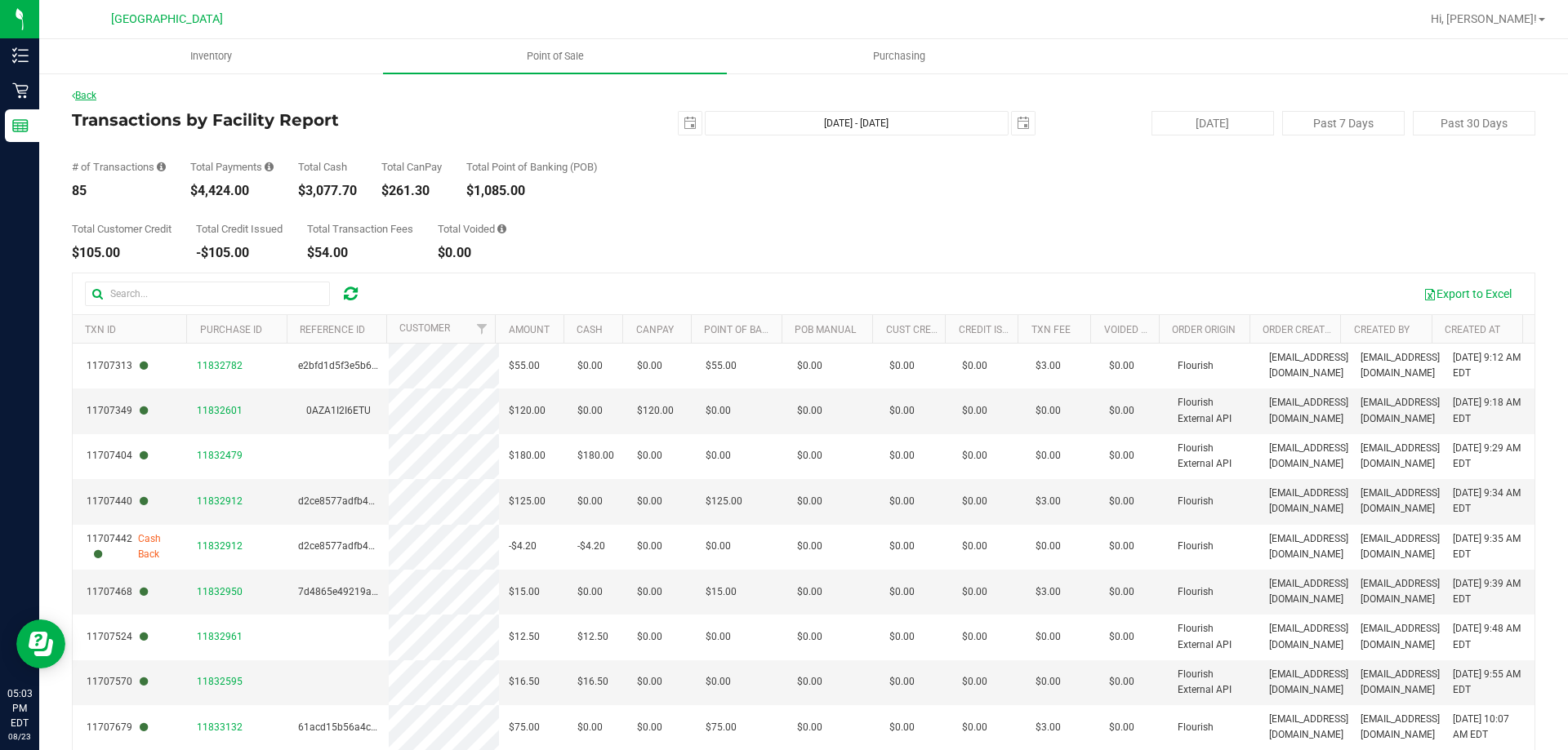
click at [73, 95] on icon at bounding box center [73, 95] width 3 height 10
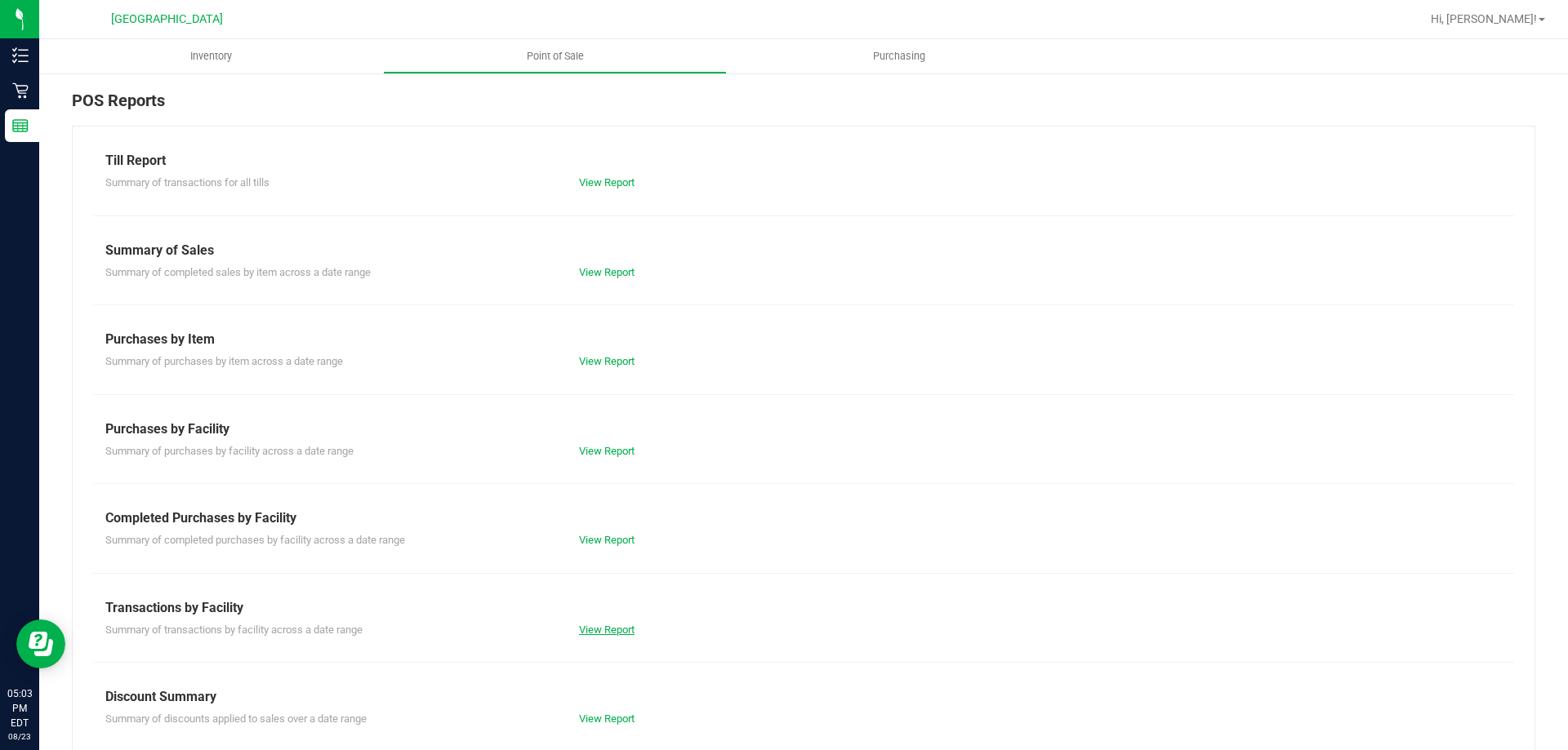
click at [601, 631] on link "View Report" at bounding box center [606, 629] width 55 height 12
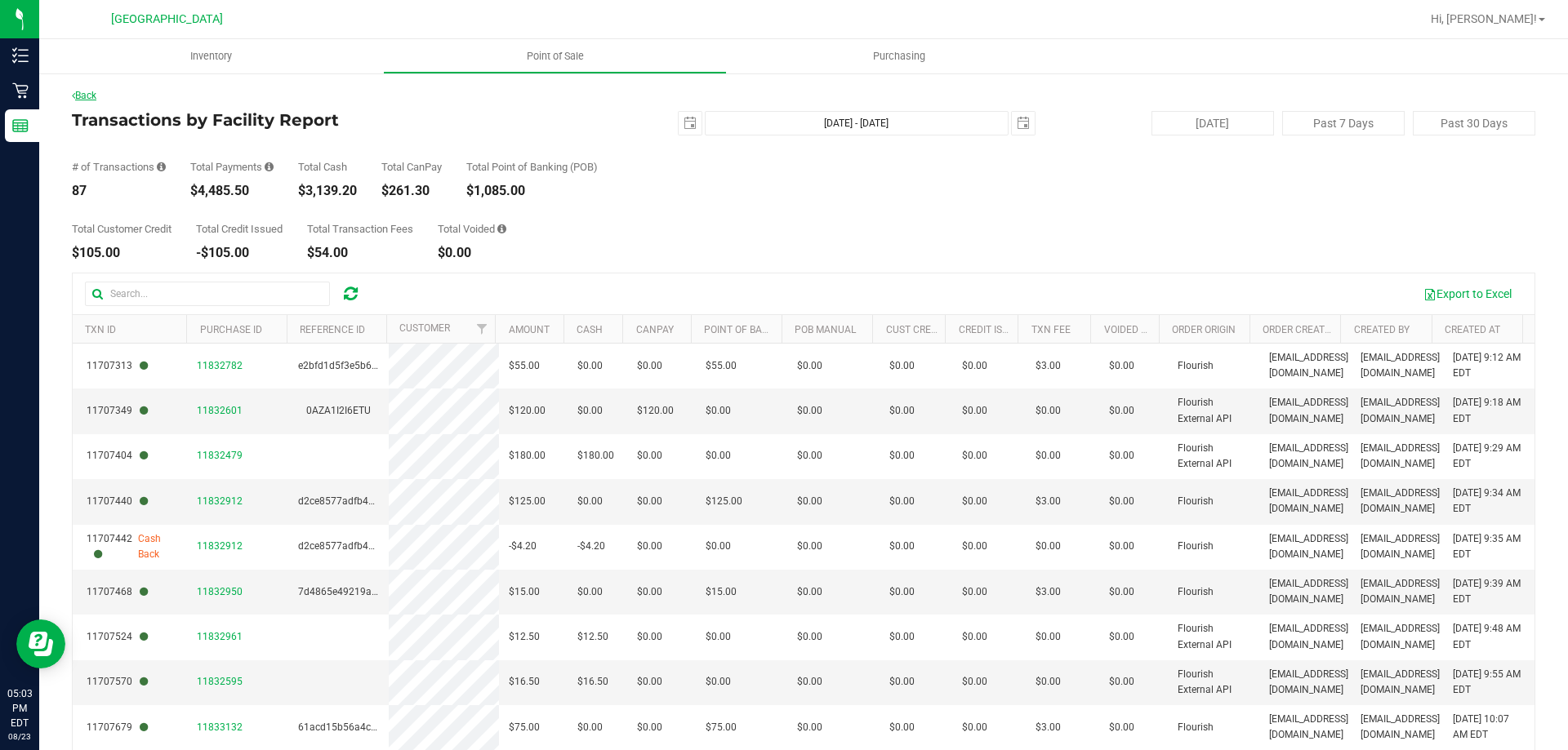
click at [88, 95] on link "Back" at bounding box center [84, 95] width 25 height 12
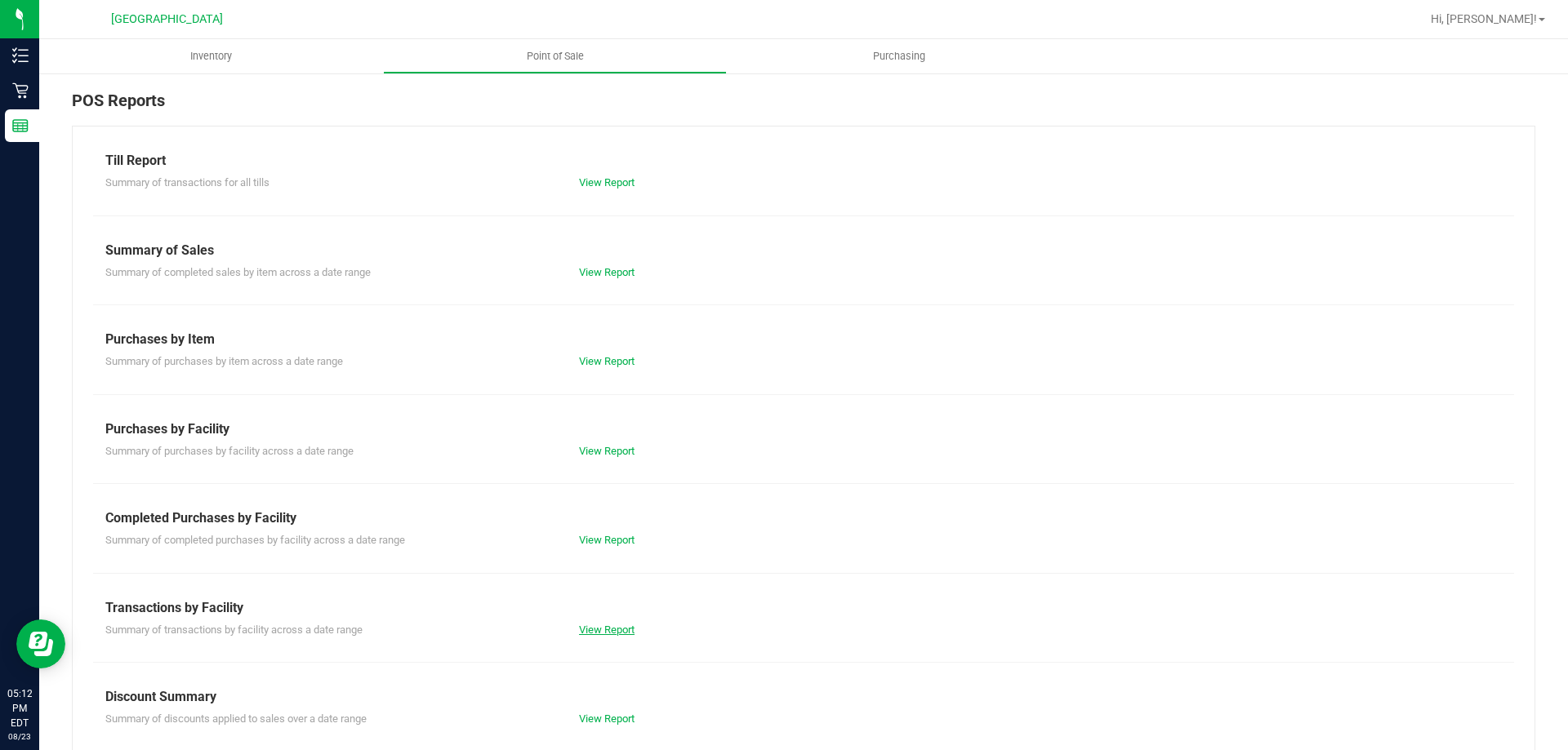
click at [620, 623] on link "View Report" at bounding box center [606, 629] width 55 height 12
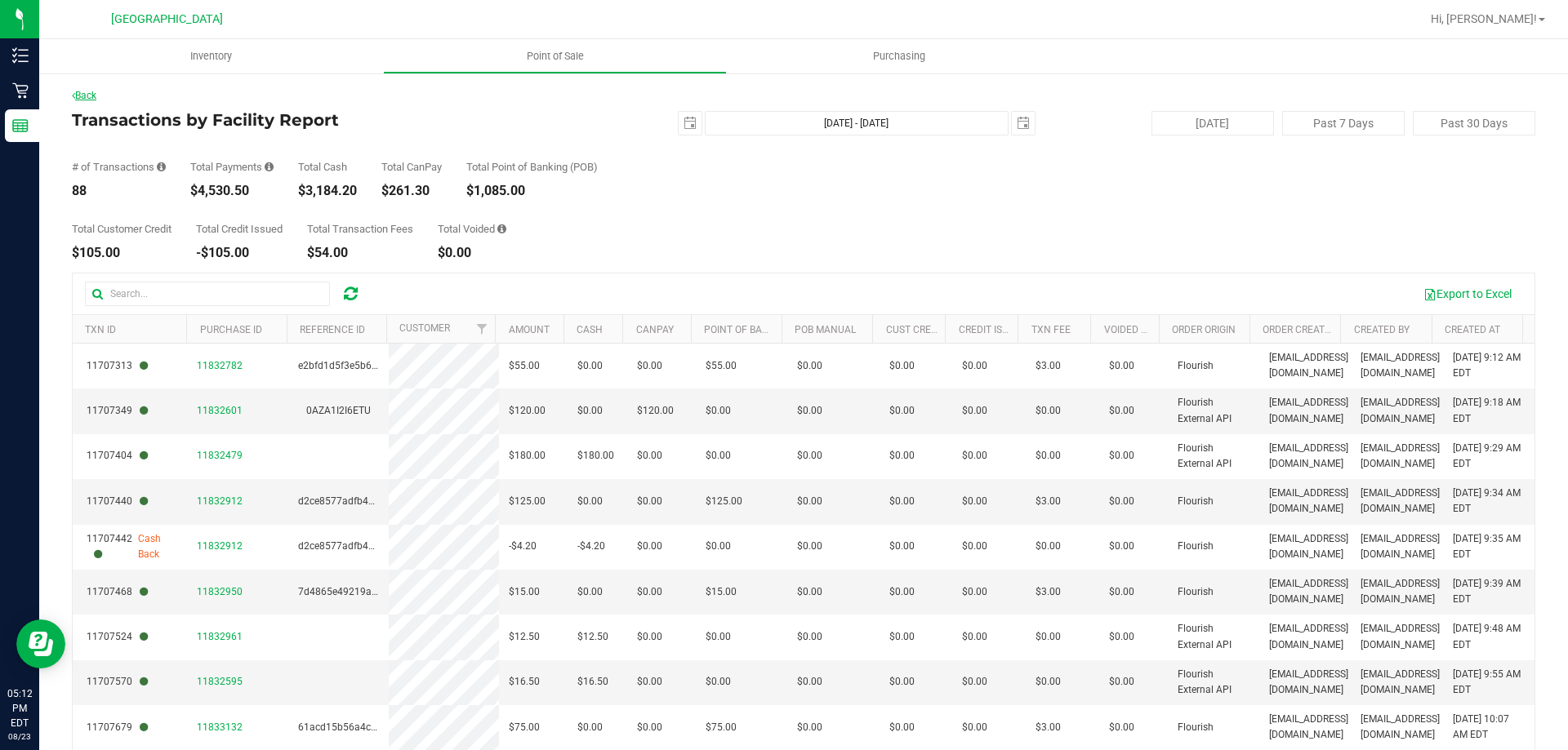
click at [81, 92] on link "Back" at bounding box center [84, 95] width 25 height 12
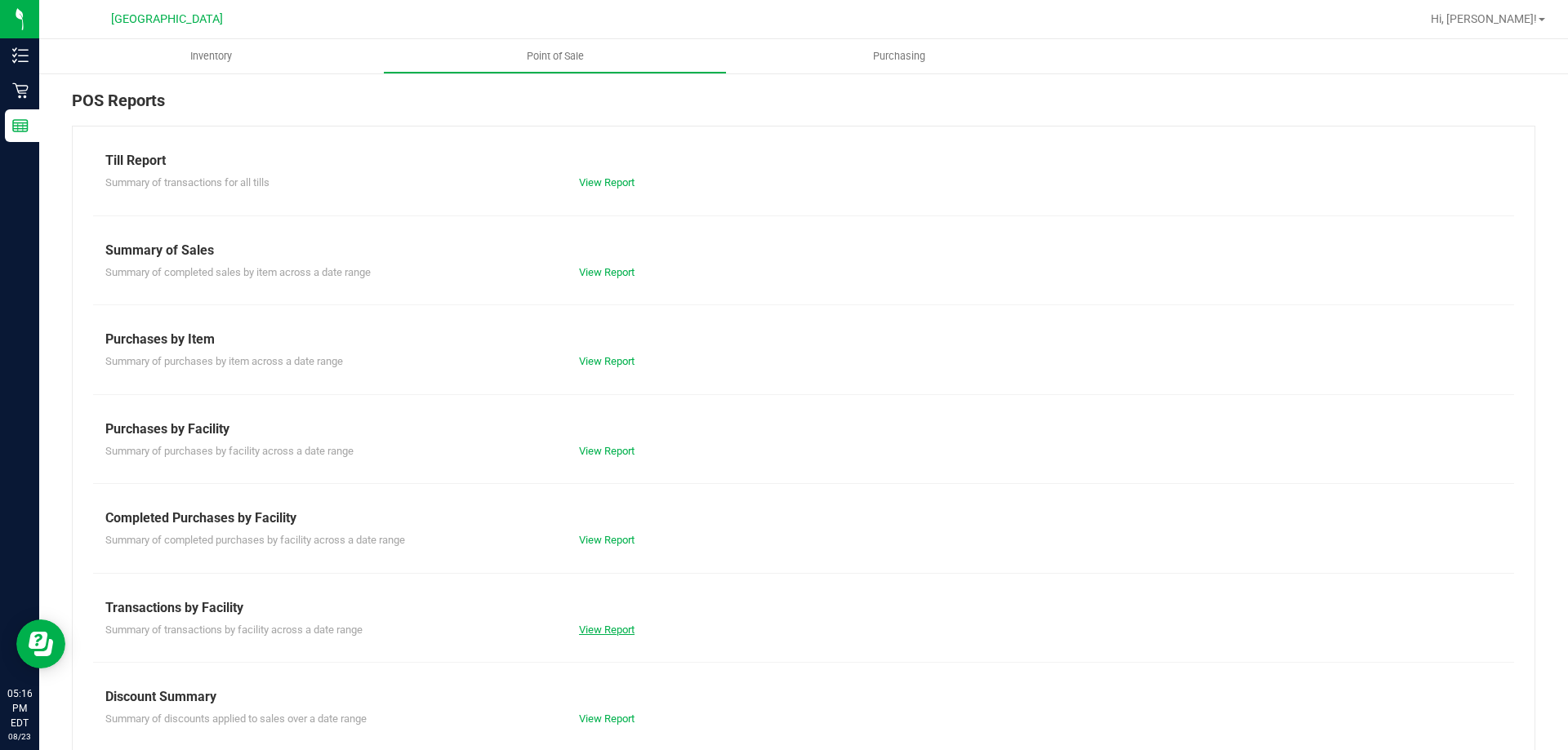
click at [616, 630] on link "View Report" at bounding box center [606, 629] width 55 height 12
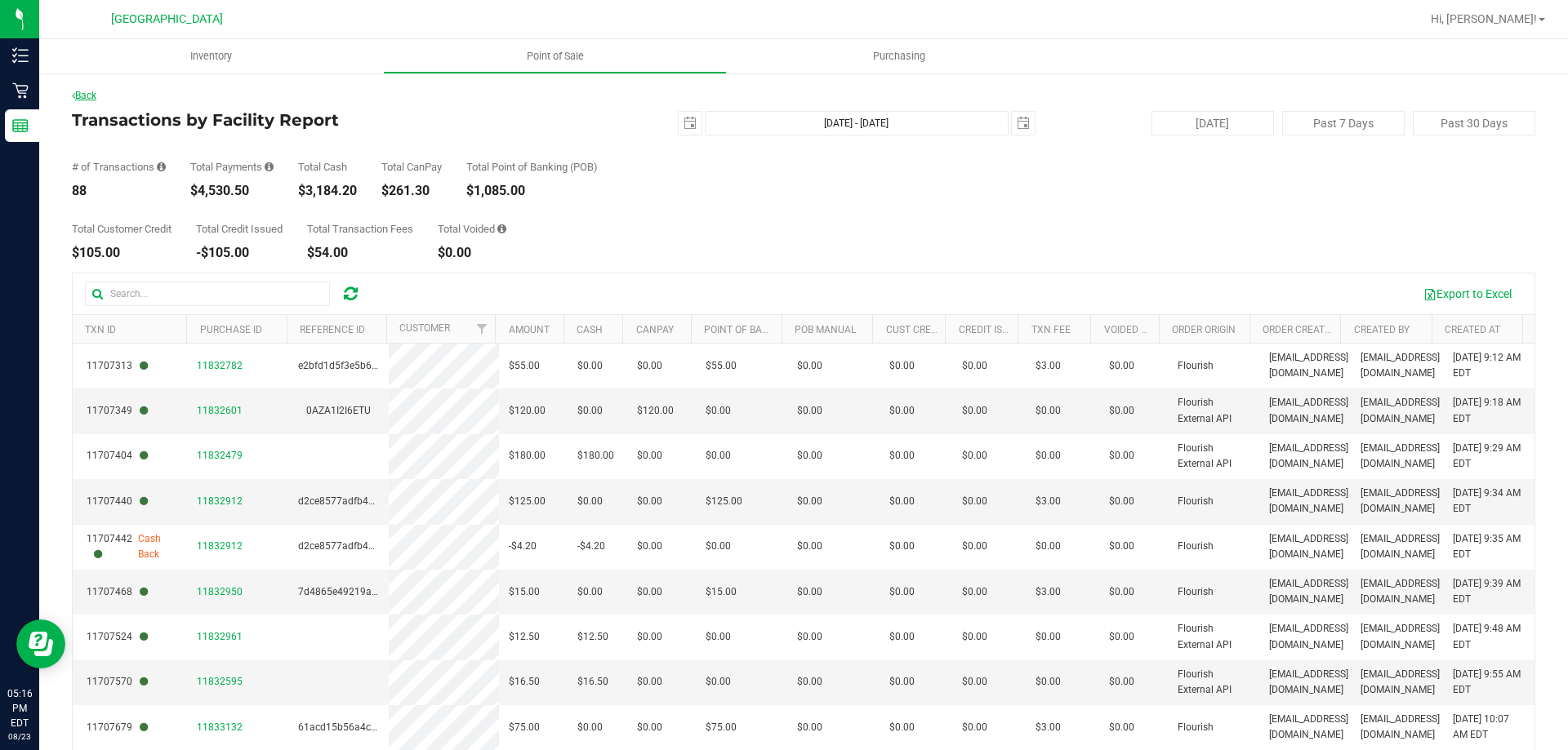
click at [93, 96] on link "Back" at bounding box center [84, 95] width 25 height 12
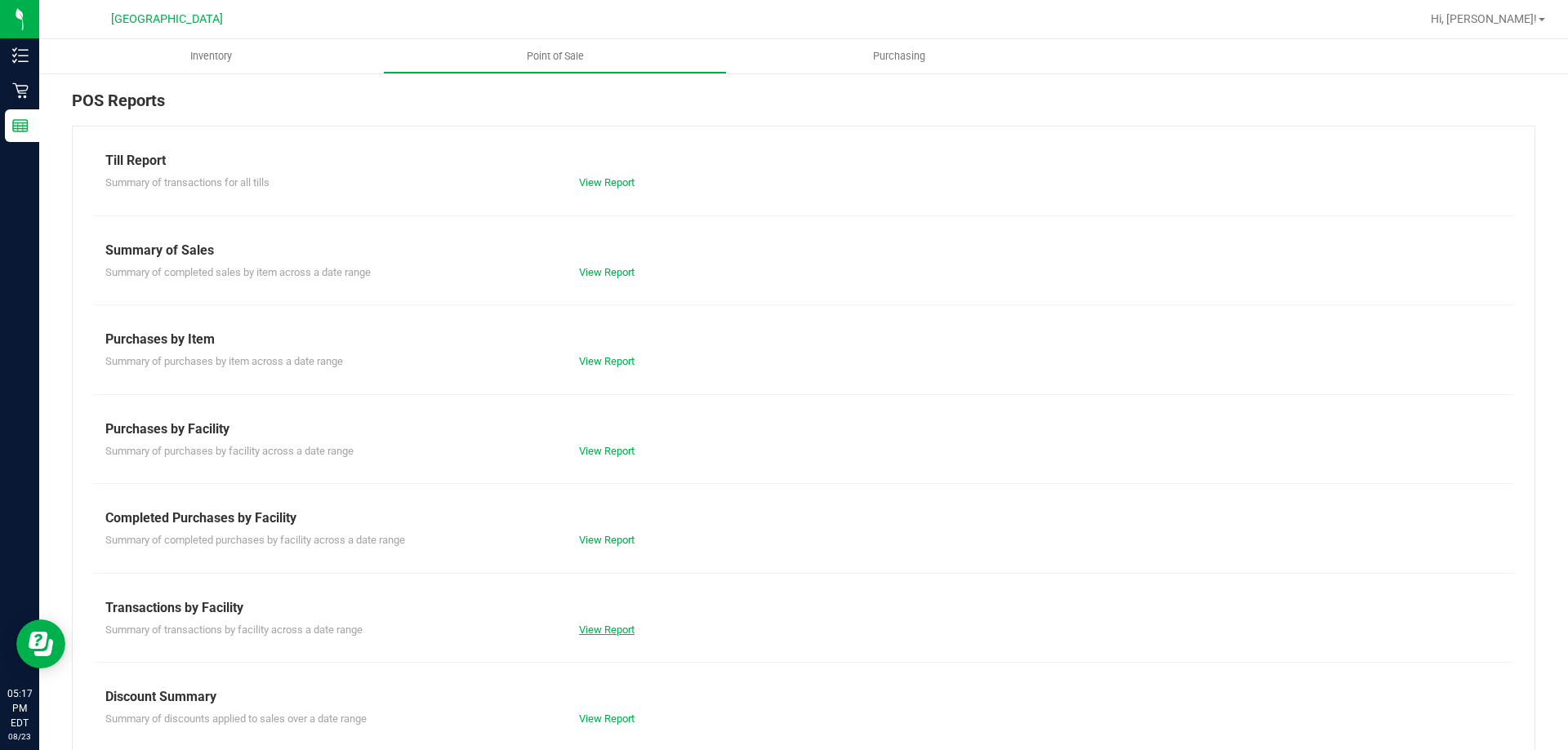
click at [598, 632] on link "View Report" at bounding box center [606, 629] width 55 height 12
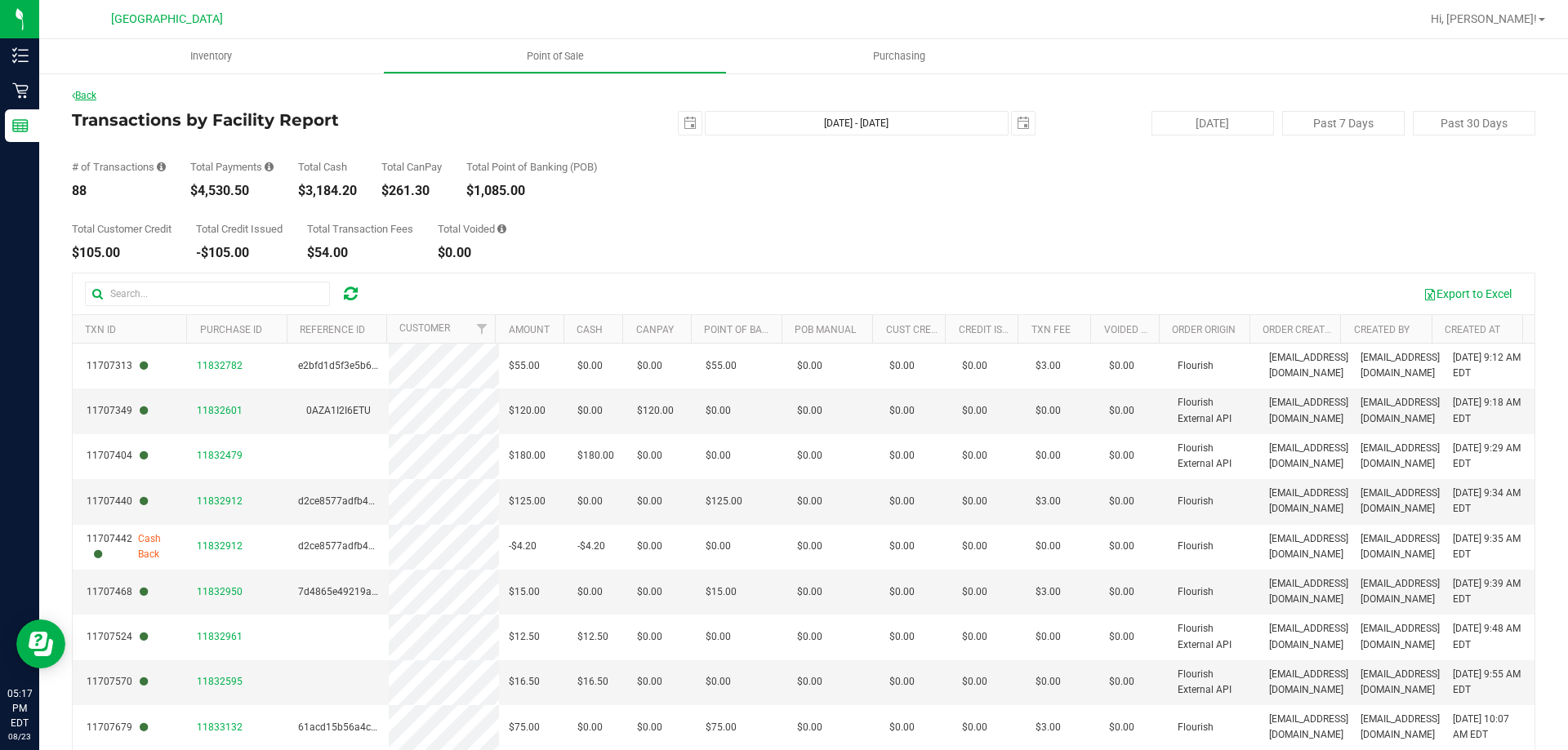
click at [95, 96] on link "Back" at bounding box center [84, 95] width 25 height 12
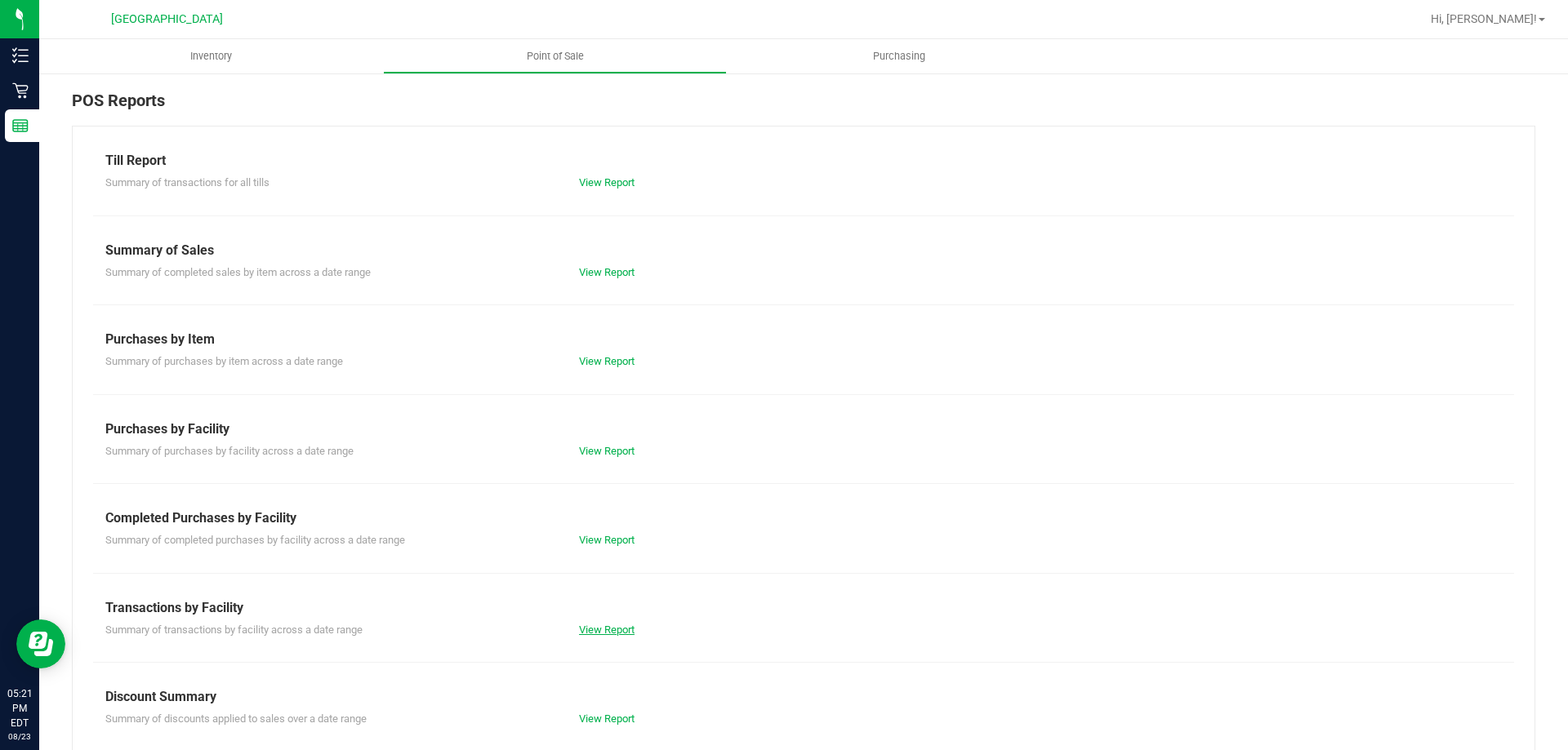
click at [612, 626] on link "View Report" at bounding box center [606, 629] width 55 height 12
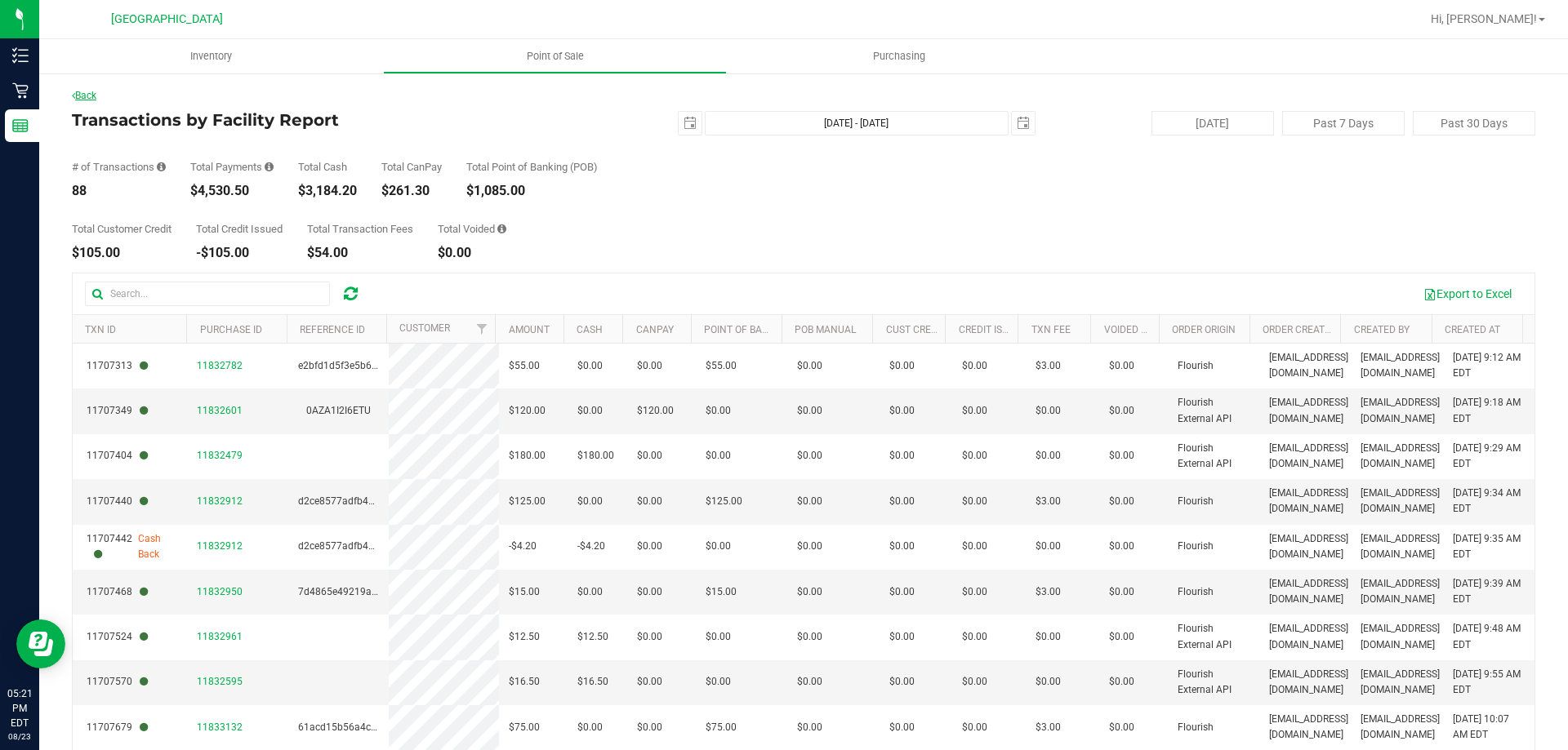
click at [93, 100] on link "Back" at bounding box center [84, 95] width 25 height 12
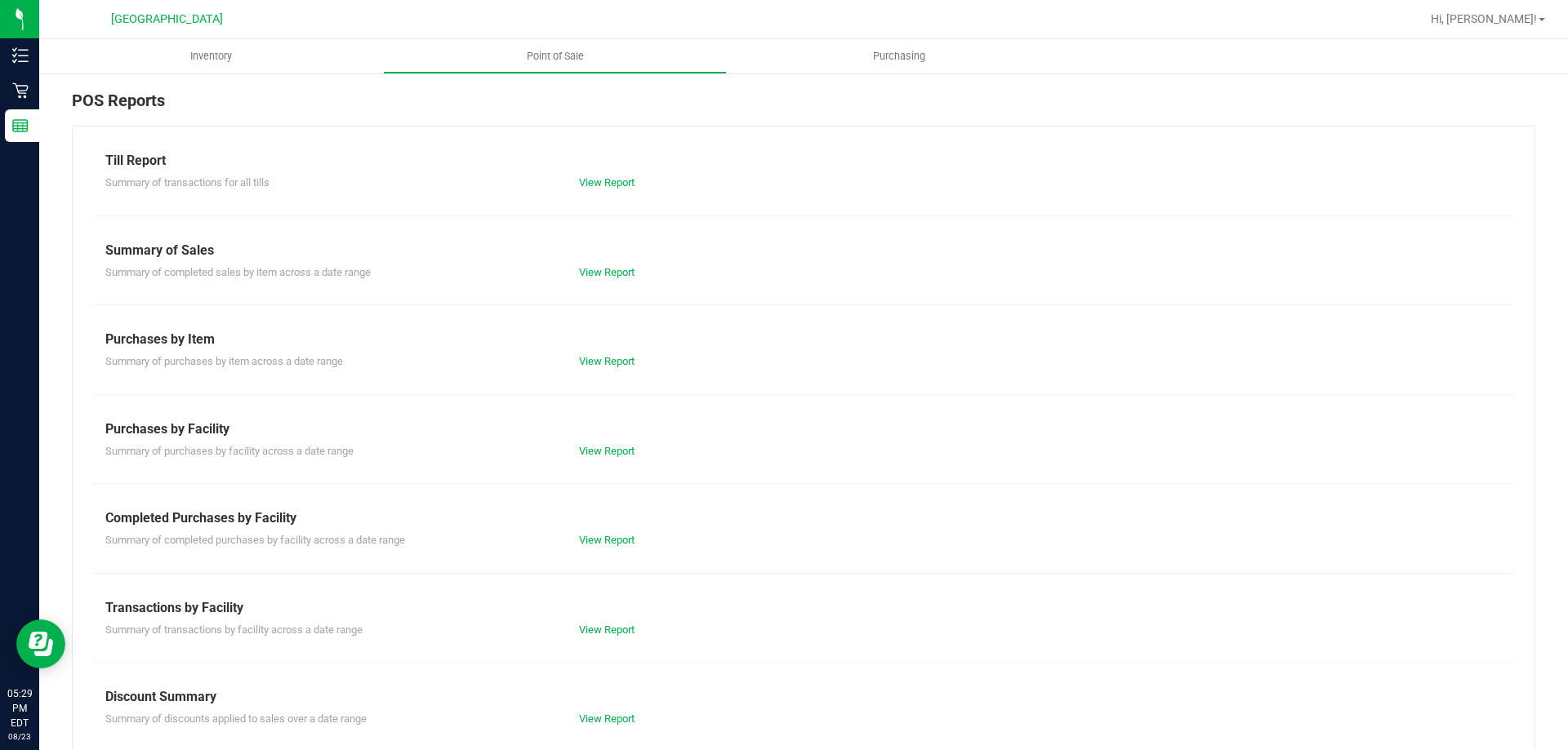
click at [604, 622] on div "View Report" at bounding box center [685, 630] width 237 height 16
click at [602, 623] on link "View Report" at bounding box center [606, 629] width 55 height 12
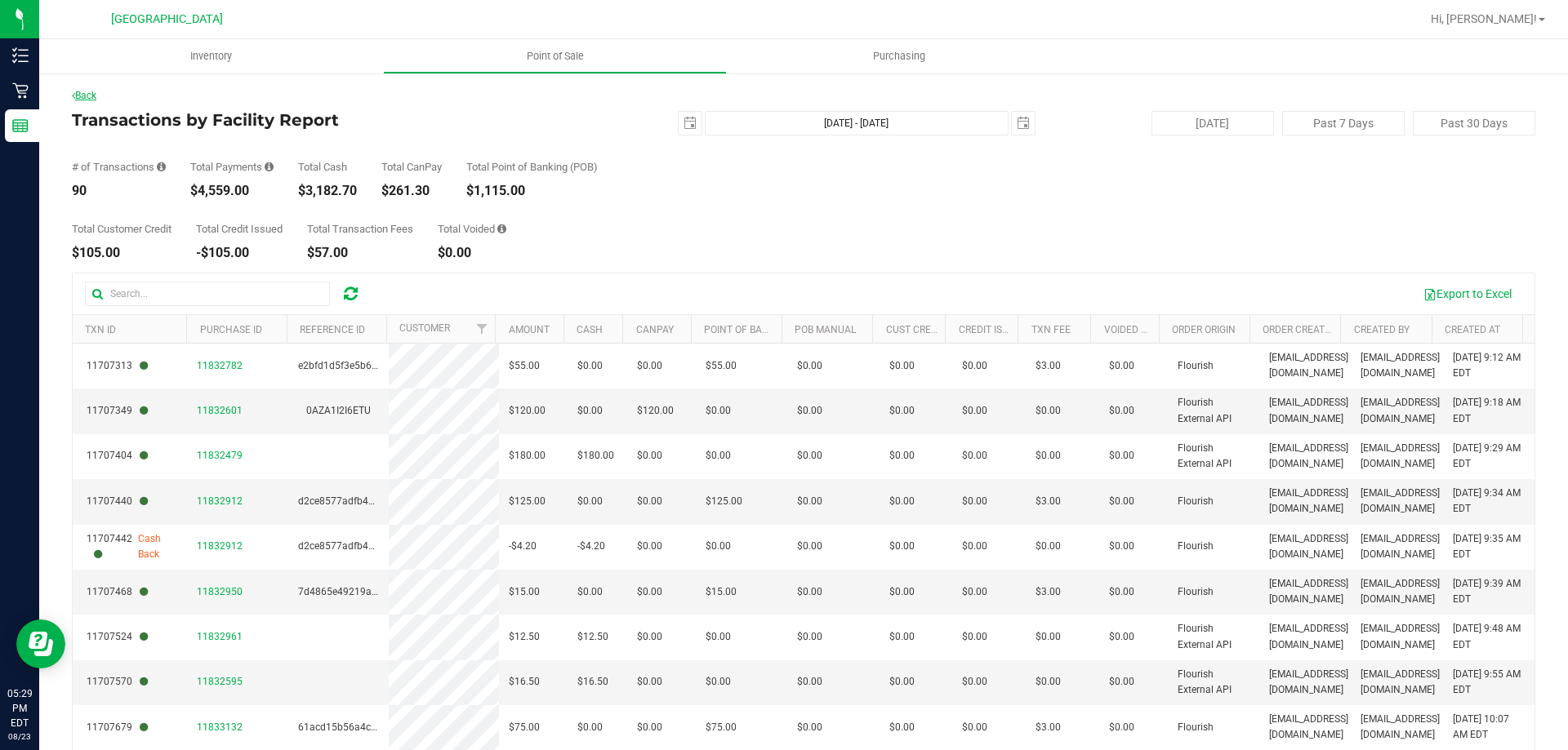
click at [77, 100] on link "Back" at bounding box center [84, 95] width 25 height 12
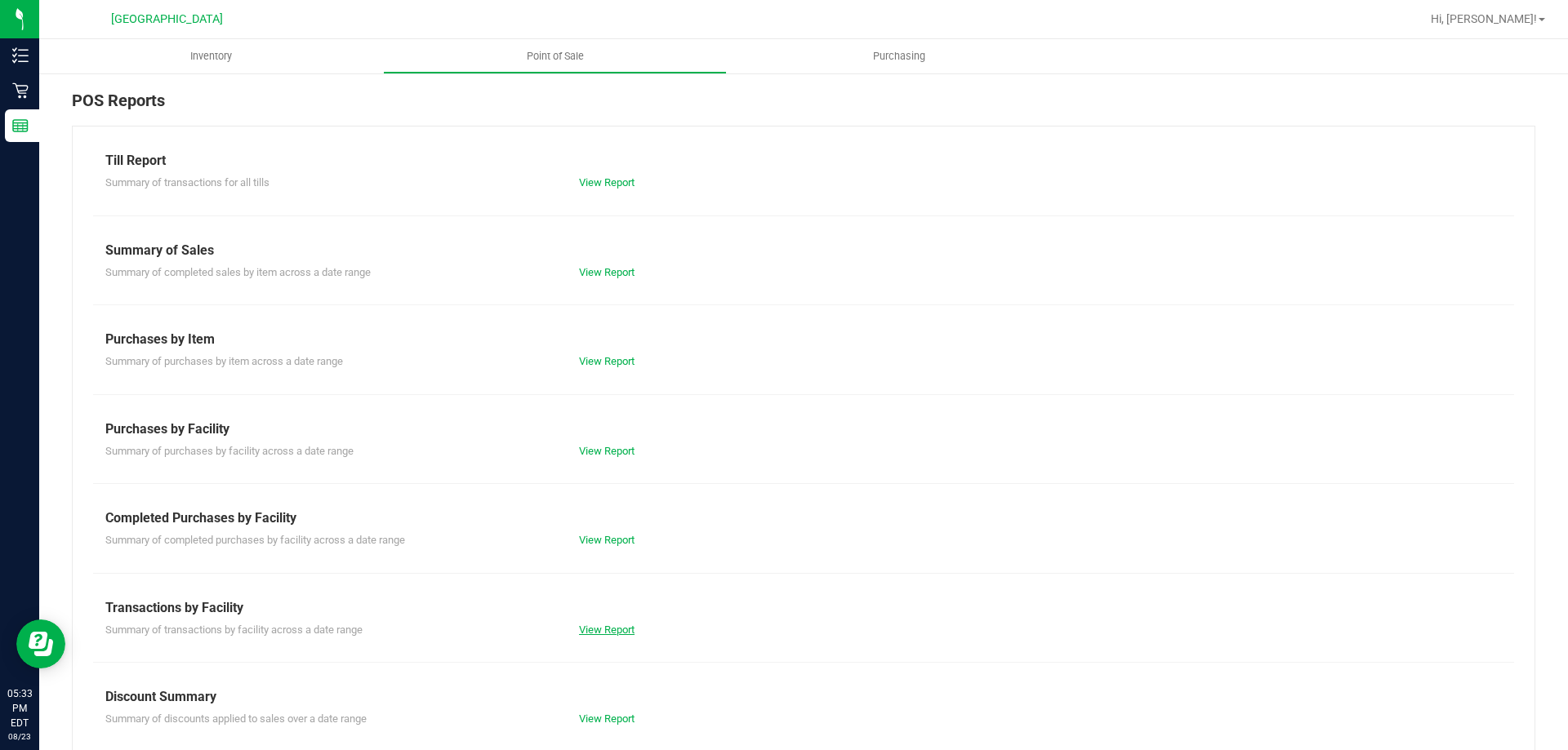
click at [611, 626] on link "View Report" at bounding box center [606, 629] width 55 height 12
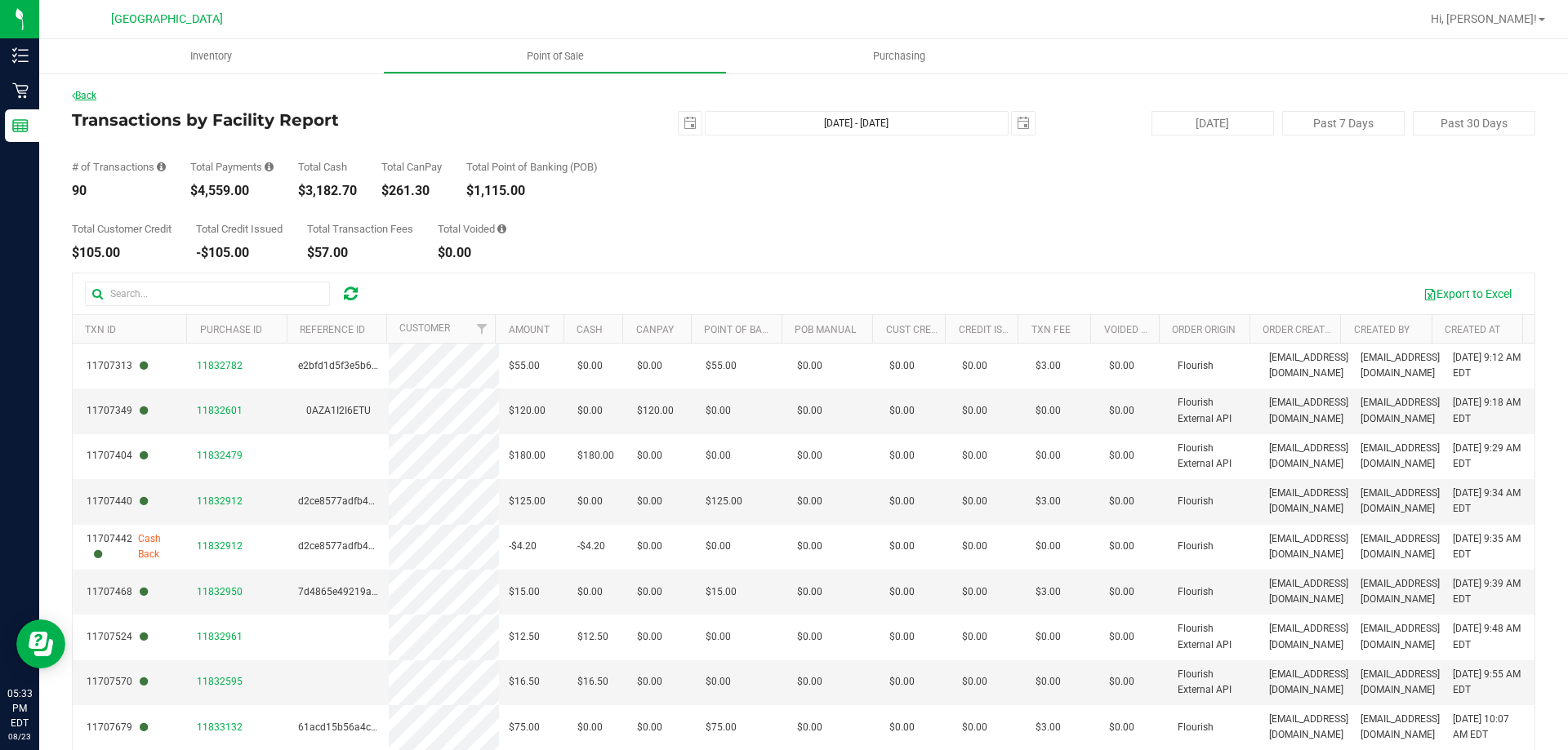
click at [94, 92] on link "Back" at bounding box center [84, 95] width 25 height 12
